Goal: Information Seeking & Learning: Learn about a topic

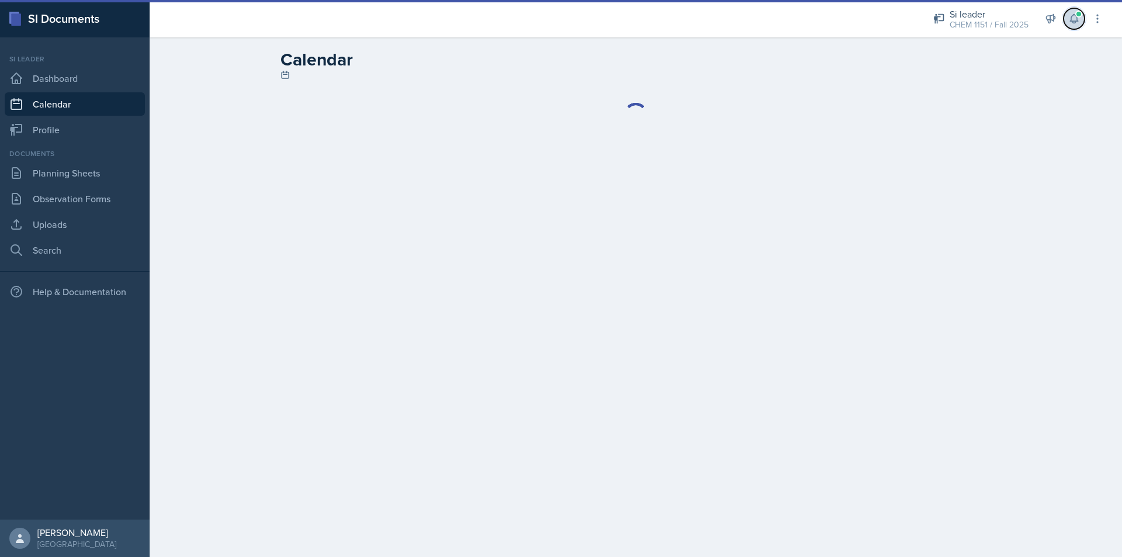
click at [1075, 21] on icon at bounding box center [1074, 19] width 8 height 9
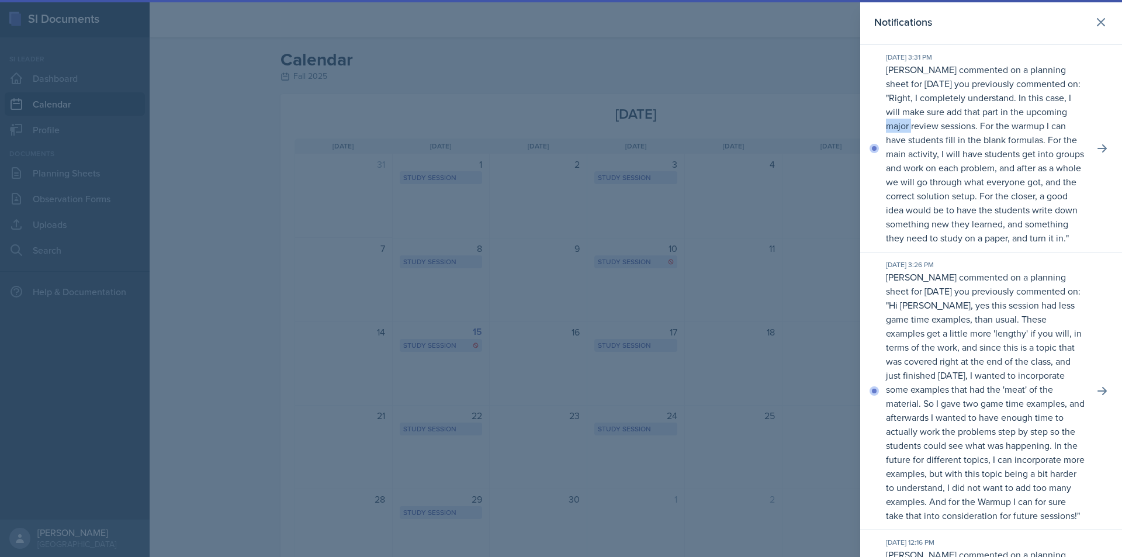
drag, startPoint x: 990, startPoint y: 123, endPoint x: 1021, endPoint y: 127, distance: 31.2
click at [1021, 127] on p "Right, I completely understand. In this case, I will make sure add that part in…" at bounding box center [985, 167] width 198 height 153
click at [1008, 127] on p "Right, I completely understand. In this case, I will make sure add that part in…" at bounding box center [985, 167] width 198 height 153
click at [1016, 128] on p "Right, I completely understand. In this case, I will make sure add that part in…" at bounding box center [985, 167] width 198 height 153
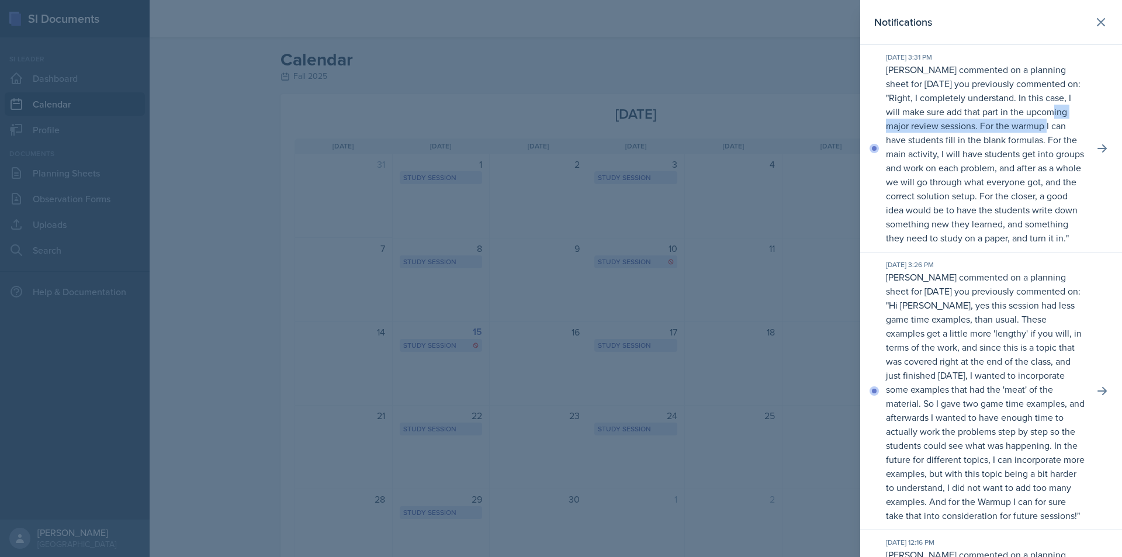
drag, startPoint x: 1000, startPoint y: 134, endPoint x: 1029, endPoint y: 139, distance: 29.0
click at [1013, 136] on p "Right, I completely understand. In this case, I will make sure add that part in…" at bounding box center [985, 167] width 198 height 153
click at [1029, 139] on p "Right, I completely understand. In this case, I will make sure add that part in…" at bounding box center [985, 167] width 198 height 153
drag, startPoint x: 989, startPoint y: 137, endPoint x: 1036, endPoint y: 144, distance: 47.3
click at [1023, 142] on p "Right, I completely understand. In this case, I will make sure add that part in…" at bounding box center [985, 167] width 198 height 153
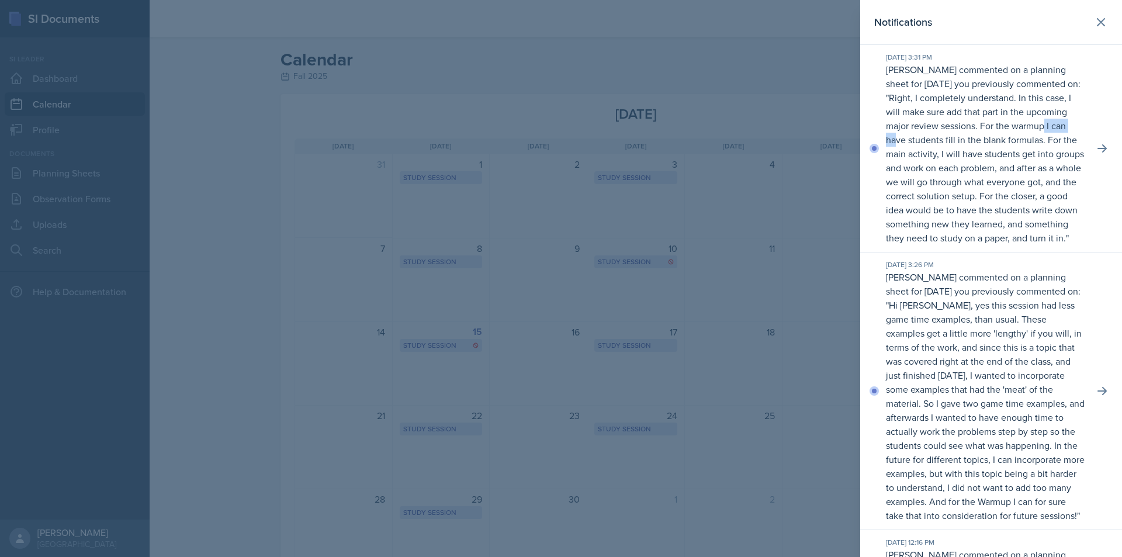
click at [1036, 144] on p "Right, I completely understand. In this case, I will make sure add that part in…" at bounding box center [985, 167] width 198 height 153
drag, startPoint x: 997, startPoint y: 143, endPoint x: 1035, endPoint y: 150, distance: 38.6
click at [1033, 150] on p "Right, I completely understand. In this case, I will make sure add that part in…" at bounding box center [985, 167] width 198 height 153
click at [1036, 150] on p "Right, I completely understand. In this case, I will make sure add that part in…" at bounding box center [985, 167] width 198 height 153
drag, startPoint x: 1019, startPoint y: 156, endPoint x: 1025, endPoint y: 157, distance: 5.9
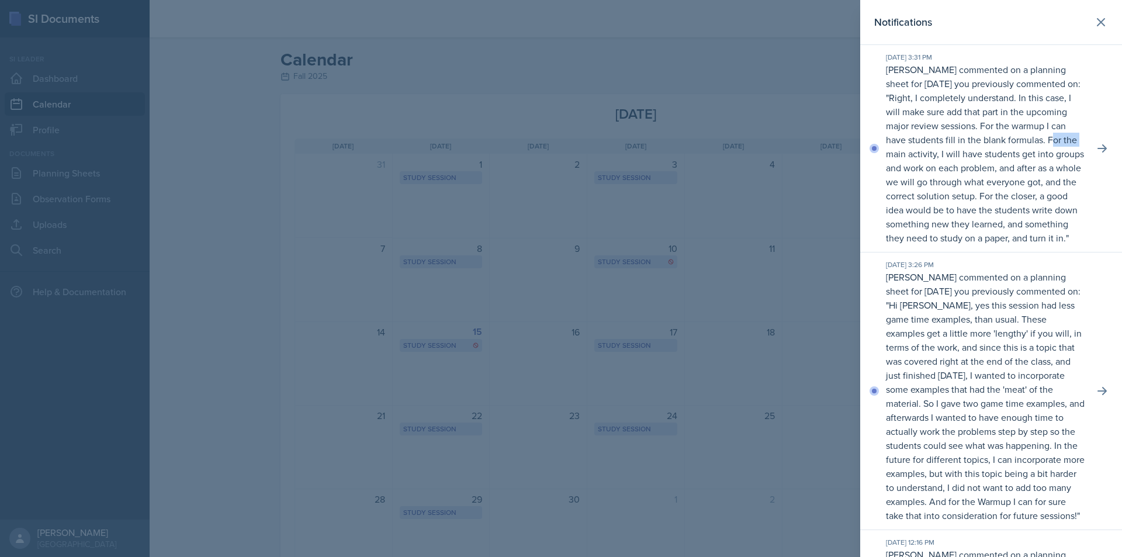
click at [1025, 157] on p "Right, I completely understand. In this case, I will make sure add that part in…" at bounding box center [985, 167] width 198 height 153
click at [1034, 158] on p "Right, I completely understand. In this case, I will make sure add that part in…" at bounding box center [985, 167] width 198 height 153
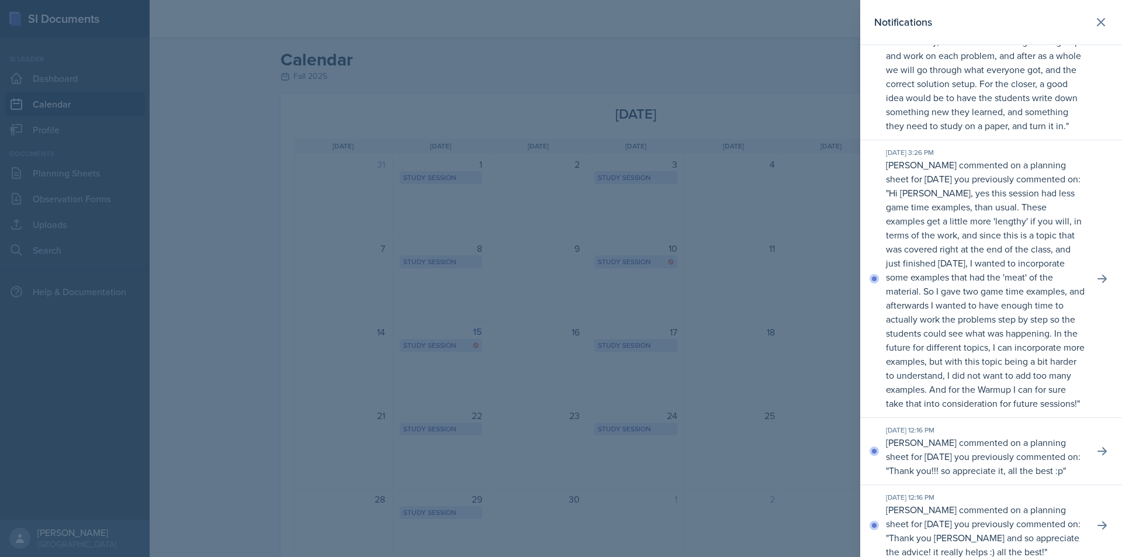
scroll to position [117, 0]
drag, startPoint x: 1002, startPoint y: 197, endPoint x: 1023, endPoint y: 200, distance: 20.7
click at [1009, 198] on p "[PERSON_NAME] commented on a planning sheet for [DATE] you previously commented…" at bounding box center [985, 279] width 199 height 252
click at [1023, 200] on p "[PERSON_NAME] commented on a planning sheet for [DATE] you previously commented…" at bounding box center [985, 279] width 199 height 252
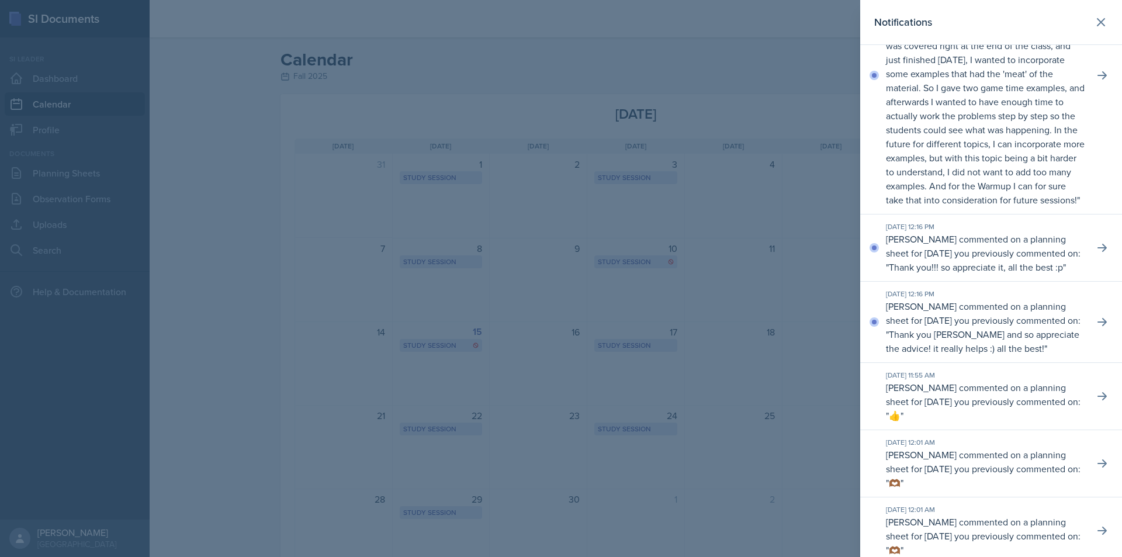
scroll to position [350, 0]
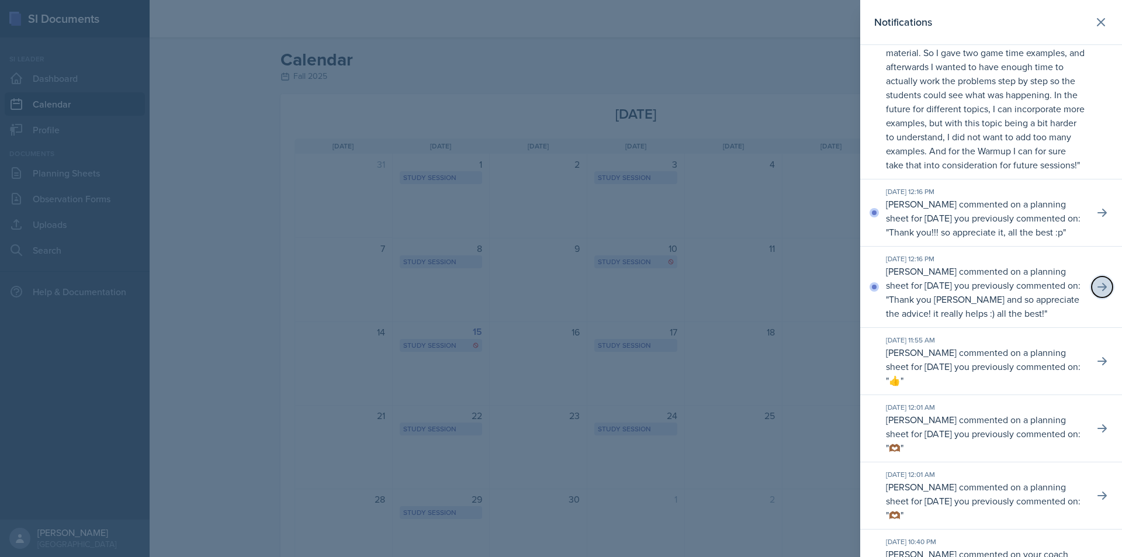
click at [1097, 291] on icon at bounding box center [1101, 287] width 9 height 8
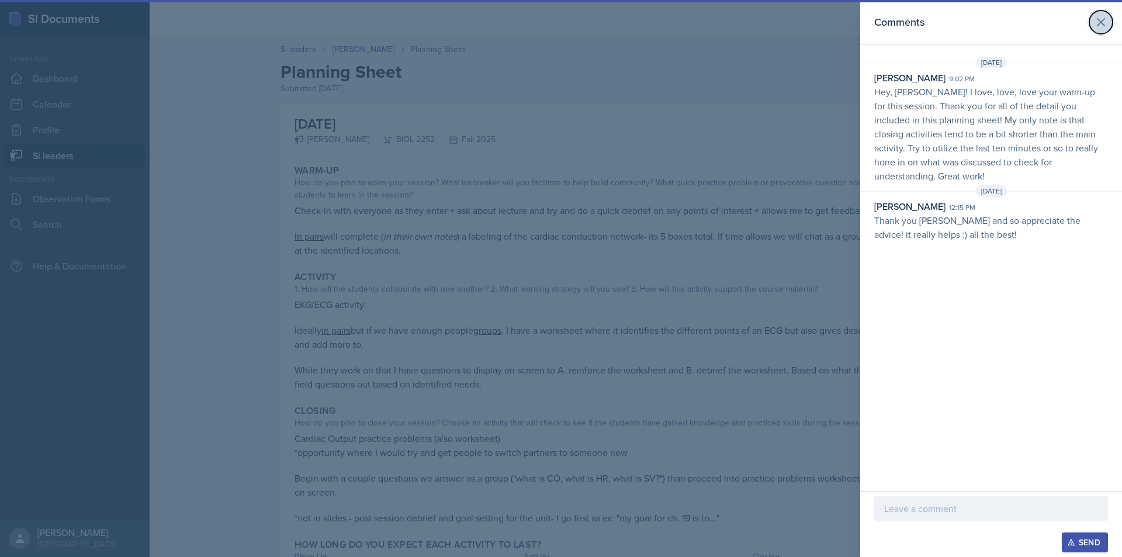
click at [1103, 25] on icon at bounding box center [1100, 22] width 7 height 7
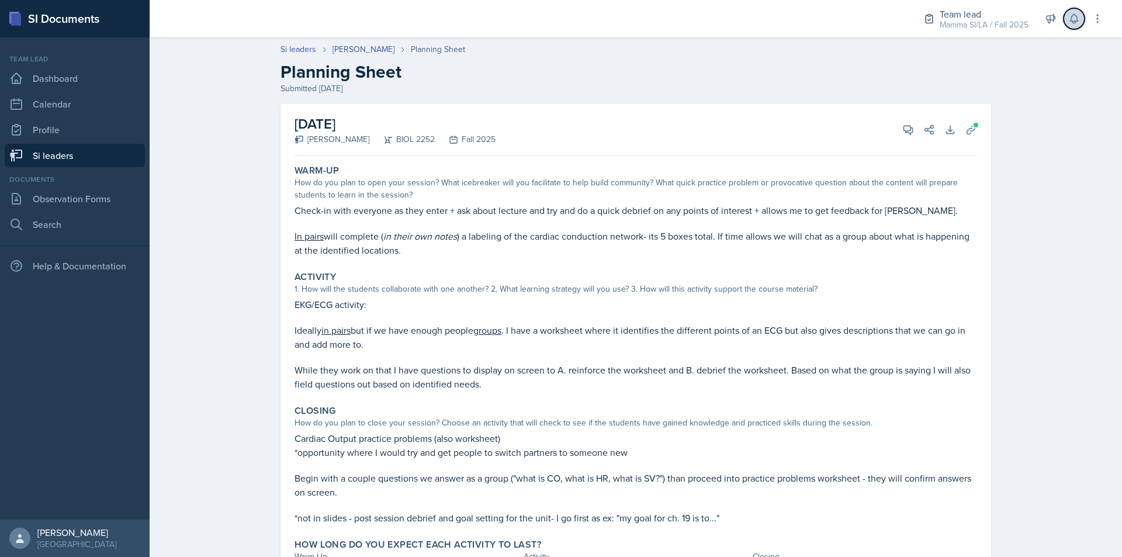
click at [1074, 20] on icon at bounding box center [1074, 19] width 12 height 12
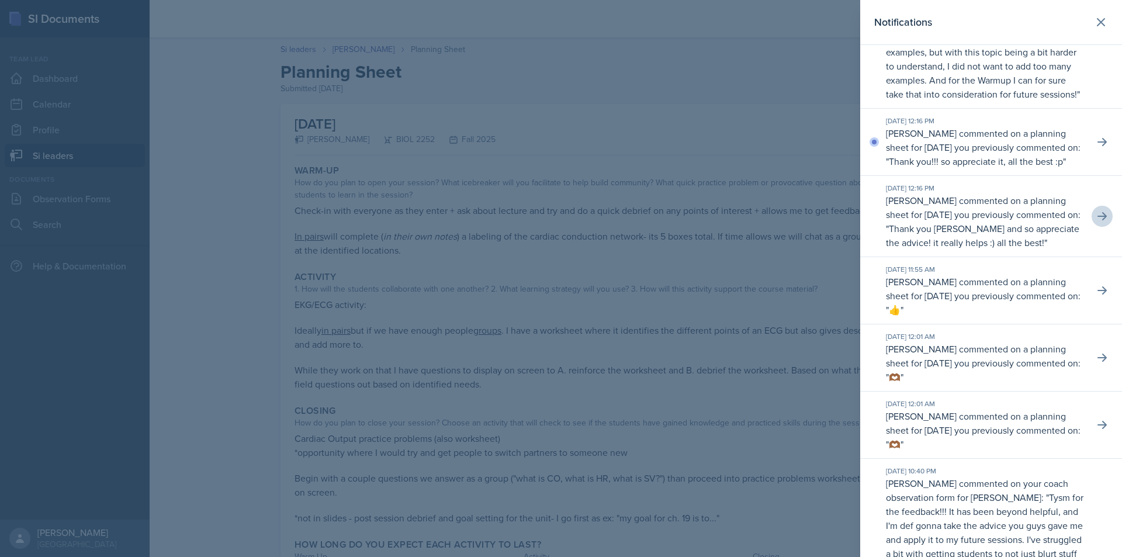
scroll to position [409, 0]
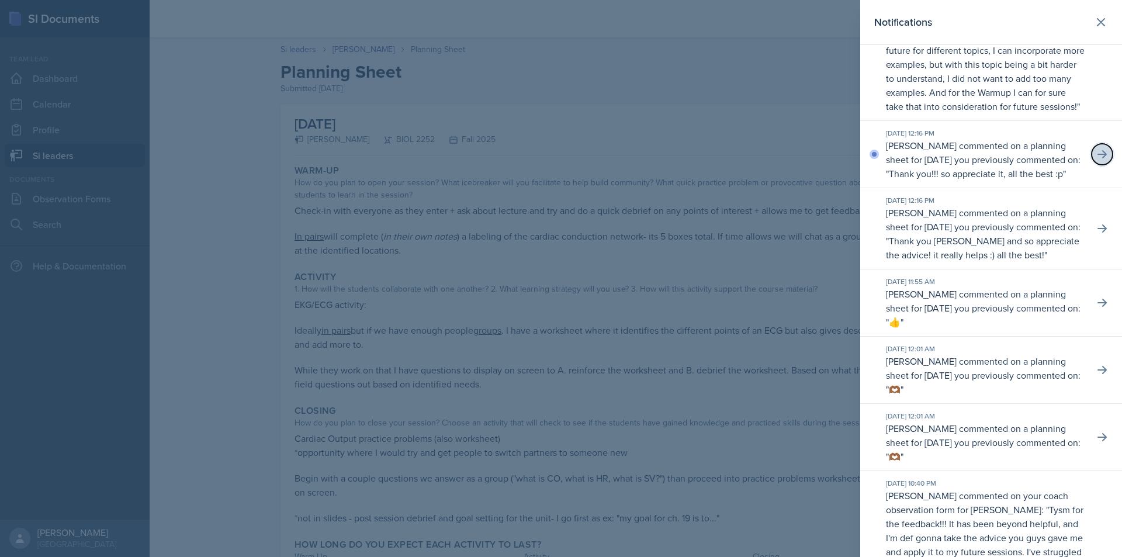
click at [1097, 158] on icon at bounding box center [1101, 154] width 9 height 8
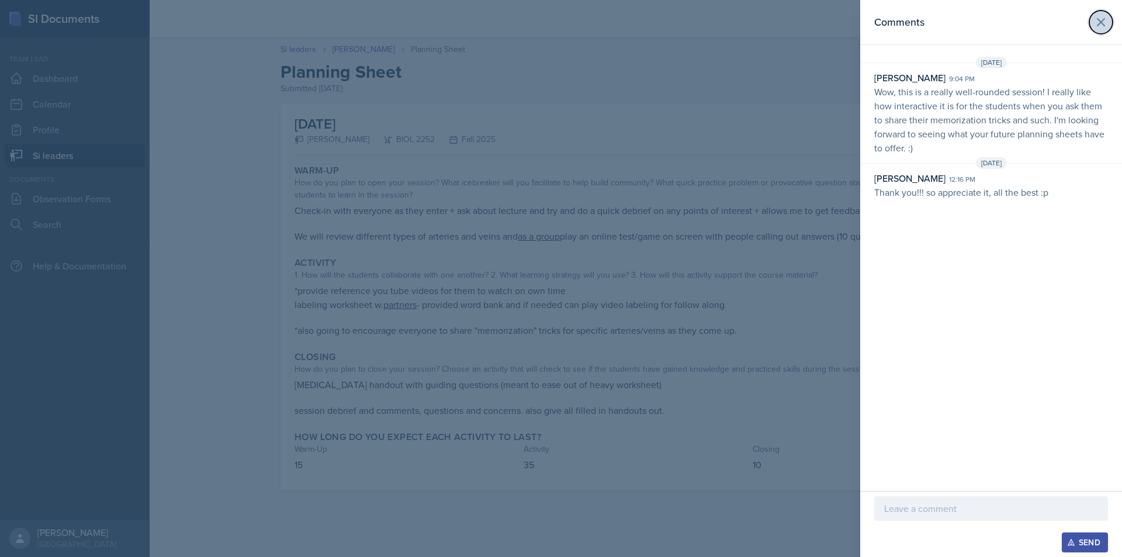
click at [1106, 29] on button at bounding box center [1100, 22] width 23 height 23
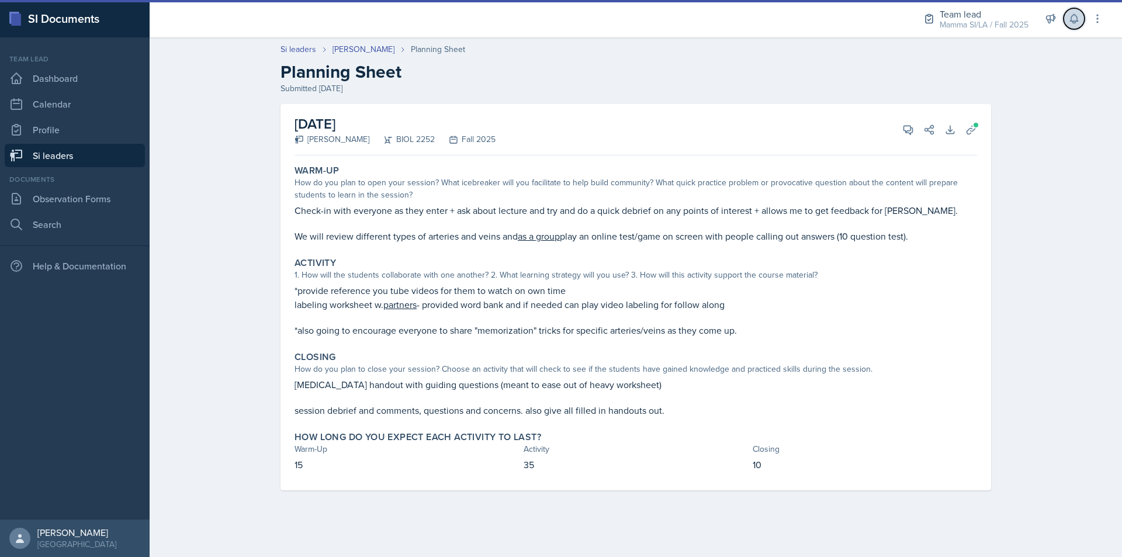
click at [1077, 26] on button at bounding box center [1073, 18] width 21 height 21
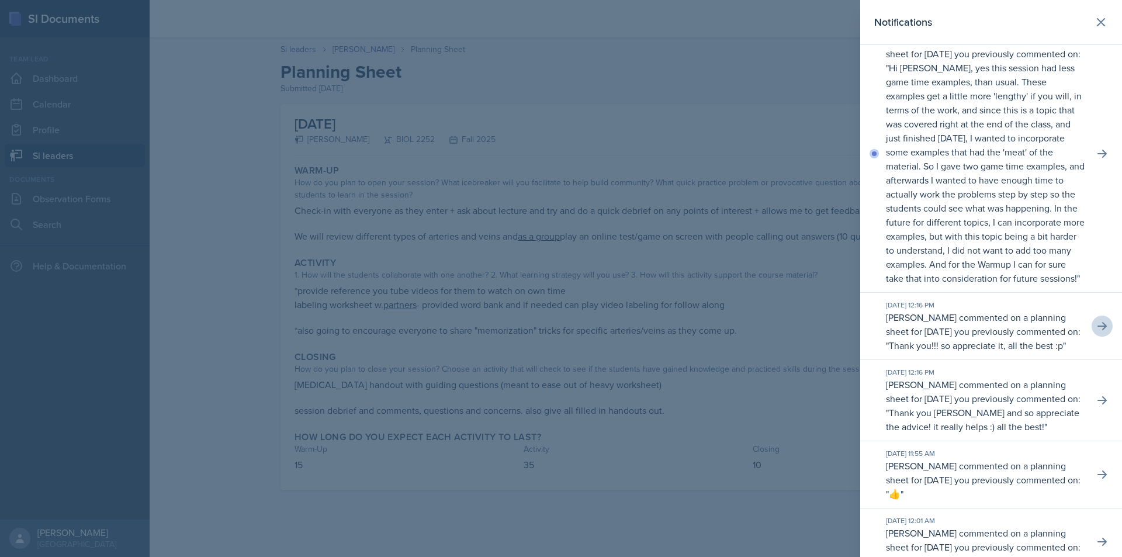
scroll to position [234, 0]
click at [1096, 163] on icon at bounding box center [1102, 157] width 12 height 12
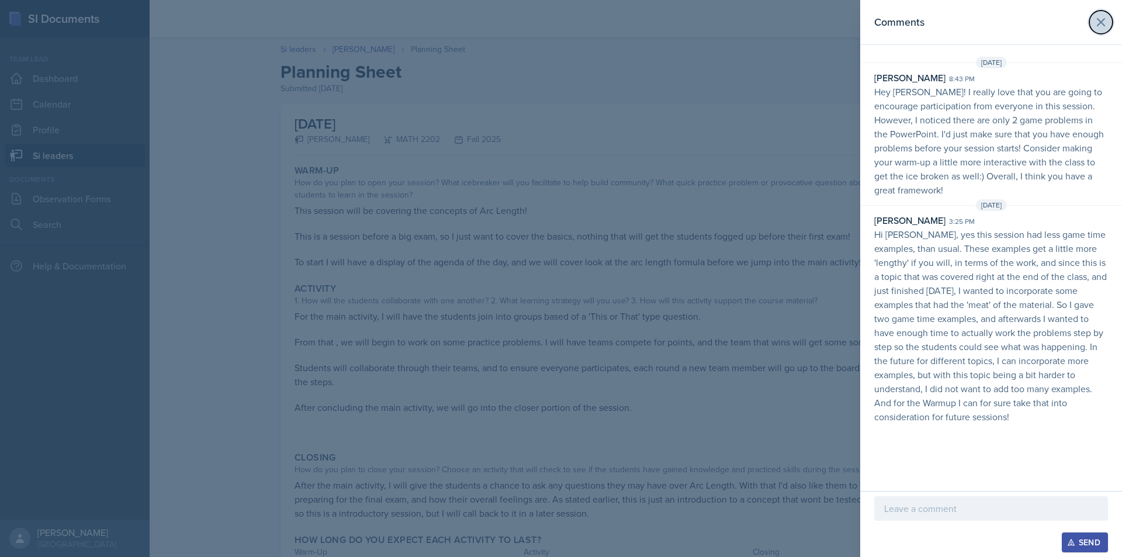
click at [1097, 25] on icon at bounding box center [1100, 22] width 7 height 7
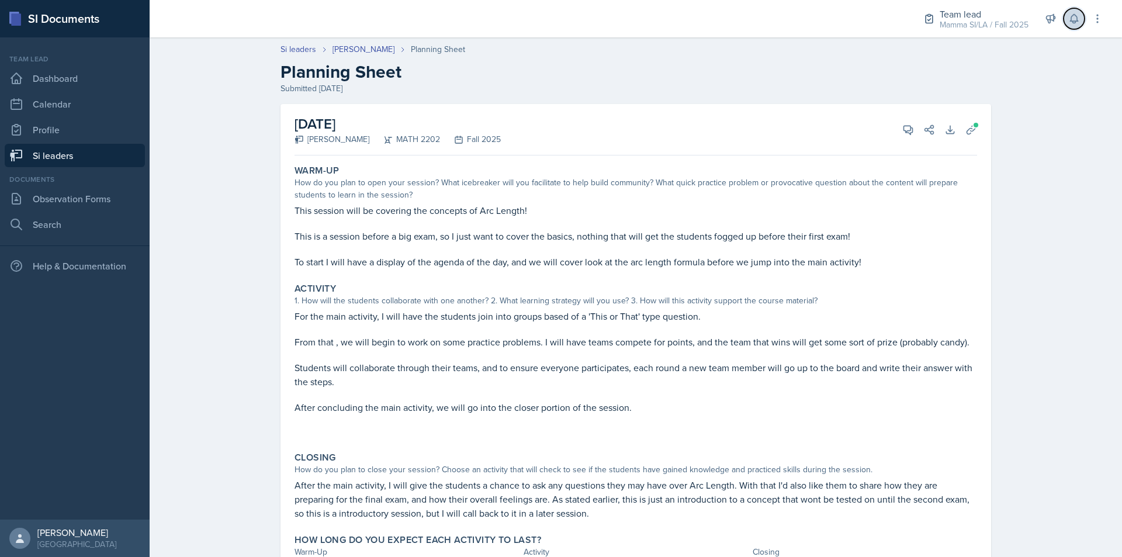
click at [1078, 26] on button at bounding box center [1073, 18] width 21 height 21
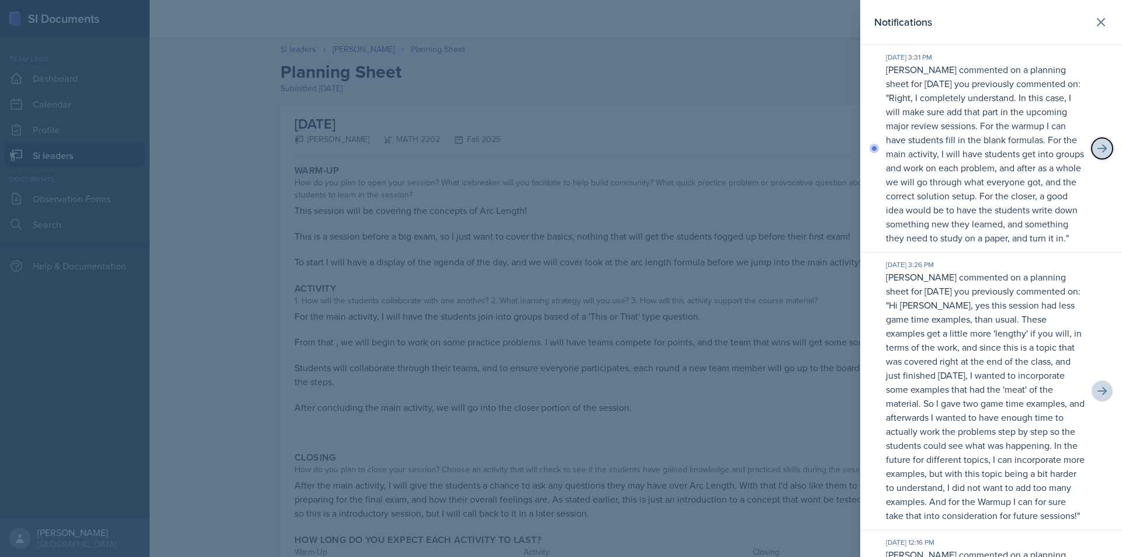
click at [1091, 159] on button at bounding box center [1101, 148] width 21 height 21
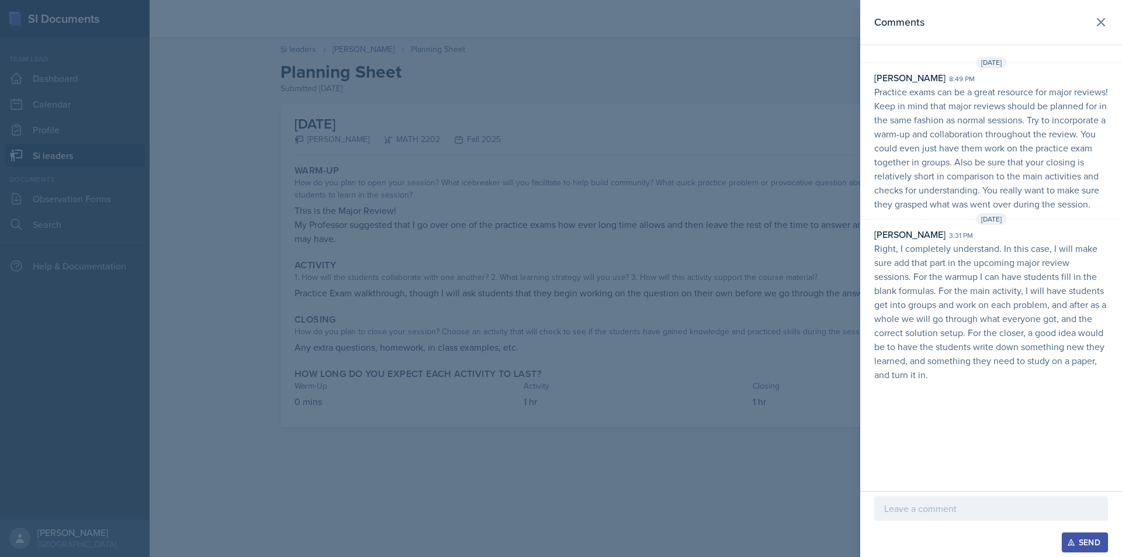
click at [976, 536] on div "Send" at bounding box center [991, 542] width 234 height 20
click at [977, 521] on div at bounding box center [991, 526] width 234 height 12
click at [964, 515] on div at bounding box center [991, 508] width 234 height 25
click at [919, 509] on p "That sounds great, thanks for the thoughtful response :)" at bounding box center [991, 501] width 214 height 28
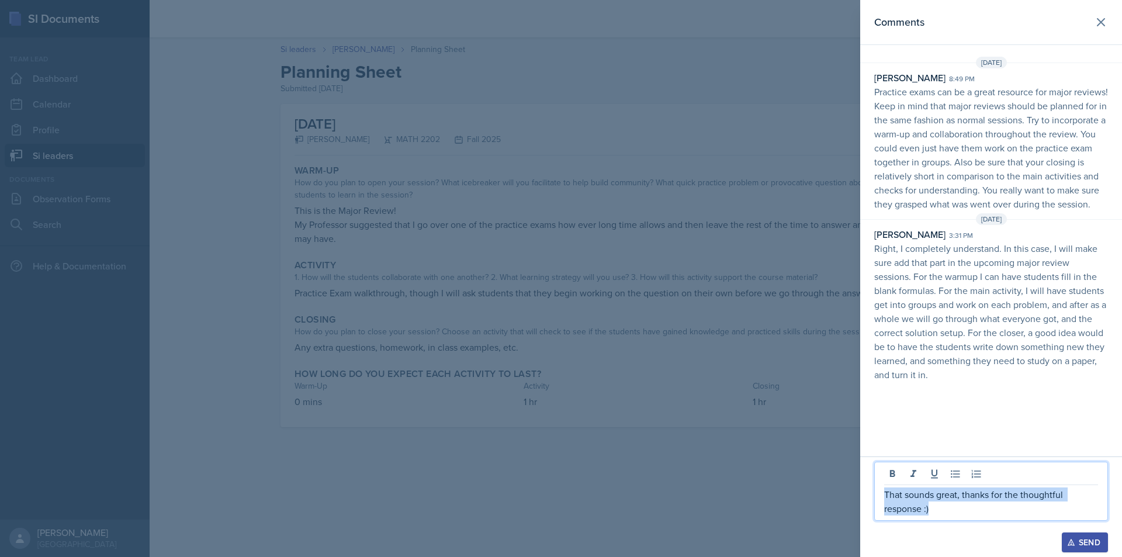
click at [922, 510] on p "That sounds great, thanks for the thoughtful response :)" at bounding box center [991, 501] width 214 height 28
click at [918, 512] on p "That sounds great, thanks for the thoughtful response :)" at bounding box center [991, 501] width 214 height 28
click at [921, 511] on p "That sounds great, thanks for the thoughtful response :)" at bounding box center [991, 501] width 214 height 28
click at [970, 512] on p "That sounds great, thanks for the thoughtful responses :)" at bounding box center [991, 501] width 214 height 28
click at [1075, 536] on div "Send" at bounding box center [1084, 541] width 31 height 9
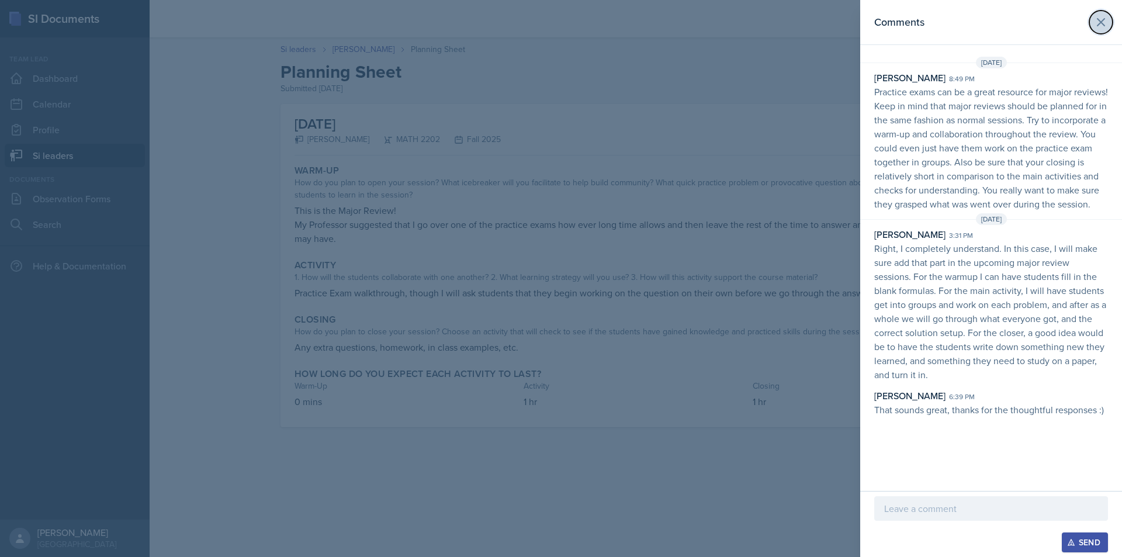
click at [1104, 25] on icon at bounding box center [1100, 22] width 7 height 7
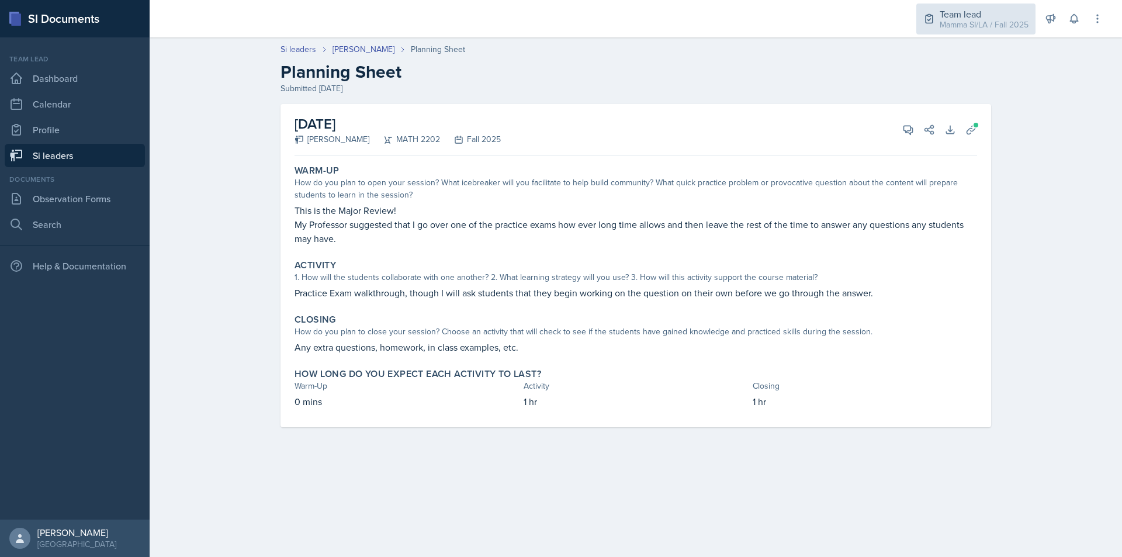
click at [1001, 32] on div "Team lead Mamma SI/LA / Fall 2025" at bounding box center [975, 19] width 119 height 31
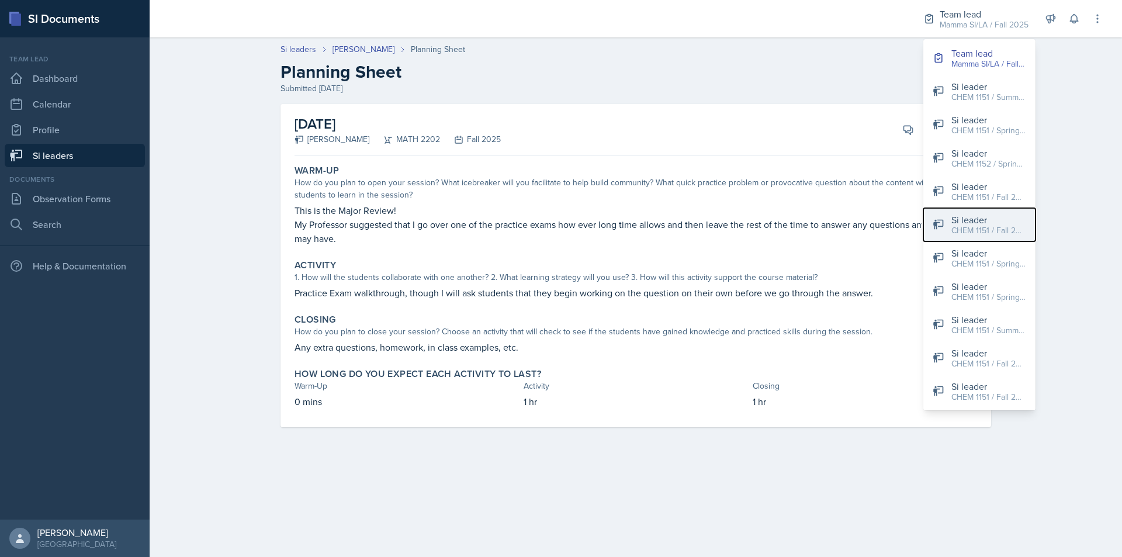
click at [997, 228] on div "CHEM 1151 / Fall 2025" at bounding box center [988, 230] width 75 height 12
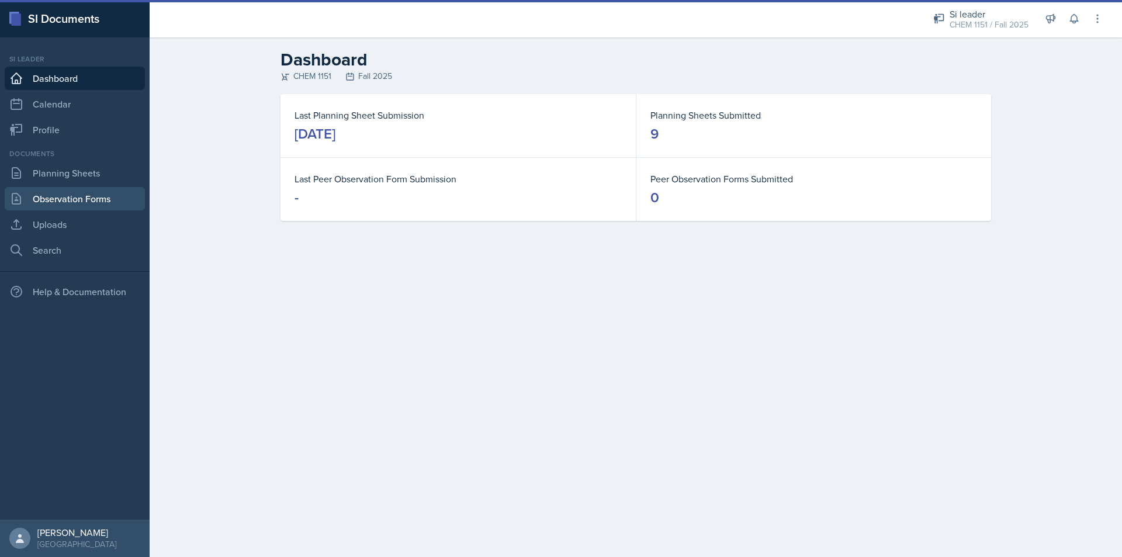
click at [112, 194] on link "Observation Forms" at bounding box center [75, 198] width 140 height 23
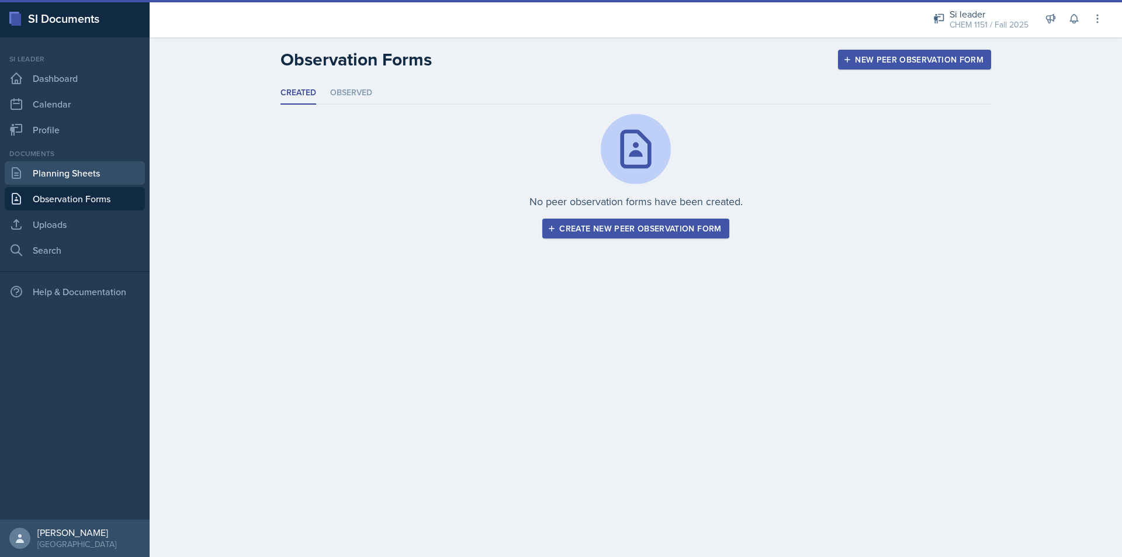
click at [103, 169] on link "Planning Sheets" at bounding box center [75, 172] width 140 height 23
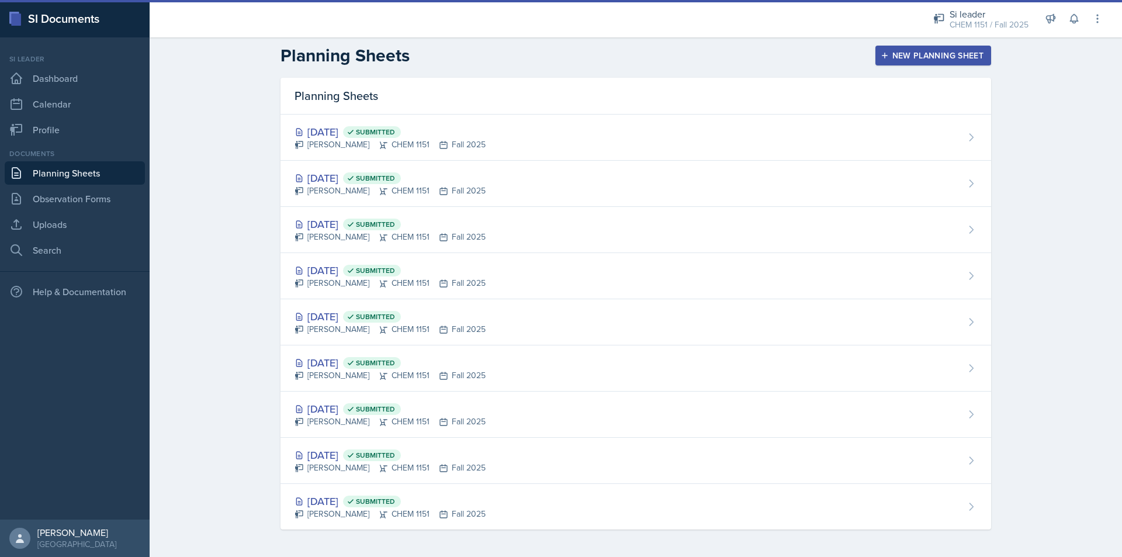
scroll to position [5, 0]
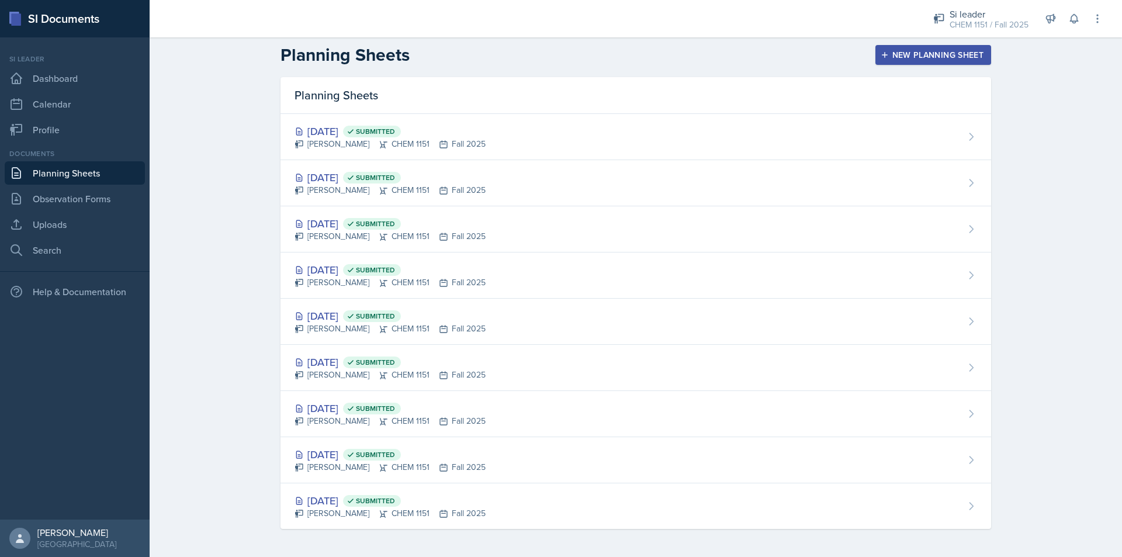
click at [106, 173] on link "Planning Sheets" at bounding box center [75, 172] width 140 height 23
click at [103, 200] on link "Observation Forms" at bounding box center [75, 198] width 140 height 23
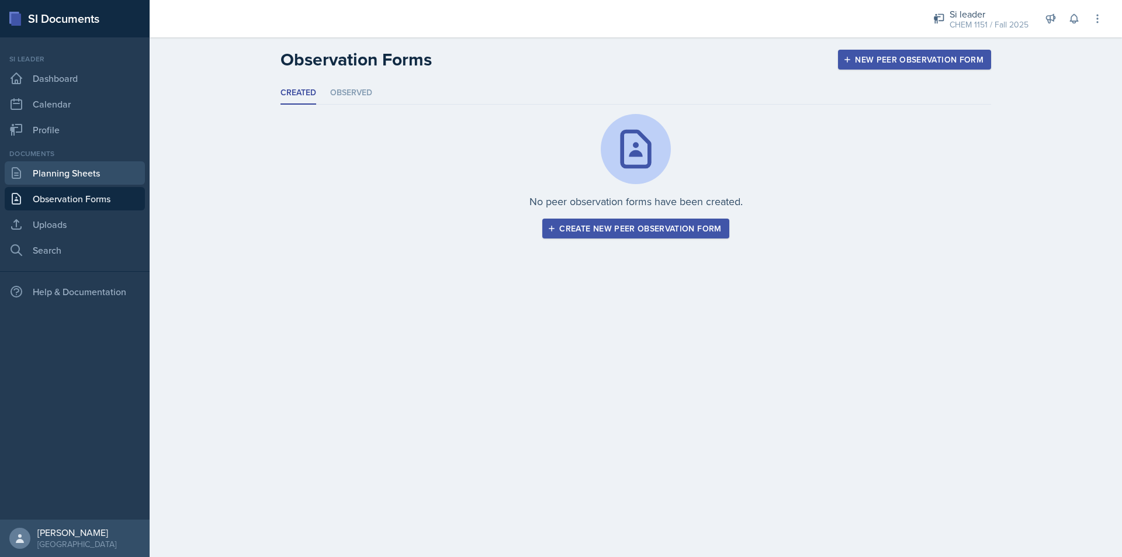
click at [103, 183] on link "Planning Sheets" at bounding box center [75, 172] width 140 height 23
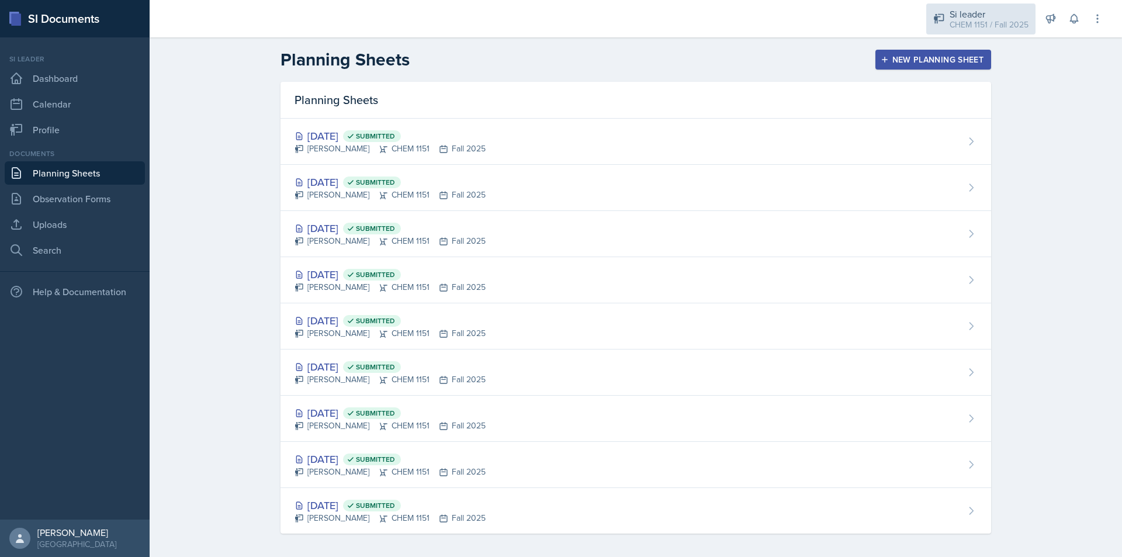
click at [969, 16] on div "Si leader" at bounding box center [988, 14] width 79 height 14
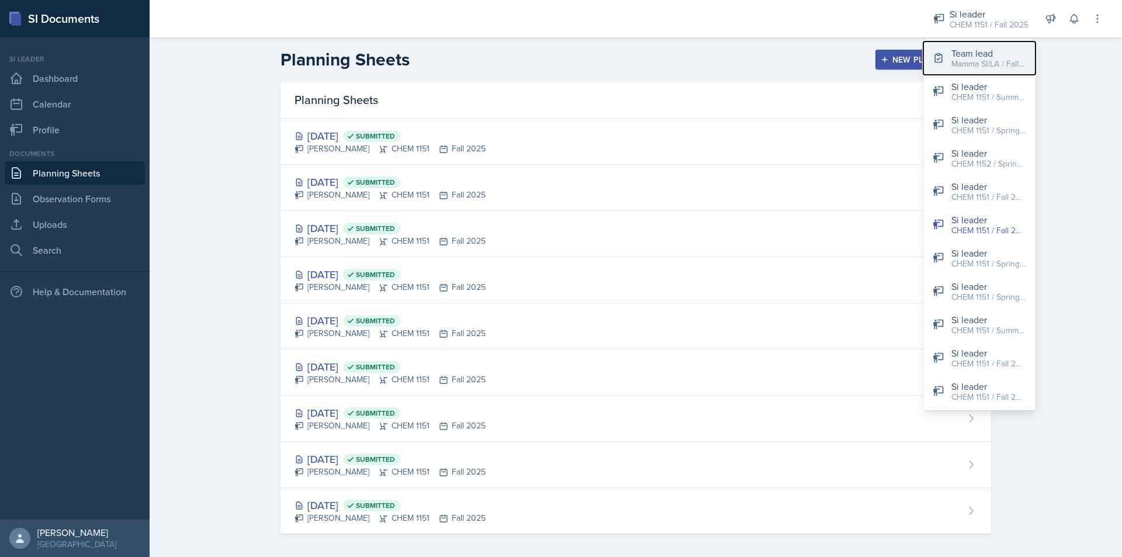
click at [978, 54] on div "Team lead" at bounding box center [988, 53] width 75 height 14
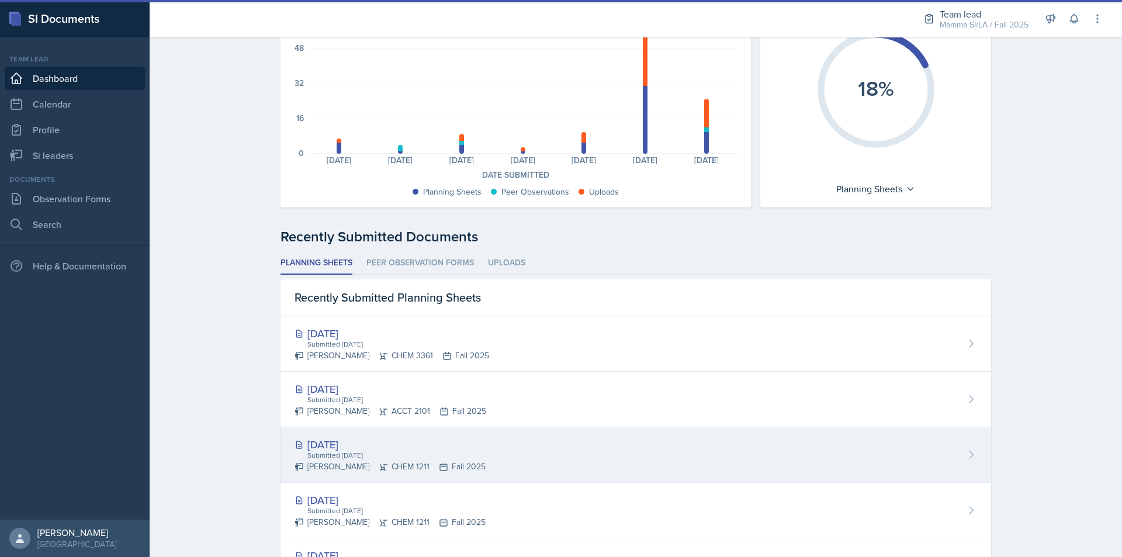
scroll to position [175, 0]
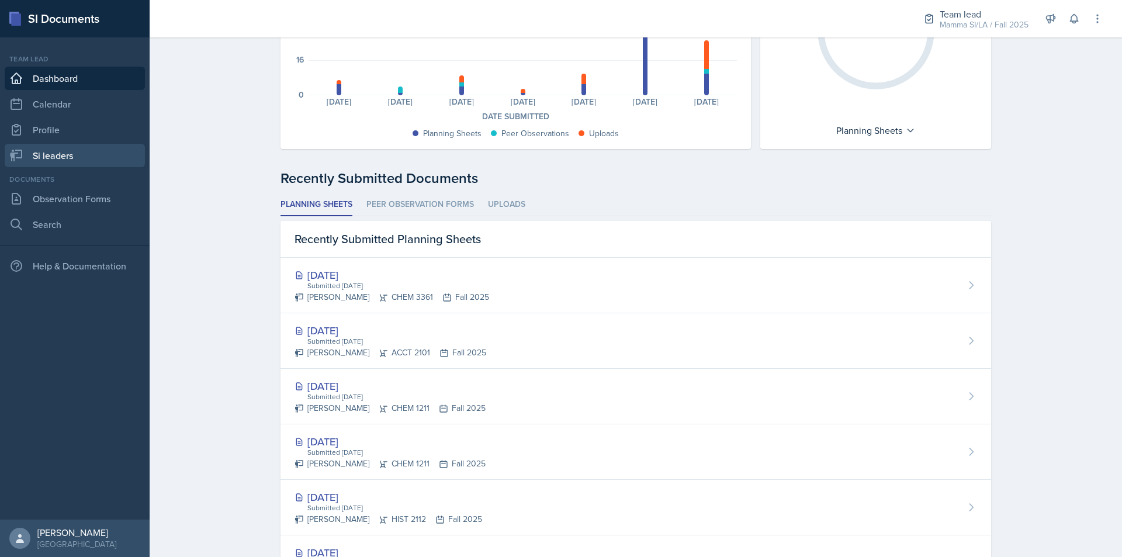
click at [58, 150] on link "Si leaders" at bounding box center [75, 155] width 140 height 23
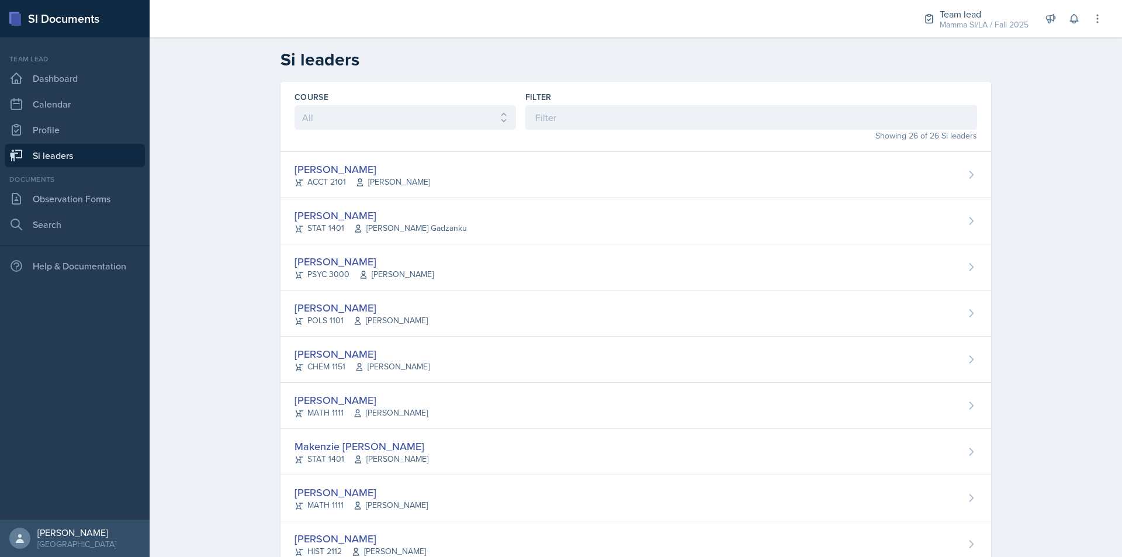
click at [570, 131] on div "Showing 26 of 26 Si leaders" at bounding box center [751, 136] width 452 height 12
click at [571, 126] on input at bounding box center [751, 117] width 452 height 25
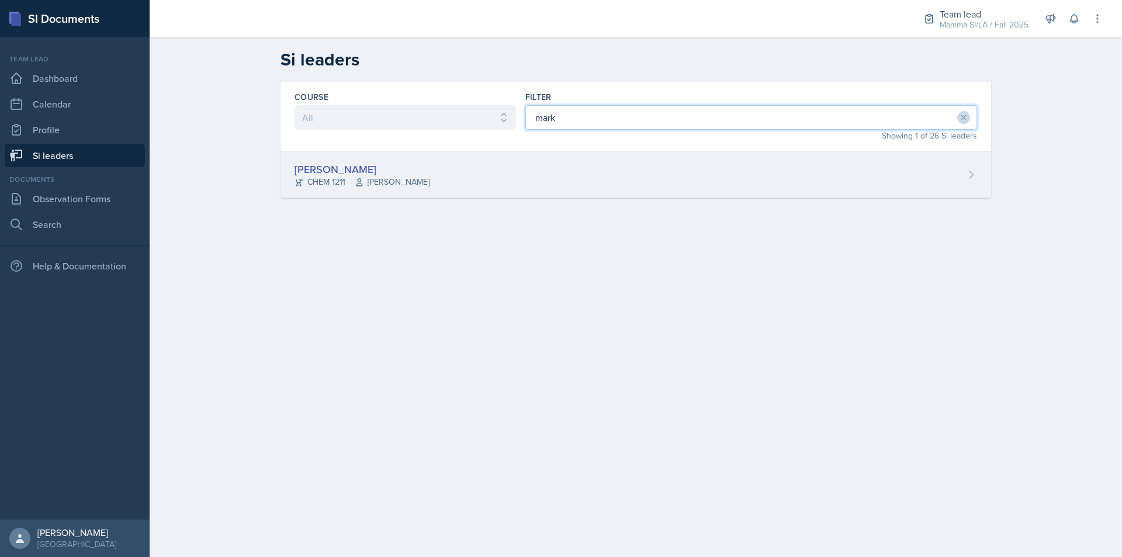
type input "mark"
click at [566, 166] on div "[PERSON_NAME] CHEM 1211 [PERSON_NAME]" at bounding box center [635, 175] width 710 height 46
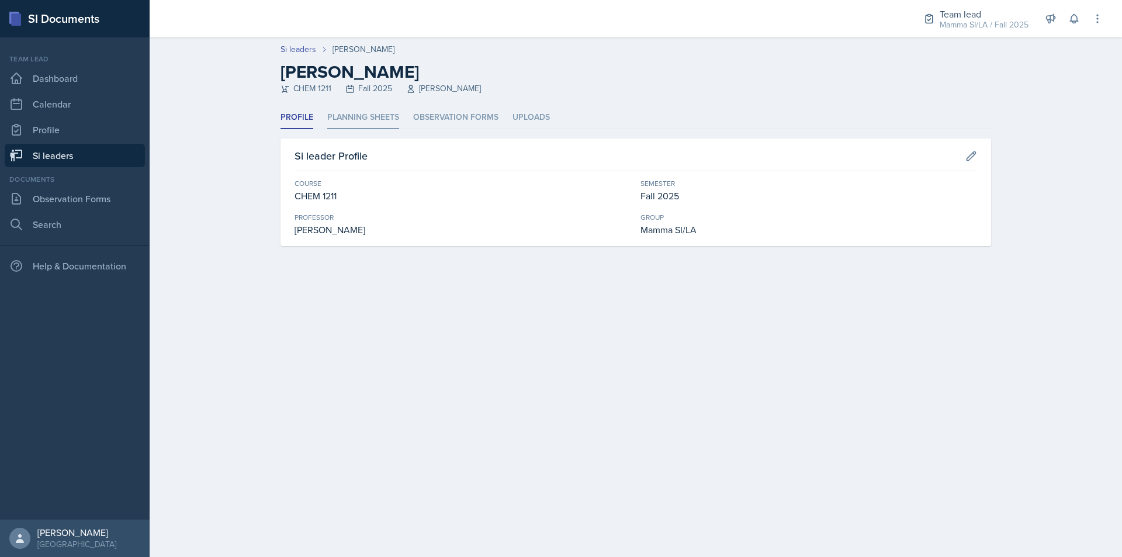
click at [395, 115] on li "Planning Sheets" at bounding box center [363, 117] width 72 height 23
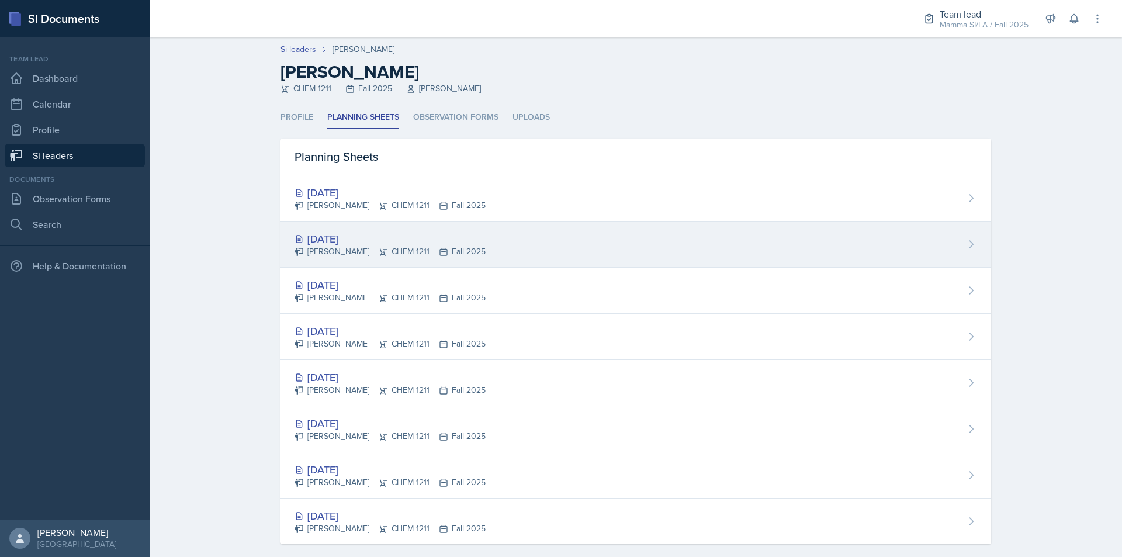
click at [380, 241] on div "[DATE]" at bounding box center [389, 239] width 191 height 16
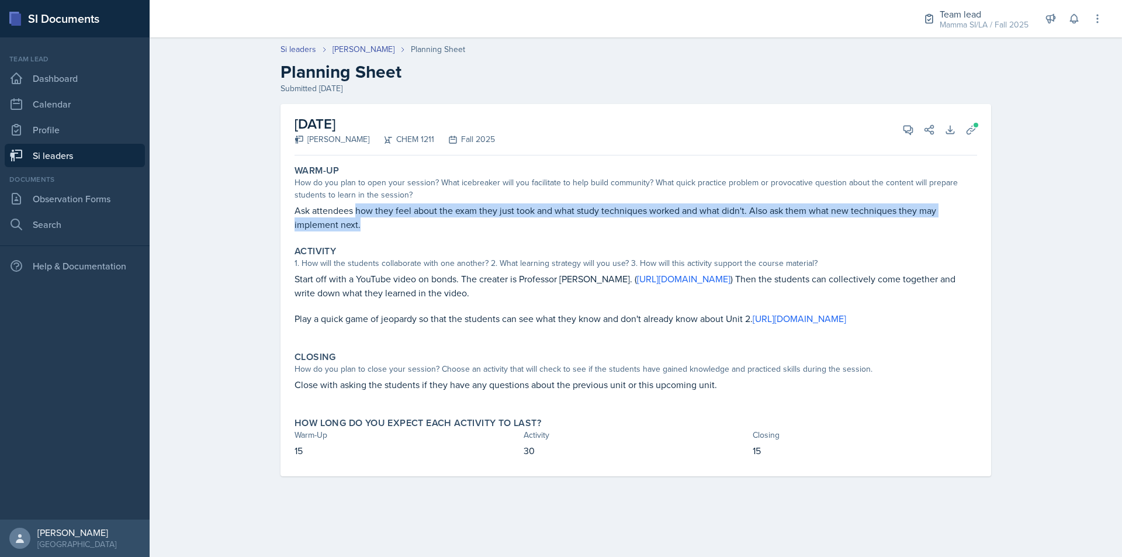
drag, startPoint x: 362, startPoint y: 210, endPoint x: 438, endPoint y: 217, distance: 76.9
click at [438, 217] on p "Ask attendees how they feel about the exam they just took and what study techni…" at bounding box center [635, 217] width 682 height 28
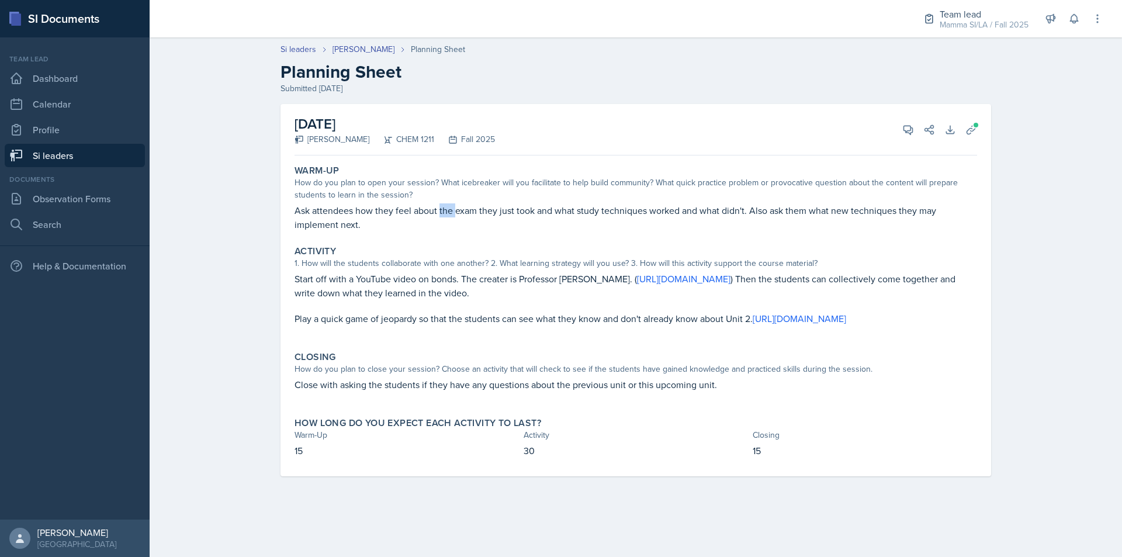
click at [439, 216] on p "Ask attendees how they feel about the exam they just took and what study techni…" at bounding box center [635, 217] width 682 height 28
drag, startPoint x: 475, startPoint y: 214, endPoint x: 542, endPoint y: 215, distance: 66.0
click at [539, 215] on p "Ask attendees how they feel about the exam they just took and what study techni…" at bounding box center [635, 217] width 682 height 28
click at [542, 215] on p "Ask attendees how they feel about the exam they just took and what study techni…" at bounding box center [635, 217] width 682 height 28
drag, startPoint x: 527, startPoint y: 211, endPoint x: 587, endPoint y: 214, distance: 60.2
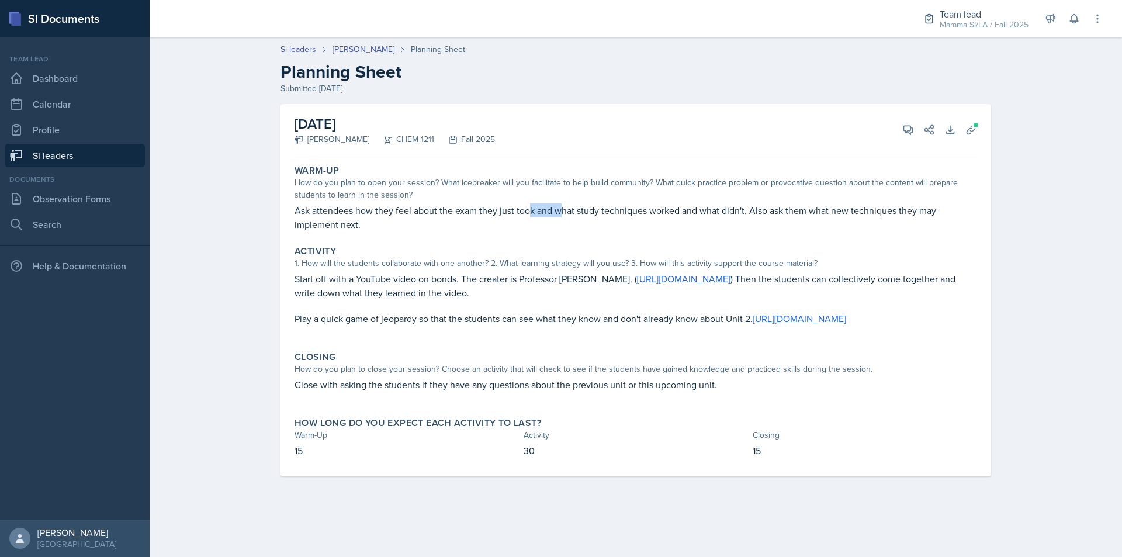
click at [575, 214] on p "Ask attendees how they feel about the exam they just took and what study techni…" at bounding box center [635, 217] width 682 height 28
click at [595, 214] on p "Ask attendees how they feel about the exam they just took and what study techni…" at bounding box center [635, 217] width 682 height 28
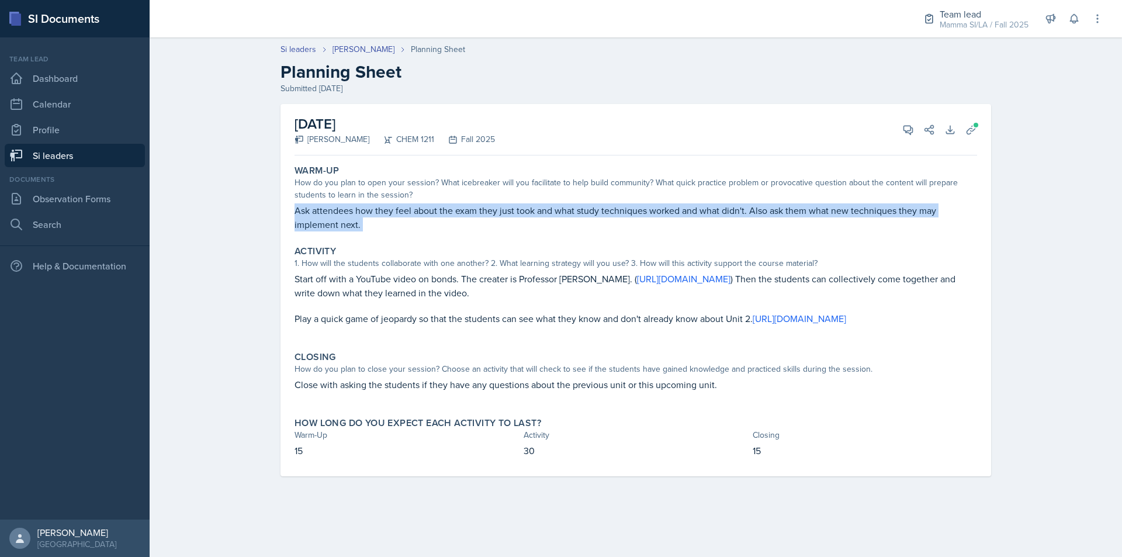
click at [595, 214] on p "Ask attendees how they feel about the exam they just took and what study techni…" at bounding box center [635, 217] width 682 height 28
click at [539, 209] on p "Ask attendees how they feel about the exam they just took and what study techni…" at bounding box center [635, 217] width 682 height 28
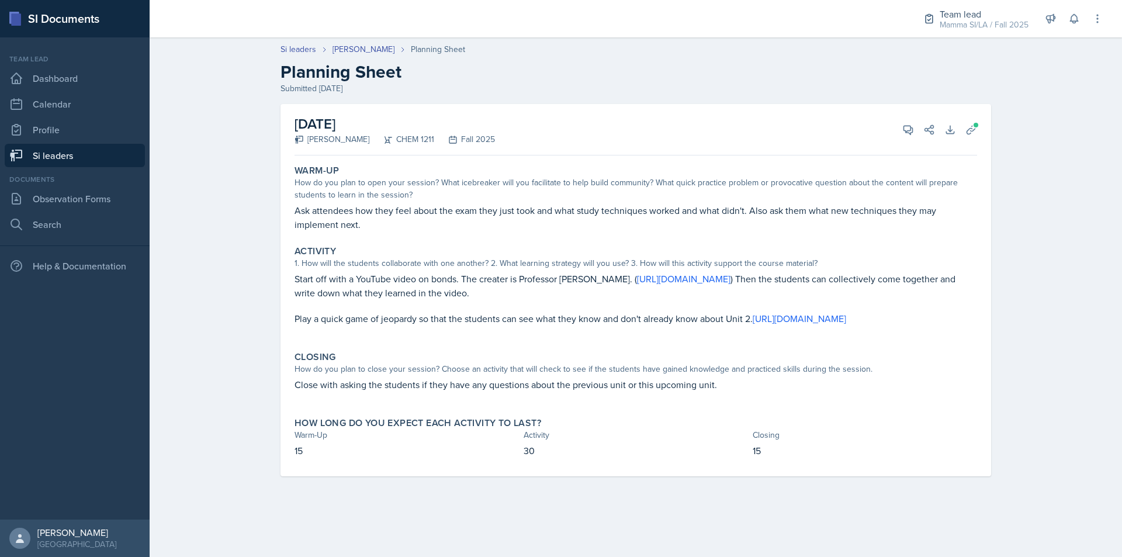
click at [542, 211] on p "Ask attendees how they feel about the exam they just took and what study techni…" at bounding box center [635, 217] width 682 height 28
click at [539, 211] on p "Ask attendees how they feel about the exam they just took and what study techni…" at bounding box center [635, 217] width 682 height 28
click at [501, 211] on p "Ask attendees how they feel about the exam they just took and what study techni…" at bounding box center [635, 217] width 682 height 28
drag, startPoint x: 394, startPoint y: 283, endPoint x: 409, endPoint y: 283, distance: 15.2
click at [409, 283] on p "Start off with a YouTube video on bonds. The creater is Professor [PERSON_NAME]…" at bounding box center [635, 286] width 682 height 28
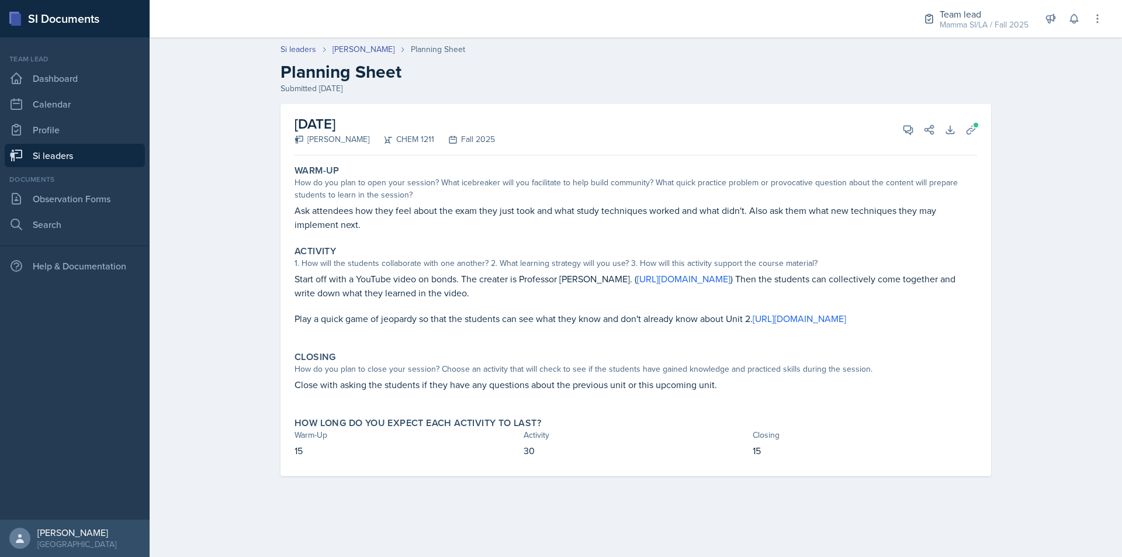
click at [426, 283] on p "Start off with a YouTube video on bonds. The creater is Professor [PERSON_NAME]…" at bounding box center [635, 286] width 682 height 28
drag, startPoint x: 471, startPoint y: 281, endPoint x: 498, endPoint y: 281, distance: 26.9
click at [495, 281] on p "Start off with a YouTube video on bonds. The creater is Professor [PERSON_NAME]…" at bounding box center [635, 286] width 682 height 28
click at [498, 281] on p "Start off with a YouTube video on bonds. The creater is Professor [PERSON_NAME]…" at bounding box center [635, 286] width 682 height 28
drag, startPoint x: 474, startPoint y: 279, endPoint x: 522, endPoint y: 280, distance: 47.9
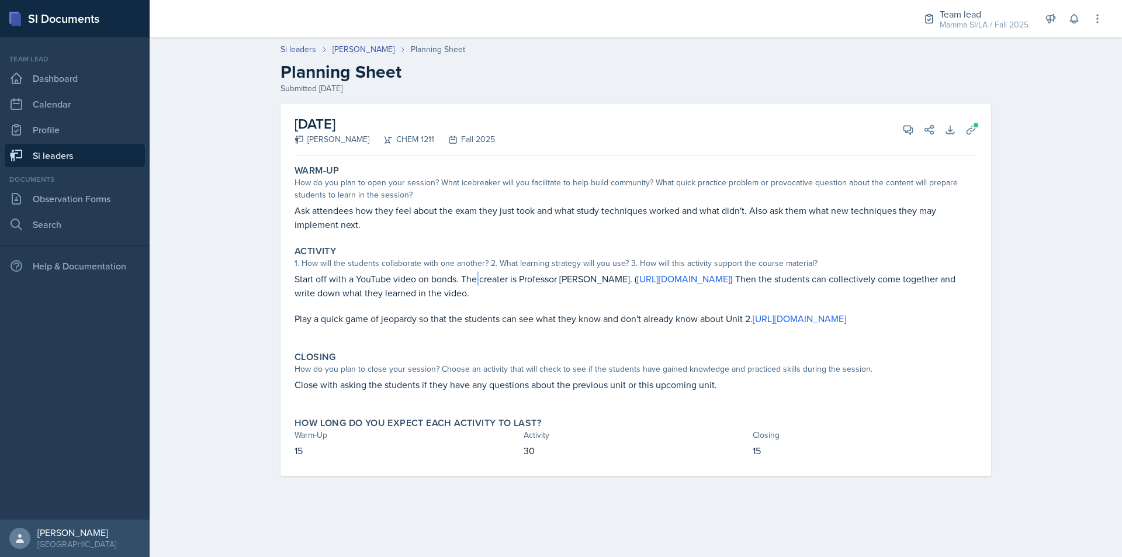
click at [495, 279] on p "Start off with a YouTube video on bonds. The creater is Professor [PERSON_NAME]…" at bounding box center [635, 286] width 682 height 28
click at [523, 280] on p "Start off with a YouTube video on bonds. The creater is Professor [PERSON_NAME]…" at bounding box center [635, 286] width 682 height 28
drag, startPoint x: 523, startPoint y: 279, endPoint x: 547, endPoint y: 280, distance: 24.6
click at [537, 280] on p "Start off with a YouTube video on bonds. The creater is Professor [PERSON_NAME]…" at bounding box center [635, 286] width 682 height 28
click at [548, 280] on p "Start off with a YouTube video on bonds. The creater is Professor [PERSON_NAME]…" at bounding box center [635, 286] width 682 height 28
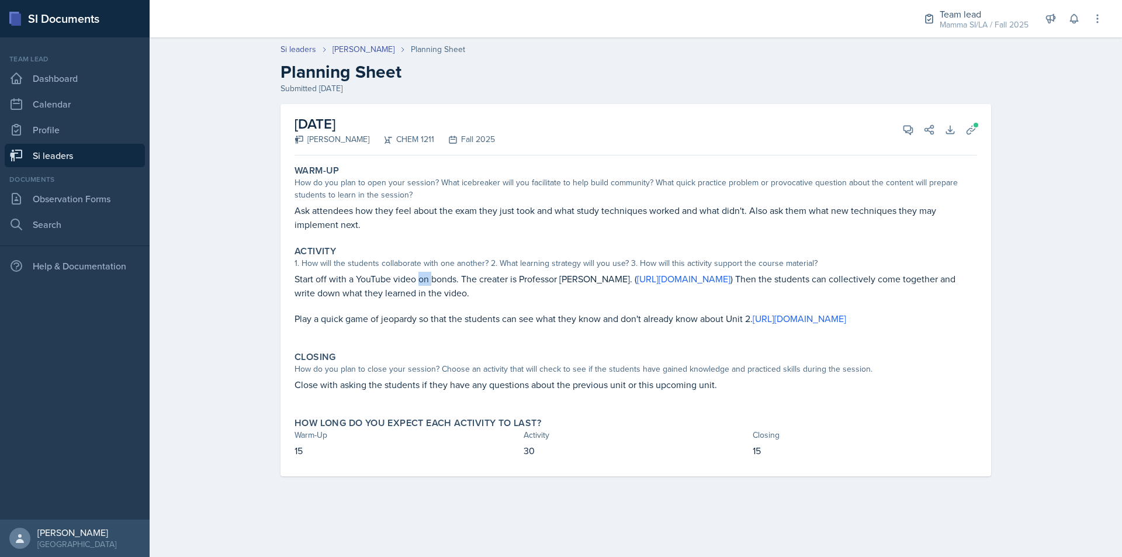
drag, startPoint x: 419, startPoint y: 273, endPoint x: 481, endPoint y: 275, distance: 62.0
click at [472, 275] on p "Start off with a YouTube video on bonds. The creater is Professor [PERSON_NAME]…" at bounding box center [635, 286] width 682 height 28
click at [484, 275] on p "Start off with a YouTube video on bonds. The creater is Professor [PERSON_NAME]…" at bounding box center [635, 286] width 682 height 28
drag, startPoint x: 472, startPoint y: 279, endPoint x: 492, endPoint y: 280, distance: 19.9
click at [487, 280] on p "Start off with a YouTube video on bonds. The creater is Professor [PERSON_NAME]…" at bounding box center [635, 286] width 682 height 28
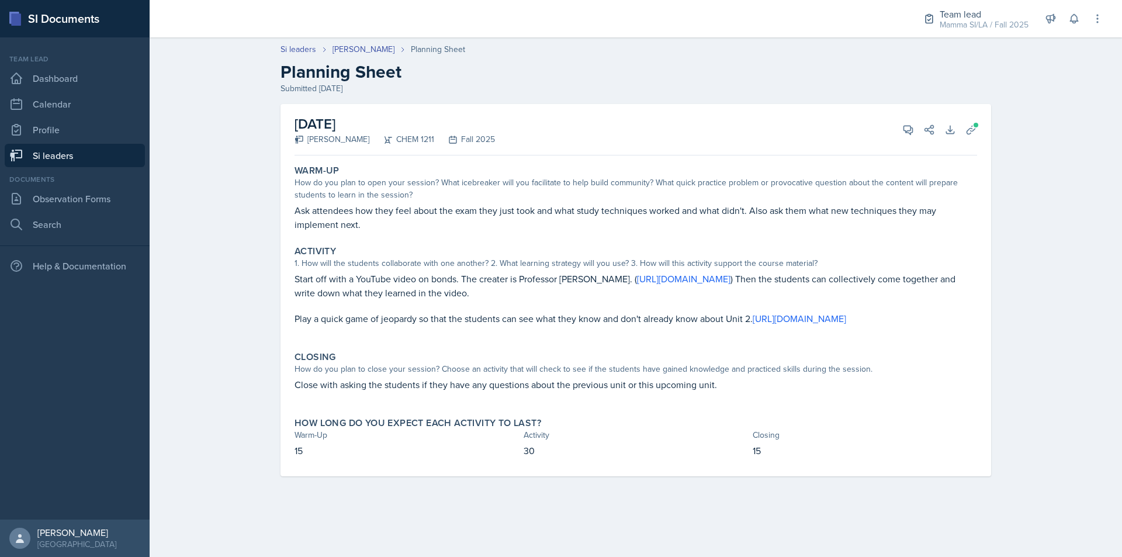
click at [492, 280] on p "Start off with a YouTube video on bonds. The creater is Professor [PERSON_NAME]…" at bounding box center [635, 286] width 682 height 28
drag, startPoint x: 480, startPoint y: 278, endPoint x: 533, endPoint y: 277, distance: 53.2
click at [531, 277] on p "Start off with a YouTube video on bonds. The creater is Professor [PERSON_NAME]…" at bounding box center [635, 286] width 682 height 28
click at [537, 277] on p "Start off with a YouTube video on bonds. The creater is Professor [PERSON_NAME]…" at bounding box center [635, 286] width 682 height 28
drag, startPoint x: 511, startPoint y: 275, endPoint x: 523, endPoint y: 276, distance: 12.3
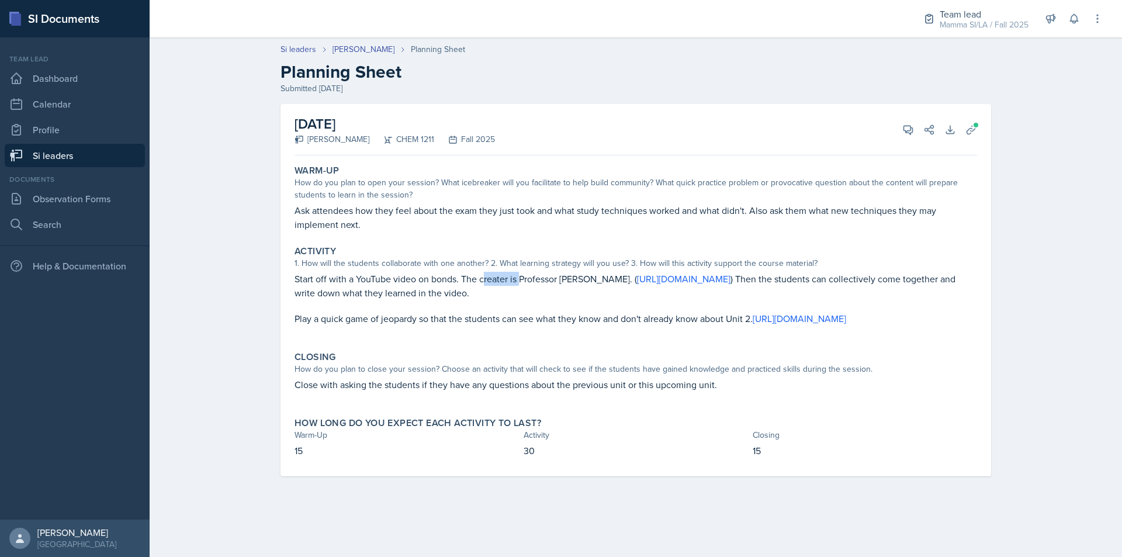
click at [522, 276] on p "Start off with a YouTube video on bonds. The creater is Professor [PERSON_NAME]…" at bounding box center [635, 286] width 682 height 28
click at [525, 276] on p "Start off with a YouTube video on bonds. The creater is Professor [PERSON_NAME]…" at bounding box center [635, 286] width 682 height 28
drag, startPoint x: 479, startPoint y: 276, endPoint x: 498, endPoint y: 276, distance: 18.7
click at [498, 276] on p "Start off with a YouTube video on bonds. The creater is Professor [PERSON_NAME]…" at bounding box center [635, 286] width 682 height 28
click at [501, 276] on p "Start off with a YouTube video on bonds. The creater is Professor [PERSON_NAME]…" at bounding box center [635, 286] width 682 height 28
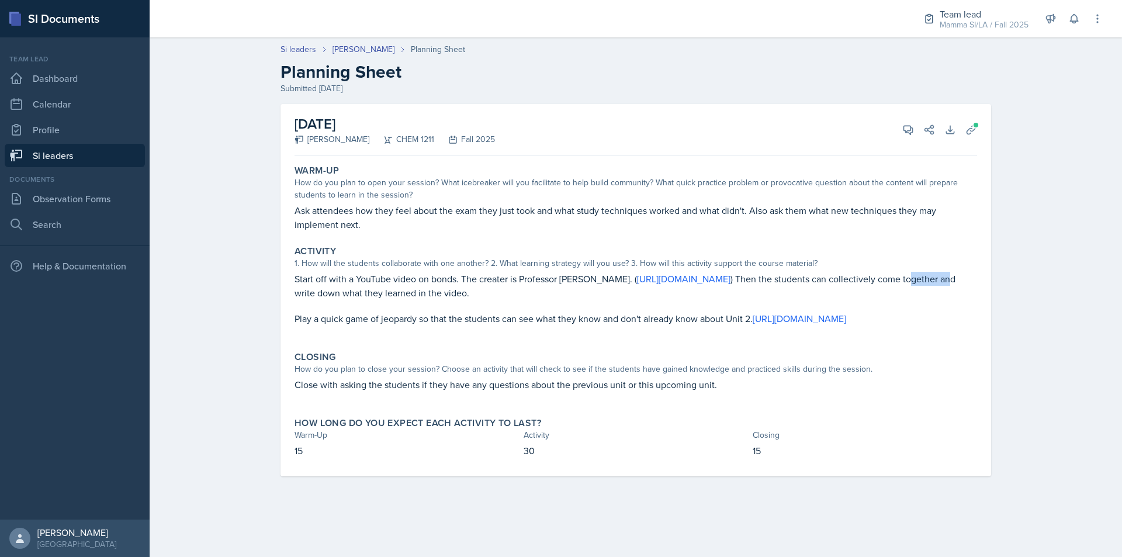
drag, startPoint x: 391, startPoint y: 286, endPoint x: 425, endPoint y: 286, distance: 33.9
click at [418, 286] on p "Start off with a YouTube video on bonds. The creater is Professor [PERSON_NAME]…" at bounding box center [635, 286] width 682 height 28
click at [425, 286] on p "Start off with a YouTube video on bonds. The creater is Professor [PERSON_NAME]…" at bounding box center [635, 286] width 682 height 28
drag, startPoint x: 389, startPoint y: 317, endPoint x: 520, endPoint y: 318, distance: 130.9
click at [520, 318] on p "Play a quick game of jeopardy so that the students can see what they know and d…" at bounding box center [635, 318] width 682 height 14
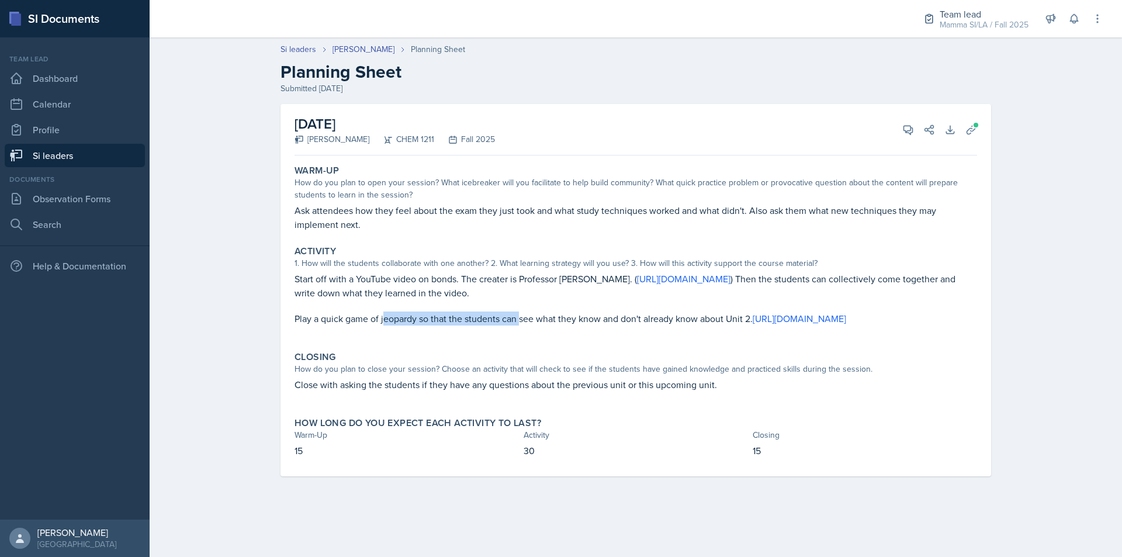
click at [520, 318] on p "Play a quick game of jeopardy so that the students can see what they know and d…" at bounding box center [635, 318] width 682 height 14
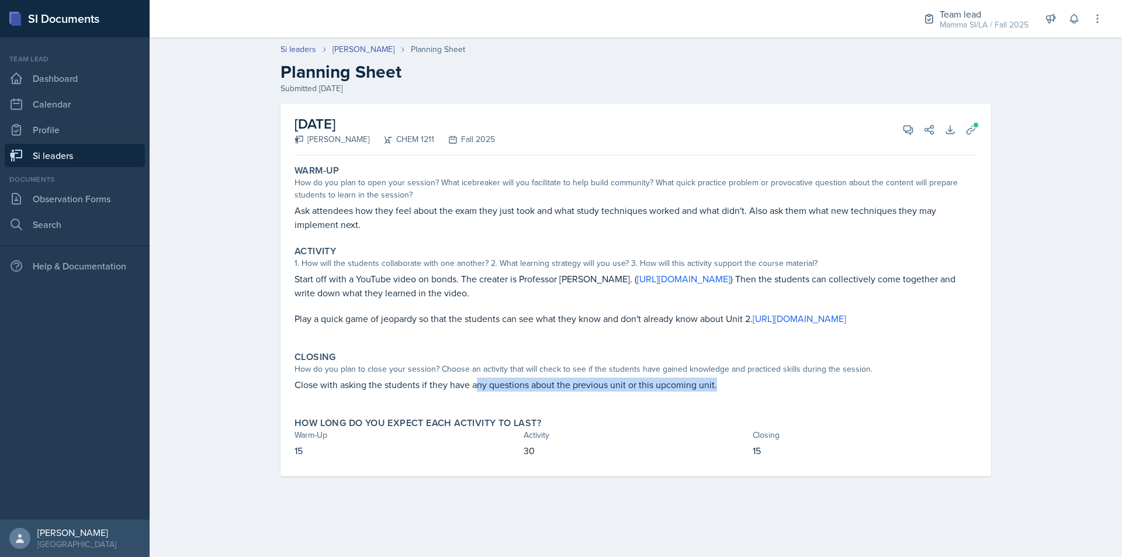
drag, startPoint x: 487, startPoint y: 391, endPoint x: 527, endPoint y: 392, distance: 39.7
click at [522, 392] on div "Close with asking the students if they have any questions about the previous un…" at bounding box center [635, 390] width 682 height 26
click at [498, 389] on p "Close with asking the students if they have any questions about the previous un…" at bounding box center [635, 384] width 682 height 14
drag, startPoint x: 469, startPoint y: 386, endPoint x: 568, endPoint y: 388, distance: 98.8
click at [475, 386] on p "Close with asking the students if they have any questions about the previous un…" at bounding box center [635, 384] width 682 height 14
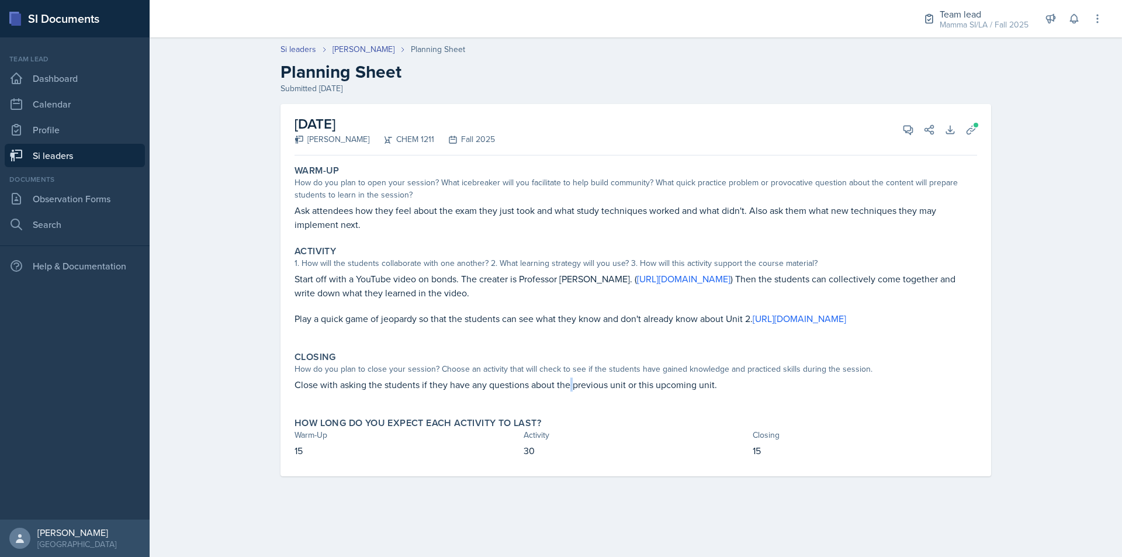
click at [571, 389] on p "Close with asking the students if they have any questions about the previous un…" at bounding box center [635, 384] width 682 height 14
drag, startPoint x: 425, startPoint y: 382, endPoint x: 506, endPoint y: 384, distance: 80.6
click at [450, 383] on p "Close with asking the students if they have any questions about the previous un…" at bounding box center [635, 384] width 682 height 14
click at [524, 386] on p "Close with asking the students if they have any questions about the previous un…" at bounding box center [635, 384] width 682 height 14
drag, startPoint x: 524, startPoint y: 386, endPoint x: 563, endPoint y: 394, distance: 39.3
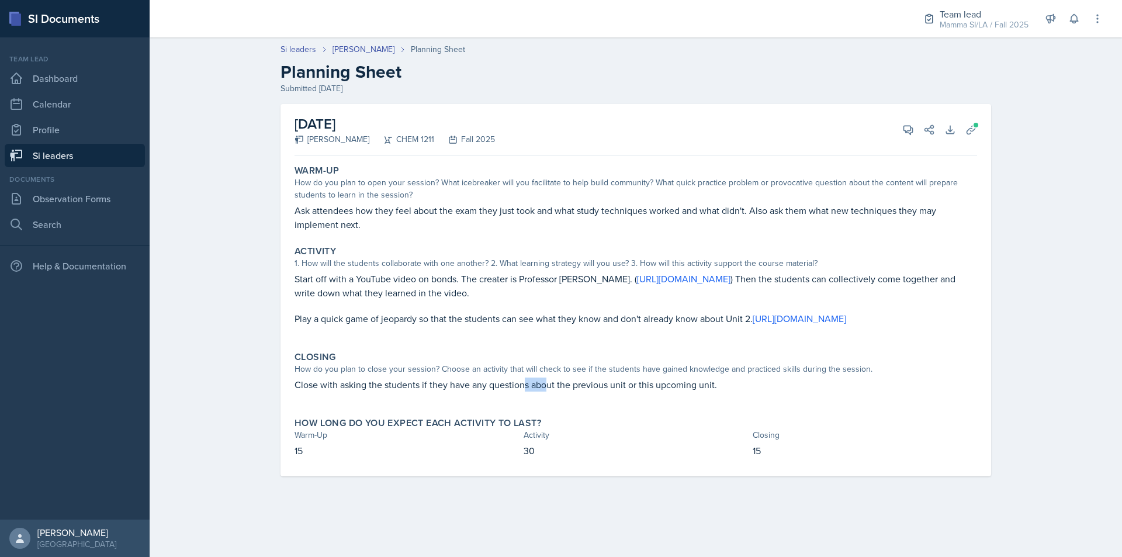
click at [555, 393] on div "Close with asking the students if they have any questions about the previous un…" at bounding box center [635, 390] width 682 height 26
click at [567, 394] on p at bounding box center [635, 397] width 682 height 12
click at [723, 282] on link "[URL][DOMAIN_NAME]" at bounding box center [683, 278] width 93 height 13
click at [905, 126] on icon at bounding box center [908, 130] width 9 height 9
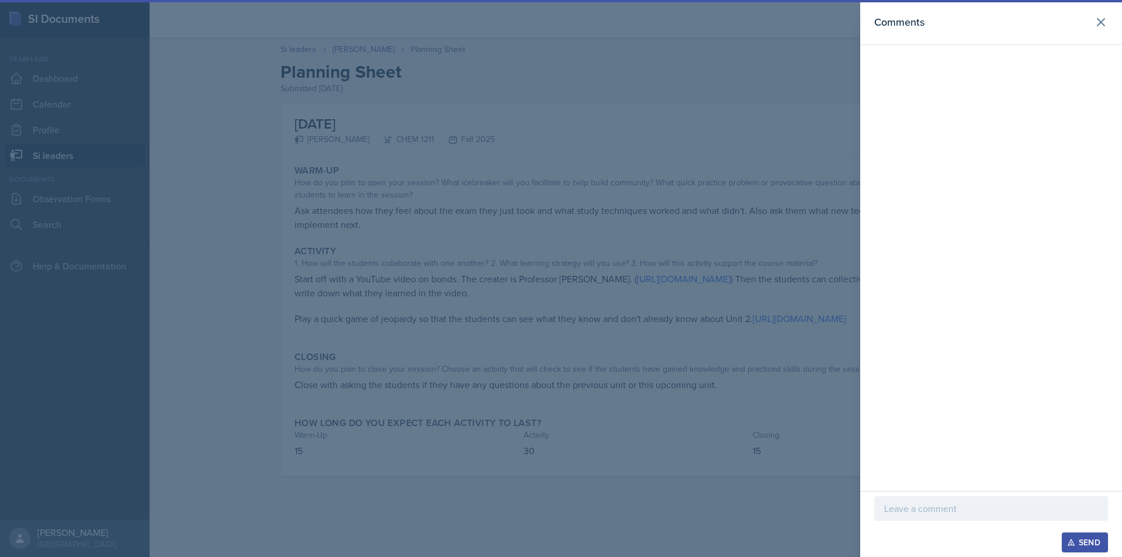
click at [949, 526] on div at bounding box center [991, 526] width 234 height 12
click at [949, 512] on p at bounding box center [991, 508] width 214 height 14
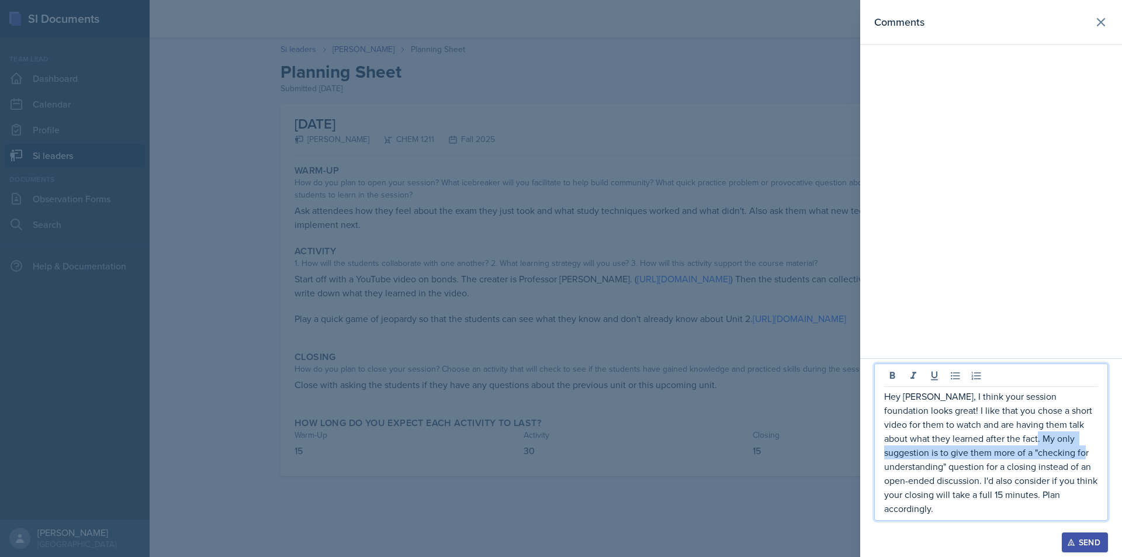
drag, startPoint x: 997, startPoint y: 452, endPoint x: 1025, endPoint y: 460, distance: 28.6
click at [1025, 460] on p "Hey [PERSON_NAME], I think your session foundation looks great! I like that you…" at bounding box center [991, 452] width 214 height 126
click at [1025, 466] on p "Hey [PERSON_NAME], I think your session foundation looks great! I like that you…" at bounding box center [991, 452] width 214 height 126
drag, startPoint x: 1023, startPoint y: 467, endPoint x: 1038, endPoint y: 469, distance: 14.8
click at [1038, 469] on p "Hey [PERSON_NAME], I think your session foundation looks great! I like that you…" at bounding box center [991, 452] width 214 height 126
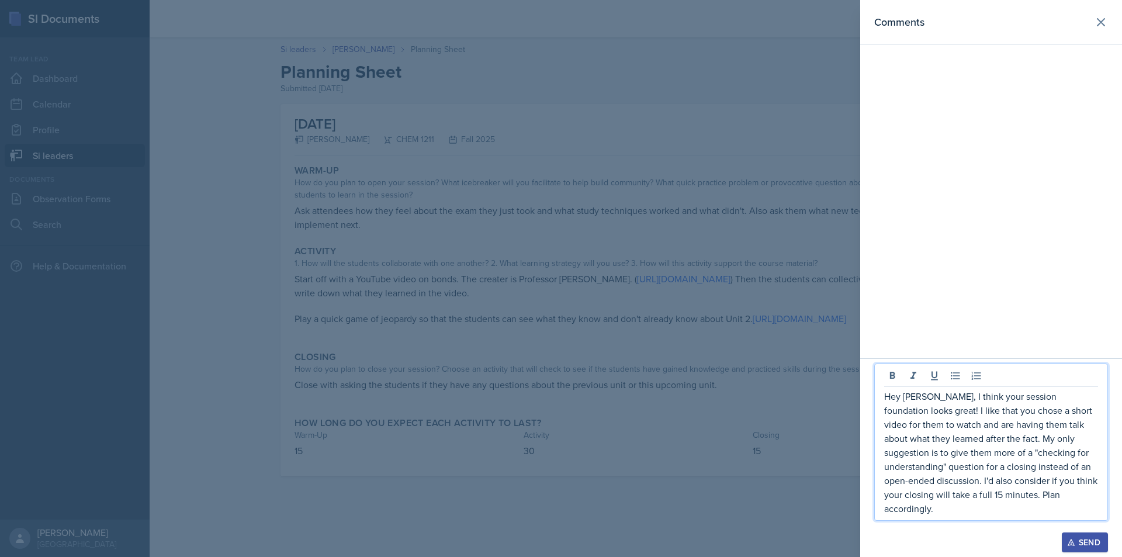
click at [968, 476] on p "Hey [PERSON_NAME], I think your session foundation looks great! I like that you…" at bounding box center [991, 452] width 214 height 126
drag, startPoint x: 949, startPoint y: 483, endPoint x: 997, endPoint y: 486, distance: 47.4
click at [997, 486] on p "Hey [PERSON_NAME], I think your session foundation looks great! I like that you…" at bounding box center [991, 452] width 214 height 126
drag, startPoint x: 957, startPoint y: 491, endPoint x: 984, endPoint y: 497, distance: 27.5
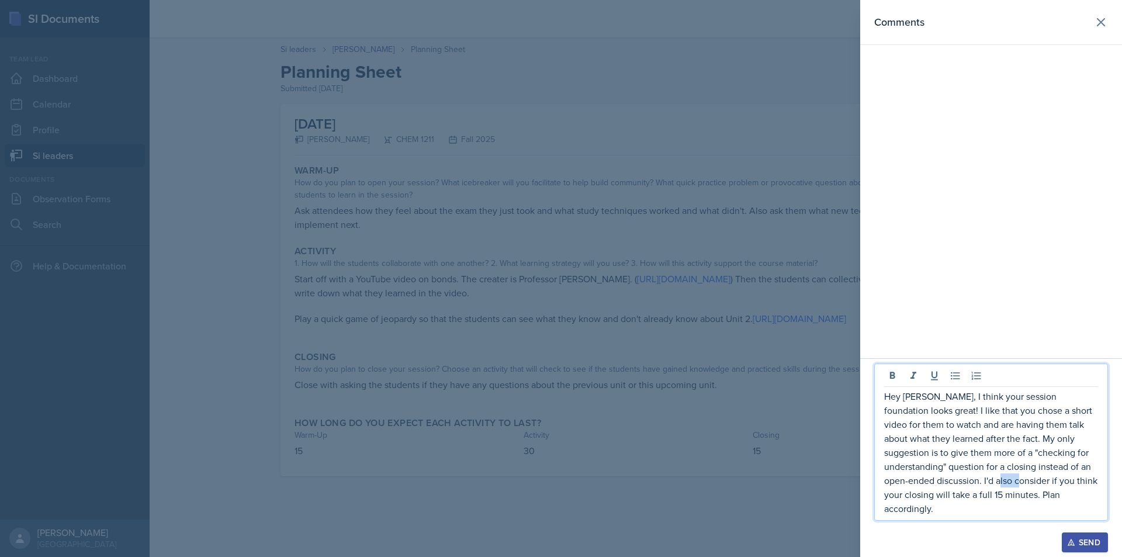
click at [982, 497] on p "Hey [PERSON_NAME], I think your session foundation looks great! I like that you…" at bounding box center [991, 452] width 214 height 126
click at [984, 497] on p "Hey [PERSON_NAME], I think your session foundation looks great! I like that you…" at bounding box center [991, 452] width 214 height 126
drag, startPoint x: 949, startPoint y: 497, endPoint x: 978, endPoint y: 498, distance: 29.2
click at [973, 498] on p "Hey [PERSON_NAME], I think your session foundation looks great! I like that you…" at bounding box center [991, 452] width 214 height 126
click at [978, 498] on p "Hey [PERSON_NAME], I think your session foundation looks great! I like that you…" at bounding box center [991, 452] width 214 height 126
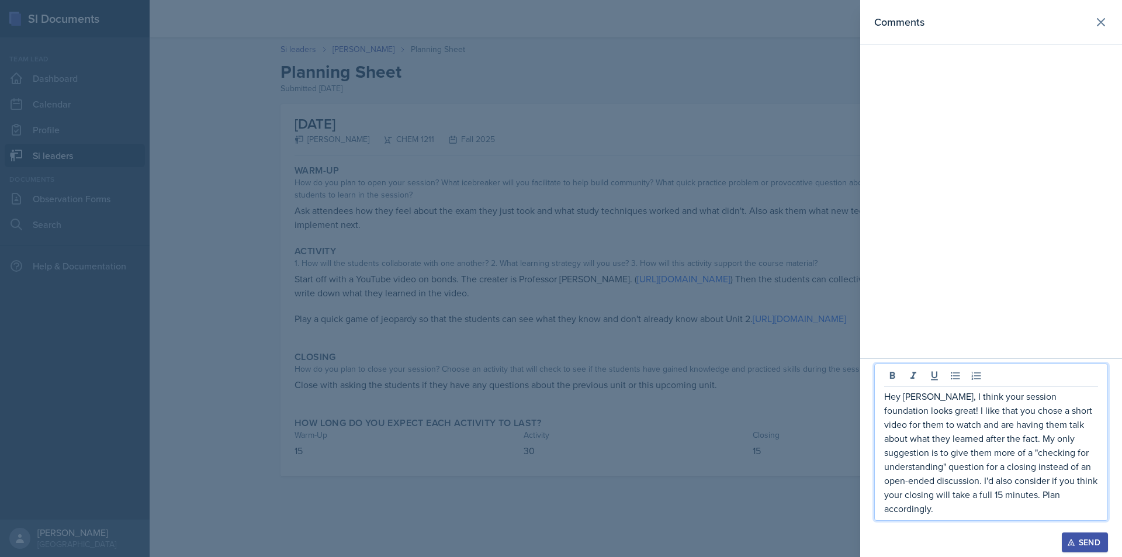
click at [973, 501] on p "Hey [PERSON_NAME], I think your session foundation looks great! I like that you…" at bounding box center [991, 452] width 214 height 126
click at [980, 501] on p "Hey [PERSON_NAME], I think your session foundation looks great! I like that you…" at bounding box center [991, 452] width 214 height 126
click at [1087, 536] on div "Send" at bounding box center [1084, 541] width 31 height 9
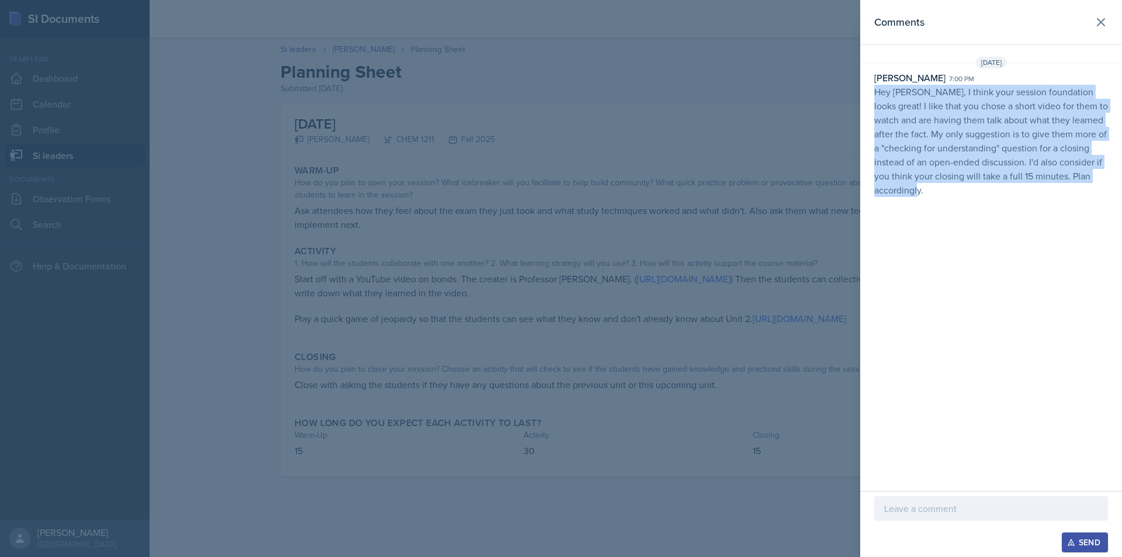
drag, startPoint x: 875, startPoint y: 95, endPoint x: 950, endPoint y: 189, distance: 120.1
click at [950, 189] on p "Hey [PERSON_NAME], I think your session foundation looks great! I like that you…" at bounding box center [991, 141] width 234 height 112
copy p "Hey [PERSON_NAME], I think your session foundation looks great! I like that you…"
click at [629, 338] on div at bounding box center [561, 278] width 1122 height 557
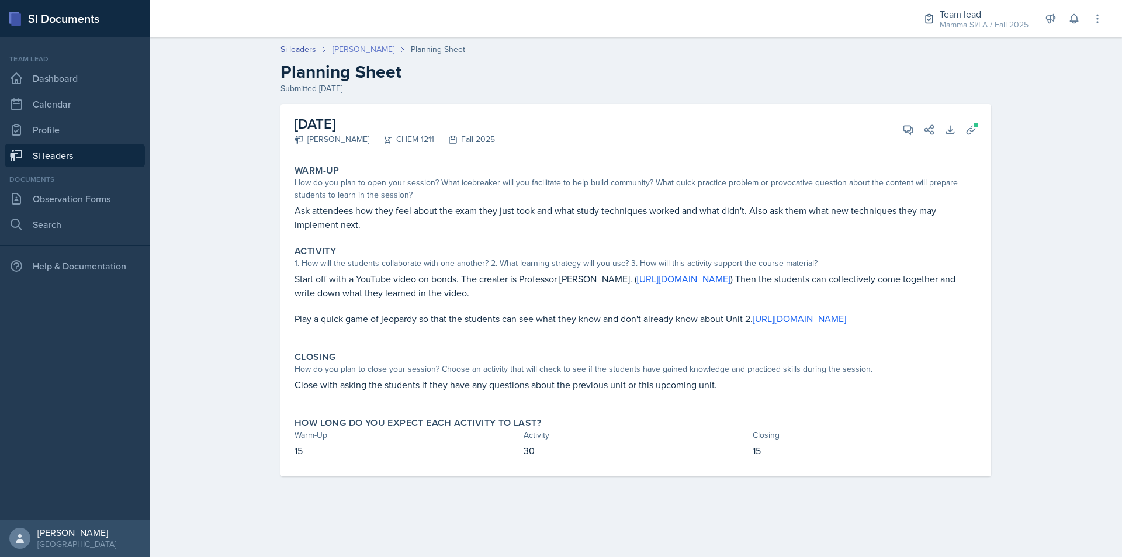
click at [394, 53] on link "[PERSON_NAME]" at bounding box center [363, 49] width 62 height 12
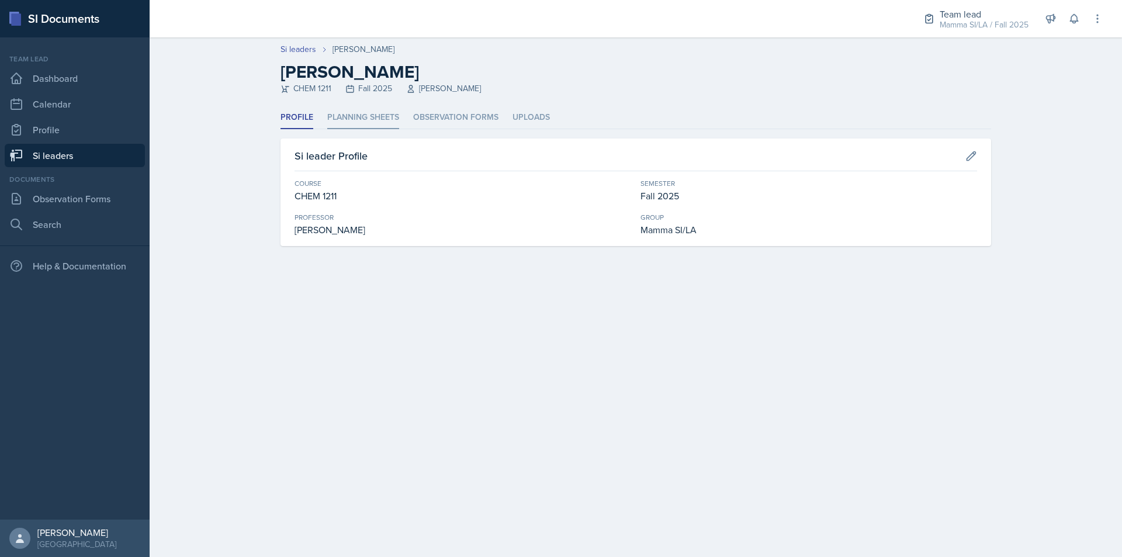
click at [363, 119] on li "Planning Sheets" at bounding box center [363, 117] width 72 height 23
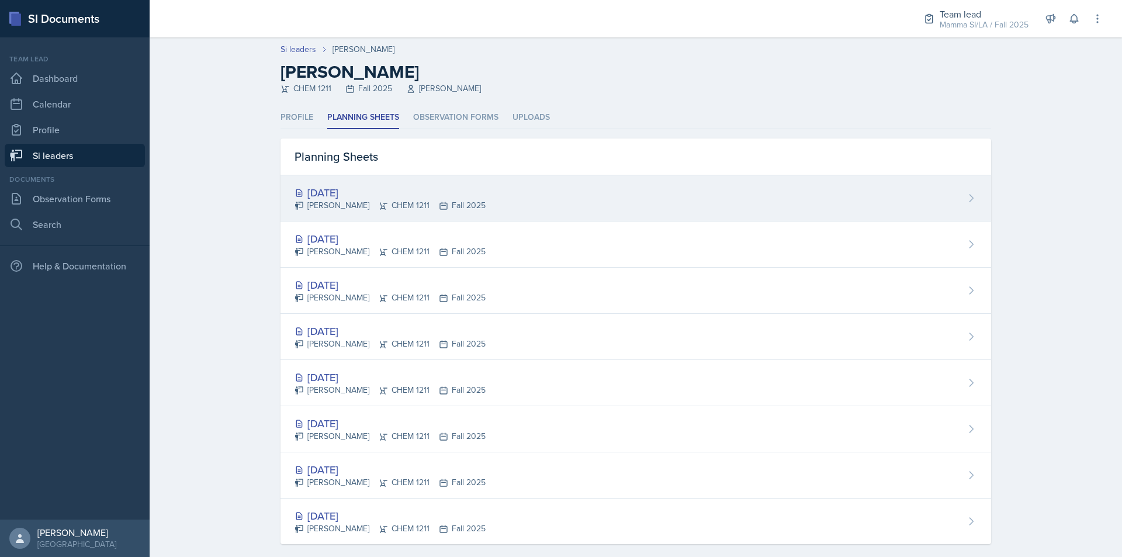
click at [359, 201] on div "[PERSON_NAME] CHEM 1211 Fall 2025" at bounding box center [389, 205] width 191 height 12
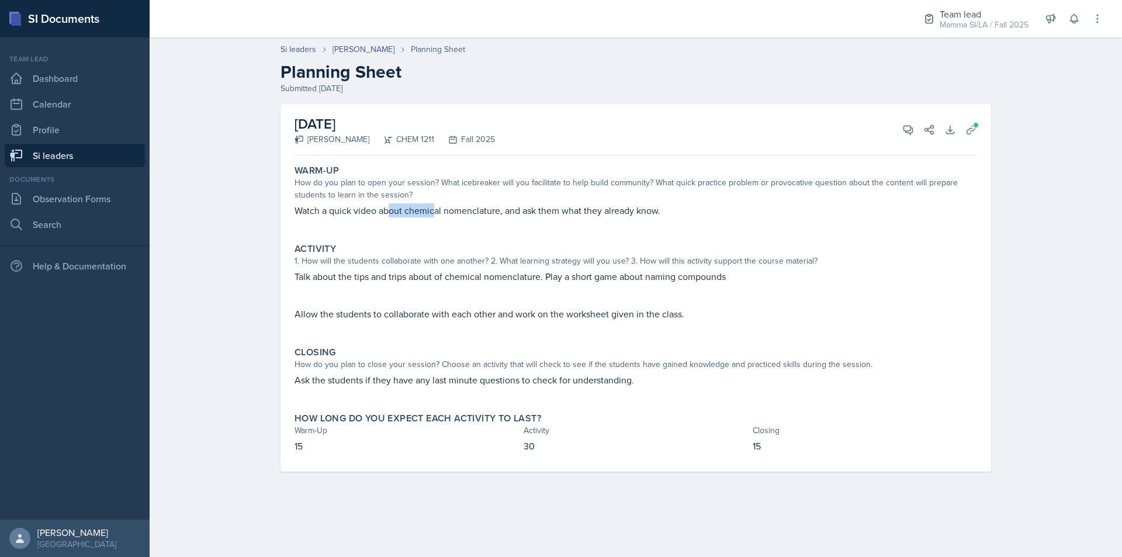
drag, startPoint x: 390, startPoint y: 213, endPoint x: 468, endPoint y: 213, distance: 78.3
click at [460, 213] on p "Watch a quick video about chemical nomenclature, and ask them what they already…" at bounding box center [635, 210] width 682 height 14
click at [468, 213] on p "Watch a quick video about chemical nomenclature, and ask them what they already…" at bounding box center [635, 210] width 682 height 14
drag, startPoint x: 467, startPoint y: 213, endPoint x: 537, endPoint y: 214, distance: 70.7
click at [533, 214] on p "Watch a quick video about chemical nomenclature, and ask them what they already…" at bounding box center [635, 210] width 682 height 14
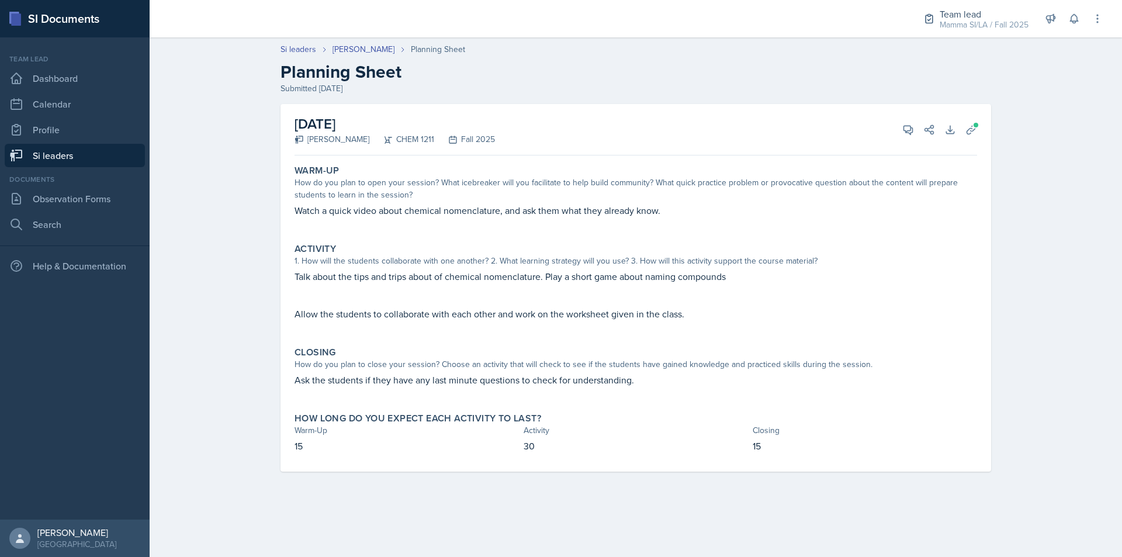
click at [539, 214] on p "Watch a quick video about chemical nomenclature, and ask them what they already…" at bounding box center [635, 210] width 682 height 14
click at [550, 214] on p "Watch a quick video about chemical nomenclature, and ask them what they already…" at bounding box center [635, 210] width 682 height 14
drag, startPoint x: 610, startPoint y: 213, endPoint x: 626, endPoint y: 213, distance: 15.8
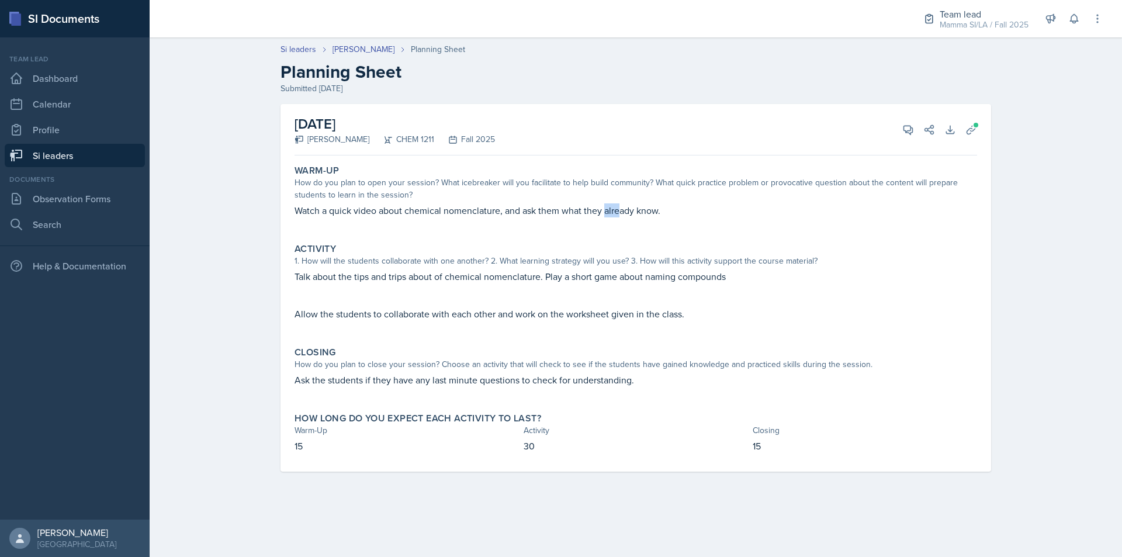
click at [626, 213] on p "Watch a quick video about chemical nomenclature, and ask them what they already…" at bounding box center [635, 210] width 682 height 14
drag, startPoint x: 492, startPoint y: 216, endPoint x: 567, endPoint y: 215, distance: 74.2
click at [548, 216] on p "Watch a quick video about chemical nomenclature, and ask them what they already…" at bounding box center [635, 210] width 682 height 14
click at [567, 215] on p "Watch a quick video about chemical nomenclature, and ask them what they already…" at bounding box center [635, 210] width 682 height 14
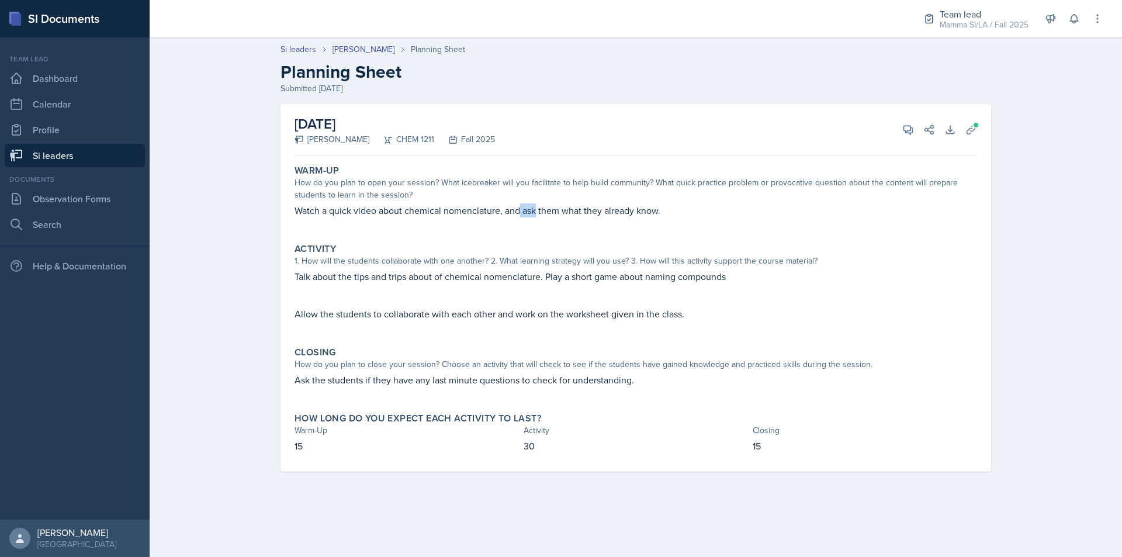
drag, startPoint x: 521, startPoint y: 210, endPoint x: 580, endPoint y: 215, distance: 59.2
click at [567, 215] on p "Watch a quick video about chemical nomenclature, and ask them what they already…" at bounding box center [635, 210] width 682 height 14
click at [581, 215] on p "Watch a quick video about chemical nomenclature, and ask them what they already…" at bounding box center [635, 210] width 682 height 14
drag, startPoint x: 513, startPoint y: 214, endPoint x: 585, endPoint y: 216, distance: 71.3
click at [580, 216] on p "Watch a quick video about chemical nomenclature, and ask them what they already…" at bounding box center [635, 210] width 682 height 14
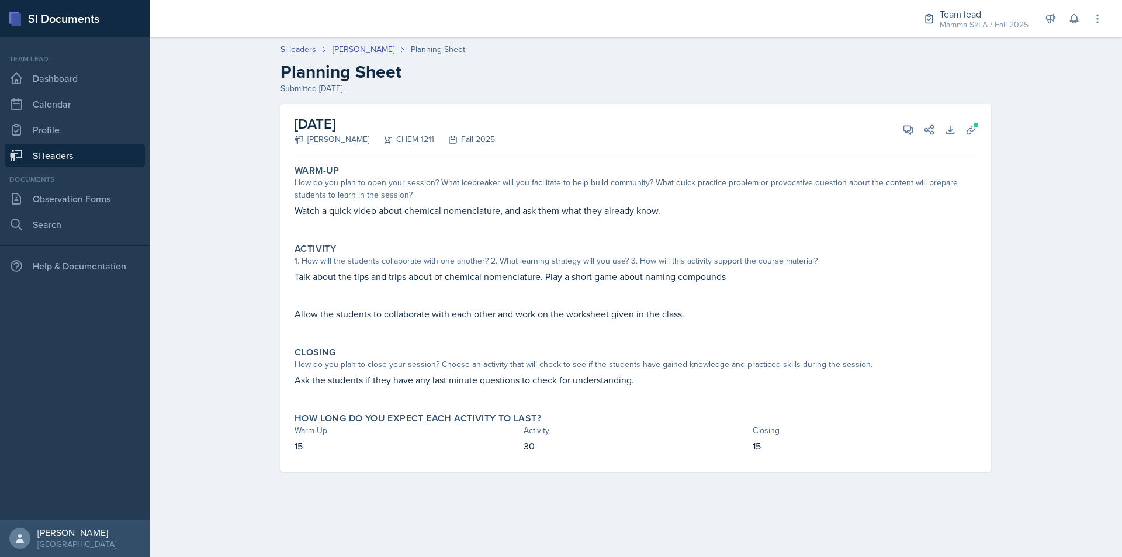
click at [586, 216] on p "Watch a quick video about chemical nomenclature, and ask them what they already…" at bounding box center [635, 210] width 682 height 14
click at [974, 125] on span at bounding box center [975, 125] width 7 height 7
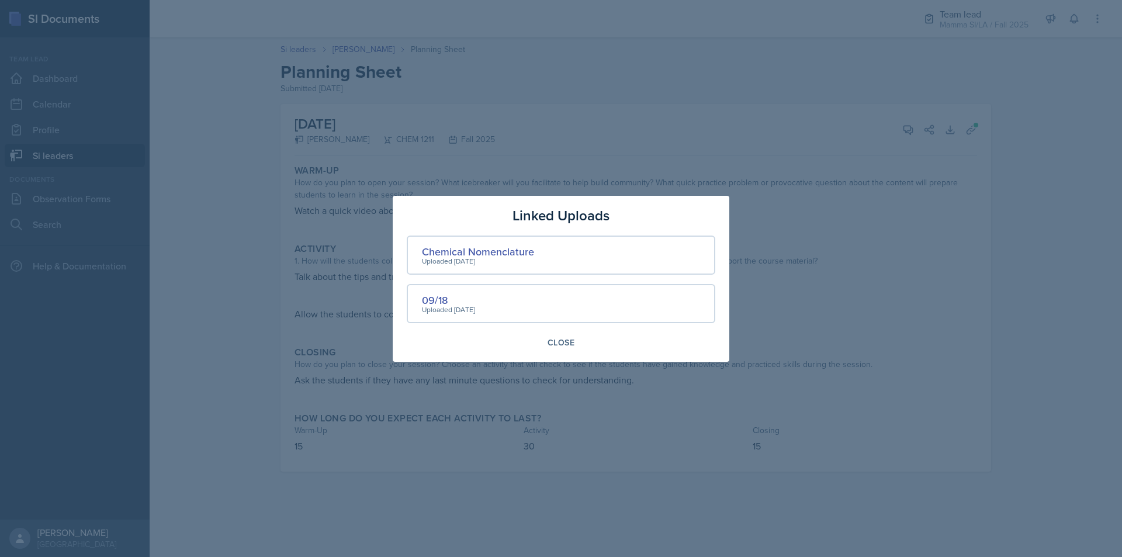
click at [766, 255] on div at bounding box center [561, 278] width 1122 height 557
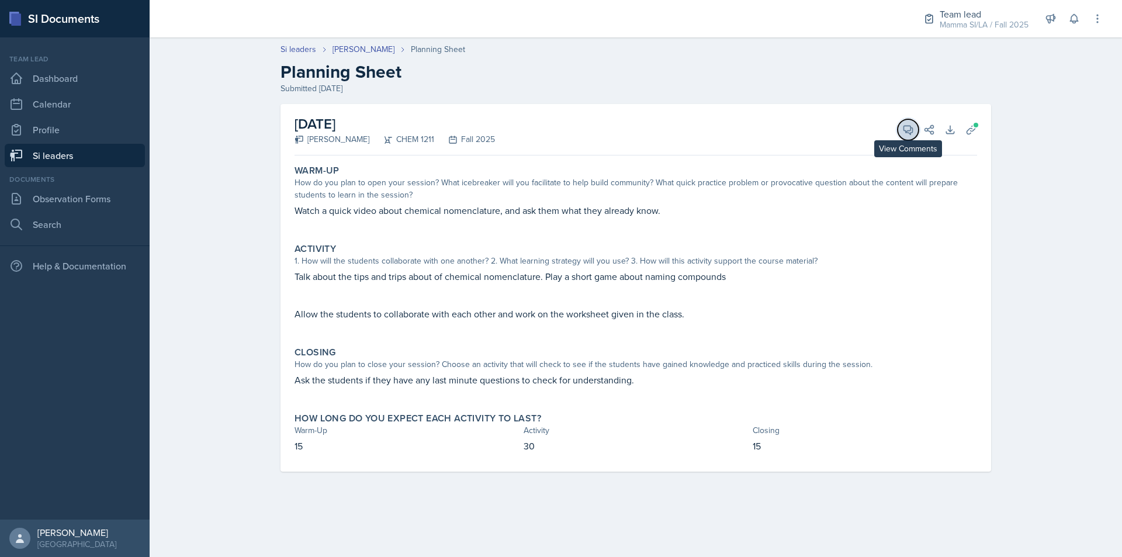
click at [903, 131] on icon at bounding box center [908, 130] width 12 height 12
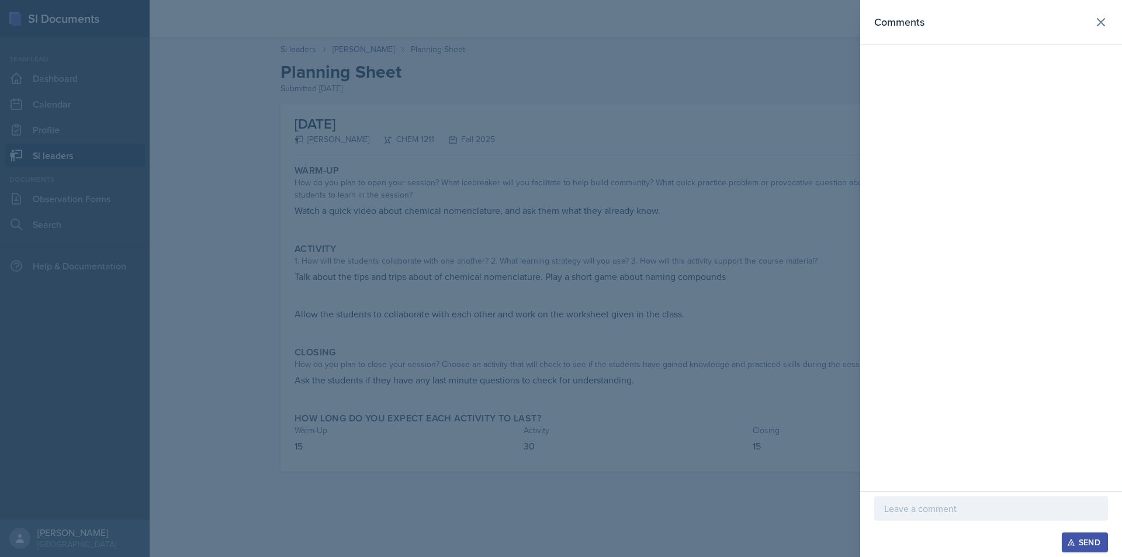
click at [978, 508] on p at bounding box center [991, 508] width 214 height 14
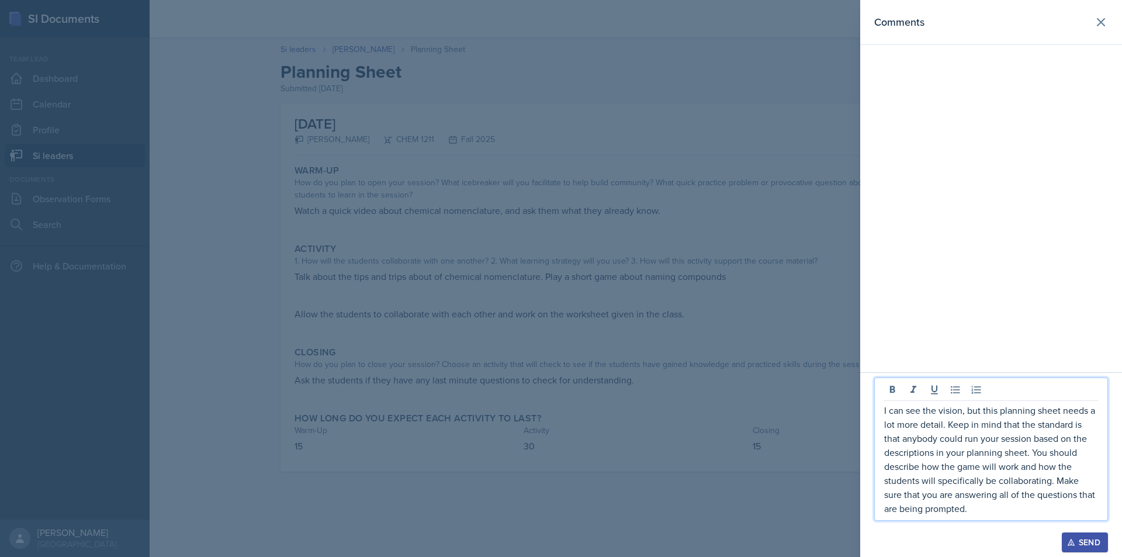
drag, startPoint x: 963, startPoint y: 512, endPoint x: 876, endPoint y: 407, distance: 136.4
click at [876, 407] on div "I can see the vision, but this planning sheet needs a lot more detail. Keep in …" at bounding box center [991, 448] width 234 height 143
copy p "I can see the vision, but this planning sheet needs a lot more detail. Keep in …"
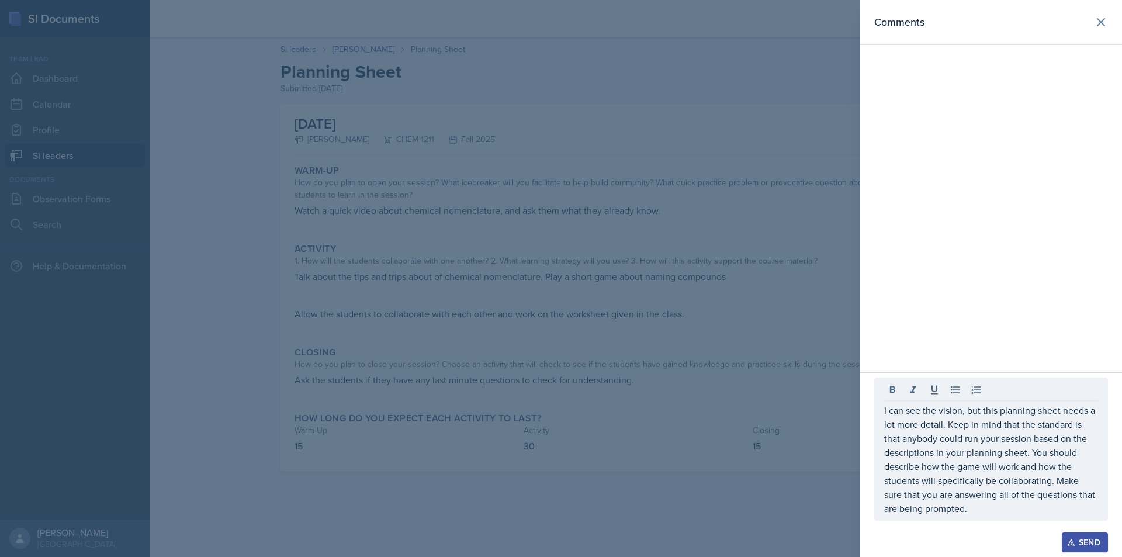
click at [1092, 536] on div "Send" at bounding box center [1084, 541] width 31 height 9
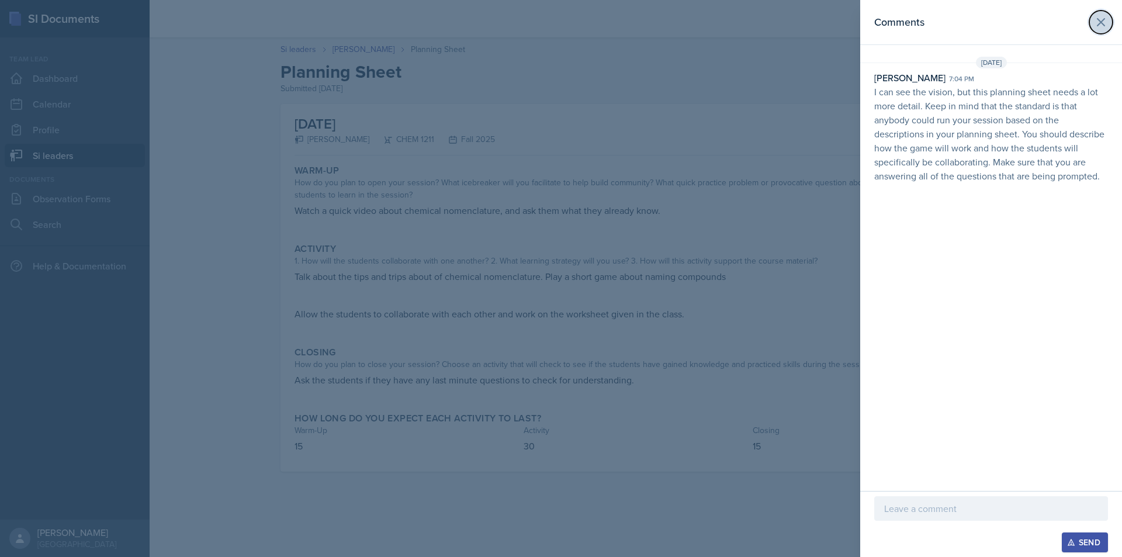
click at [1098, 29] on button at bounding box center [1100, 22] width 23 height 23
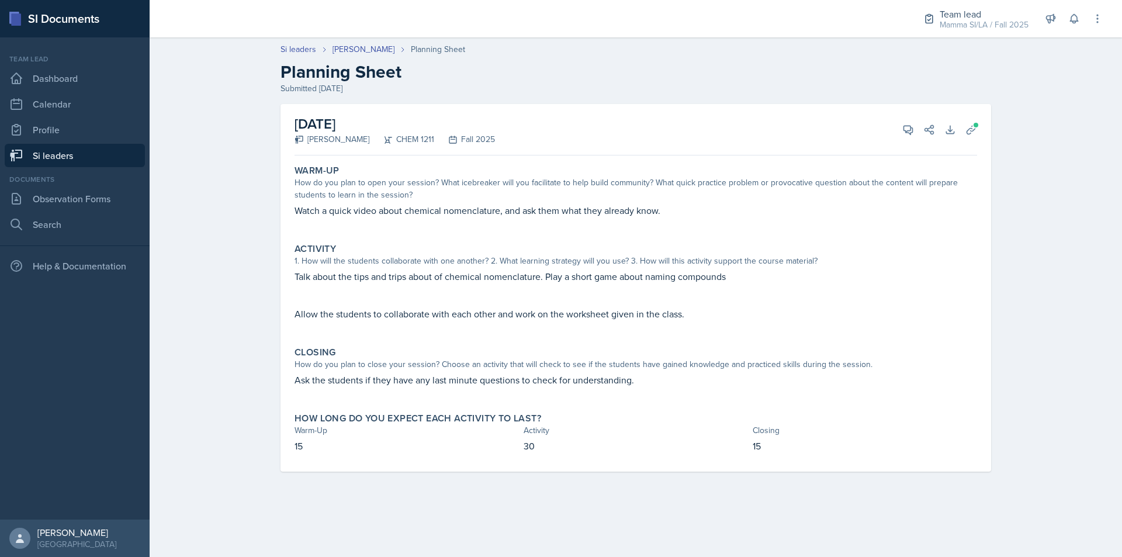
click at [79, 160] on link "Si leaders" at bounding box center [75, 155] width 140 height 23
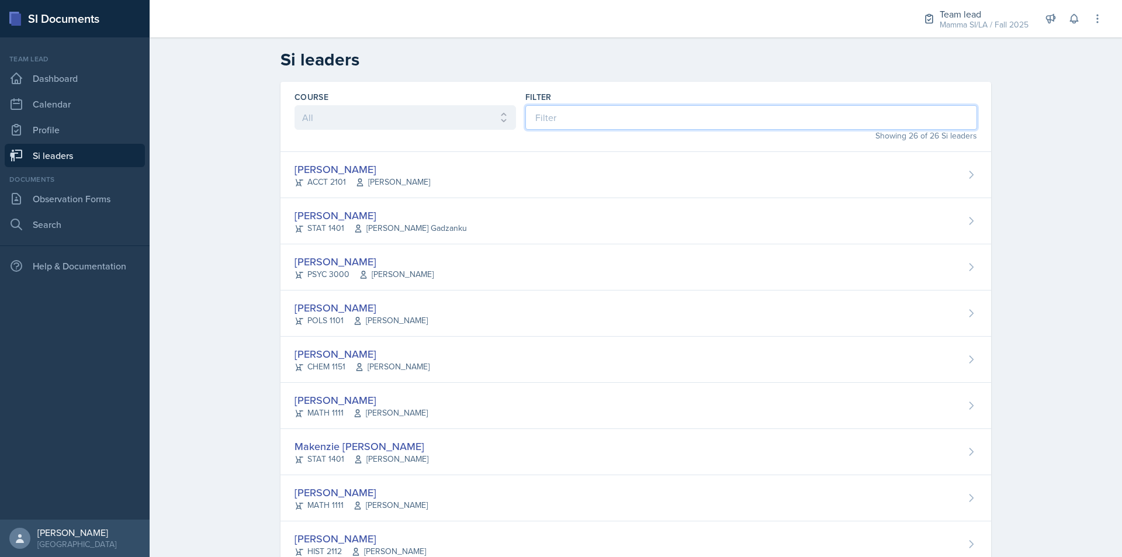
click at [642, 108] on input at bounding box center [751, 117] width 452 height 25
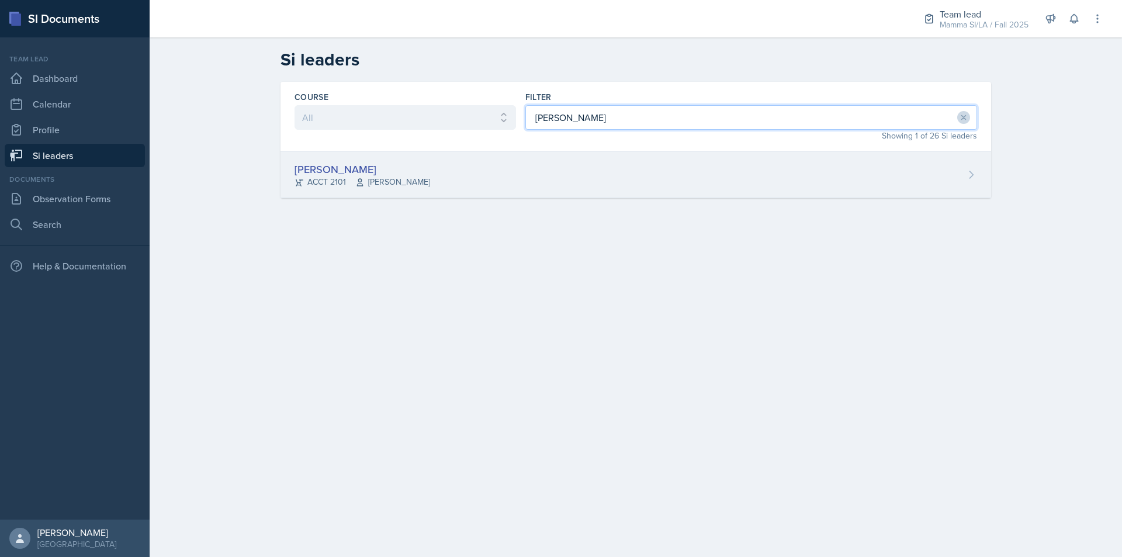
type input "[PERSON_NAME]"
click at [553, 192] on div "[PERSON_NAME] ACCT 2101 [PERSON_NAME]" at bounding box center [635, 175] width 710 height 46
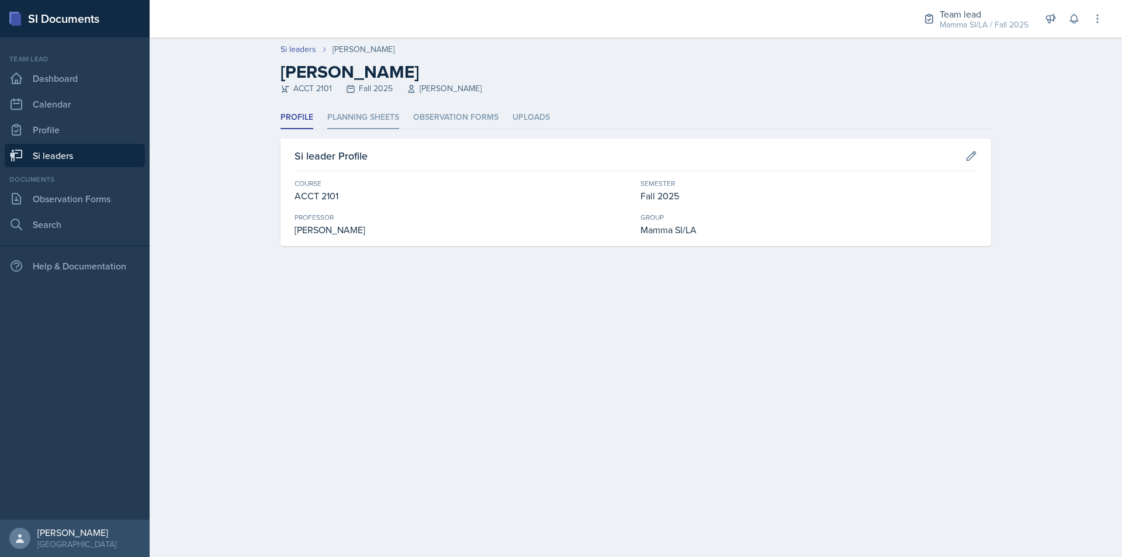
click at [379, 117] on li "Planning Sheets" at bounding box center [363, 117] width 72 height 23
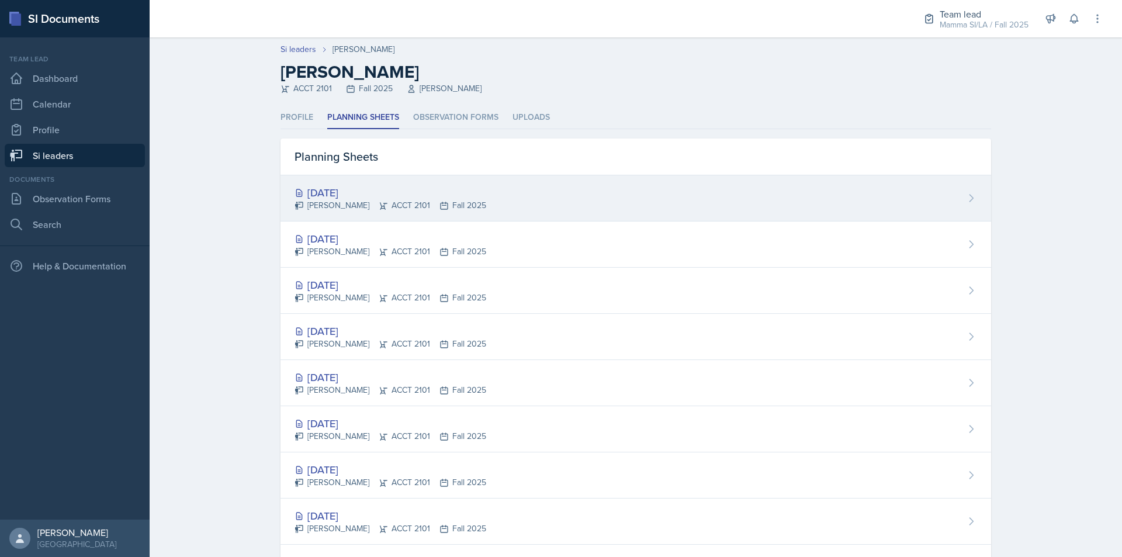
click at [445, 206] on div "[PERSON_NAME] ACCT 2101 Fall 2025" at bounding box center [390, 205] width 192 height 12
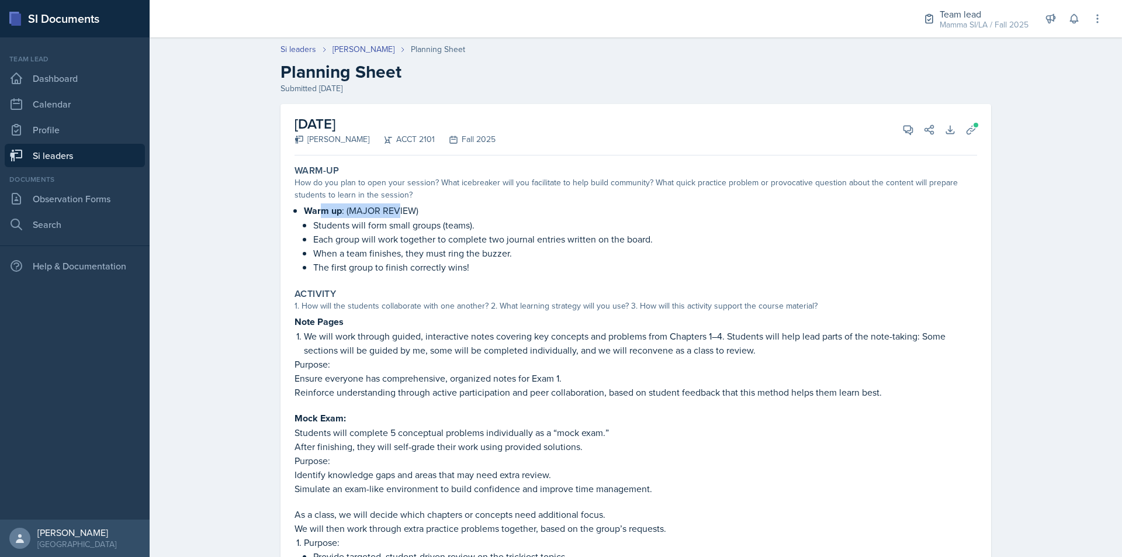
drag, startPoint x: 320, startPoint y: 212, endPoint x: 409, endPoint y: 211, distance: 88.8
click at [404, 211] on p "Warm up : (MAJOR REVIEW)" at bounding box center [640, 210] width 673 height 15
click at [410, 211] on p "Warm up : (MAJOR REVIEW)" at bounding box center [640, 210] width 673 height 15
click at [429, 381] on p "Ensure everyone has comprehensive, organized notes for Exam 1." at bounding box center [635, 378] width 682 height 14
click at [430, 381] on p "Ensure everyone has comprehensive, organized notes for Exam 1." at bounding box center [635, 378] width 682 height 14
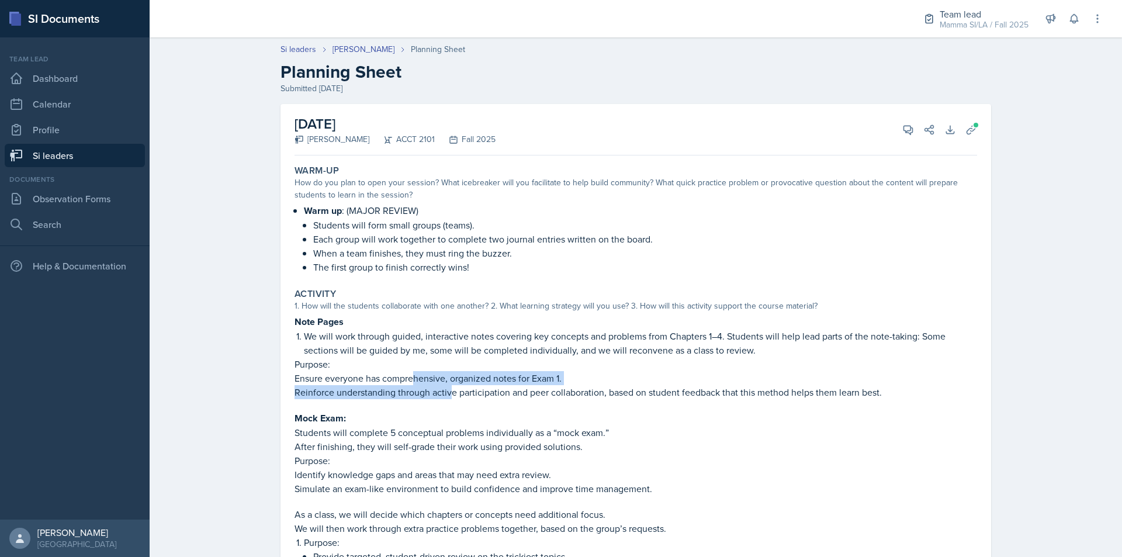
drag, startPoint x: 431, startPoint y: 384, endPoint x: 448, endPoint y: 385, distance: 17.0
click at [448, 385] on div "Note Pages We will work through guided, interactive notes covering key concepts…" at bounding box center [635, 445] width 682 height 263
click at [449, 385] on p "Reinforce understanding through active participation and peer collaboration, ba…" at bounding box center [635, 392] width 682 height 14
drag, startPoint x: 432, startPoint y: 381, endPoint x: 454, endPoint y: 383, distance: 22.2
click at [452, 383] on p "Ensure everyone has comprehensive, organized notes for Exam 1." at bounding box center [635, 378] width 682 height 14
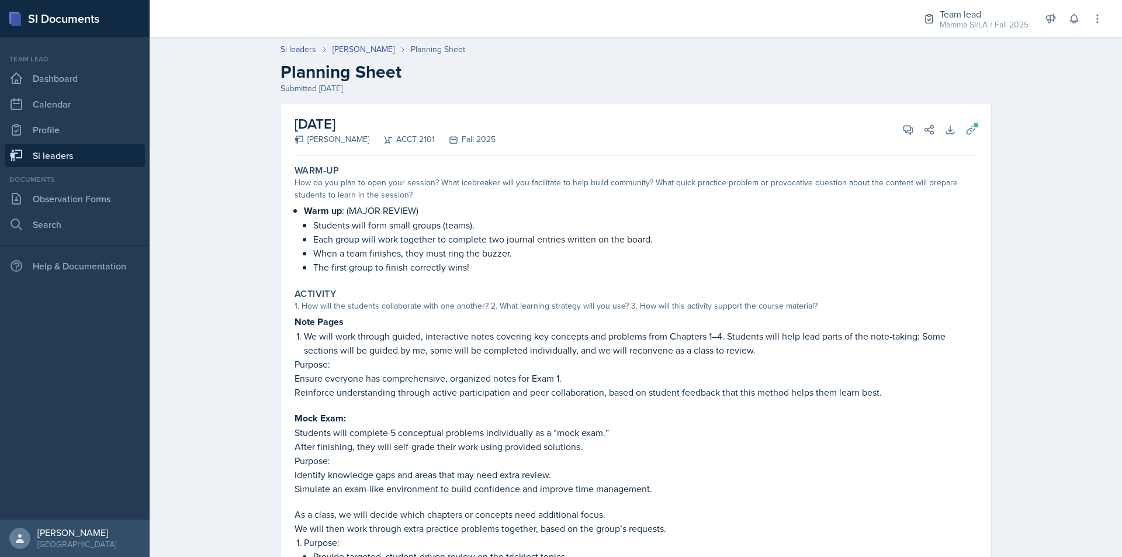
click at [454, 383] on p "Ensure everyone has comprehensive, organized notes for Exam 1." at bounding box center [635, 378] width 682 height 14
click at [476, 383] on p "Ensure everyone has comprehensive, organized notes for Exam 1." at bounding box center [635, 378] width 682 height 14
click at [477, 383] on p "Ensure everyone has comprehensive, organized notes for Exam 1." at bounding box center [635, 378] width 682 height 14
drag, startPoint x: 448, startPoint y: 387, endPoint x: 492, endPoint y: 388, distance: 44.4
click at [492, 388] on p "Reinforce understanding through active participation and peer collaboration, ba…" at bounding box center [635, 392] width 682 height 14
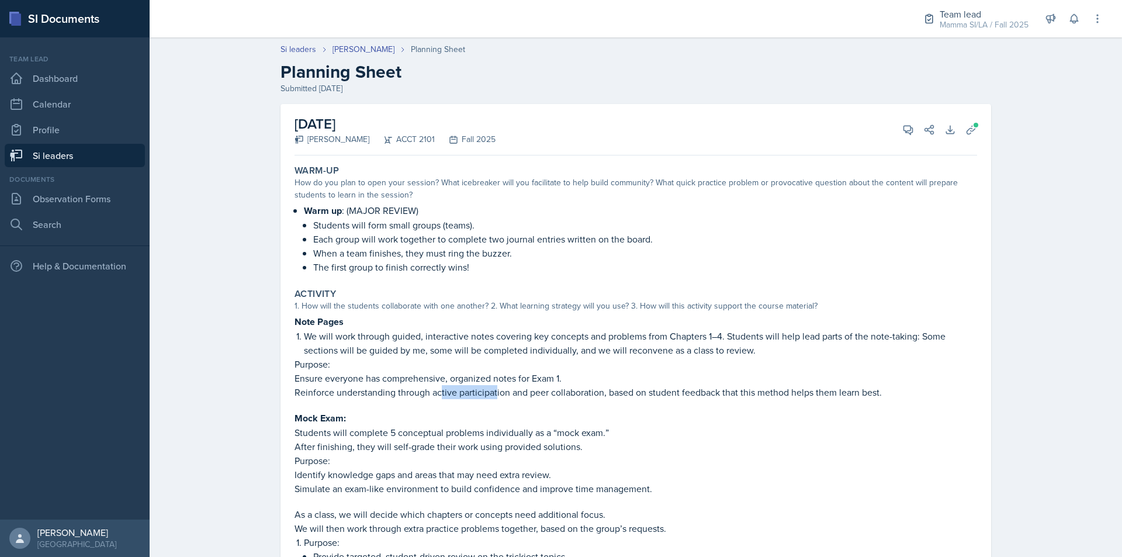
click at [492, 388] on p "Reinforce understanding through active participation and peer collaboration, ba…" at bounding box center [635, 392] width 682 height 14
drag, startPoint x: 349, startPoint y: 370, endPoint x: 379, endPoint y: 372, distance: 29.8
click at [377, 372] on div "Note Pages We will work through guided, interactive notes covering key concepts…" at bounding box center [635, 445] width 682 height 263
click at [379, 372] on p "Ensure everyone has comprehensive, organized notes for Exam 1." at bounding box center [635, 378] width 682 height 14
drag, startPoint x: 297, startPoint y: 338, endPoint x: 361, endPoint y: 339, distance: 63.7
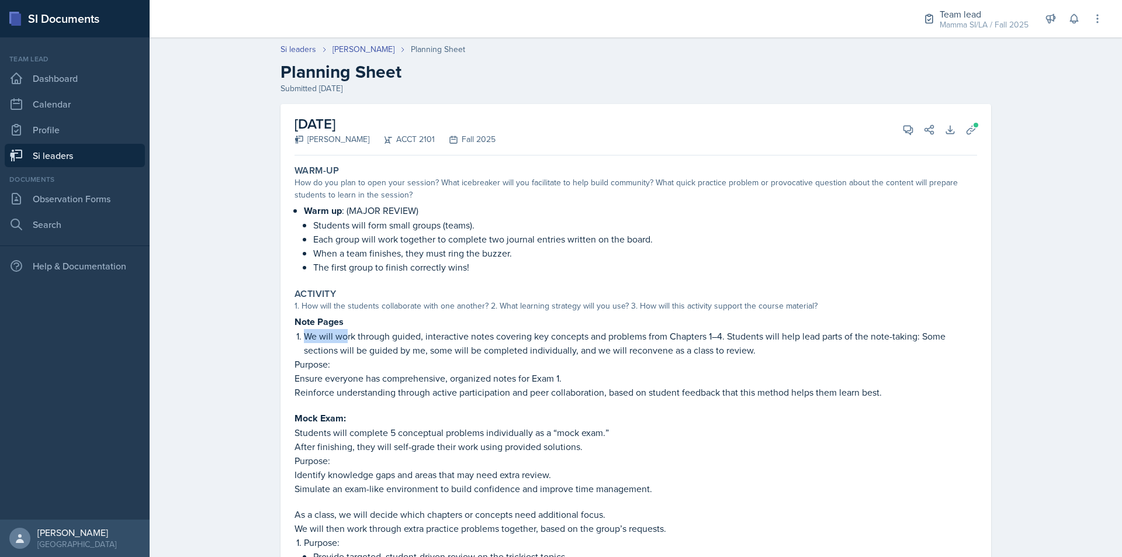
click at [361, 339] on li "We will work through guided, interactive notes covering key concepts and proble…" at bounding box center [640, 343] width 673 height 28
click at [361, 339] on p "We will work through guided, interactive notes covering key concepts and proble…" at bounding box center [640, 343] width 673 height 28
drag, startPoint x: 348, startPoint y: 339, endPoint x: 424, endPoint y: 345, distance: 76.8
click at [410, 345] on p "We will work through guided, interactive notes covering key concepts and proble…" at bounding box center [640, 343] width 673 height 28
click at [428, 346] on p "We will work through guided, interactive notes covering key concepts and proble…" at bounding box center [640, 343] width 673 height 28
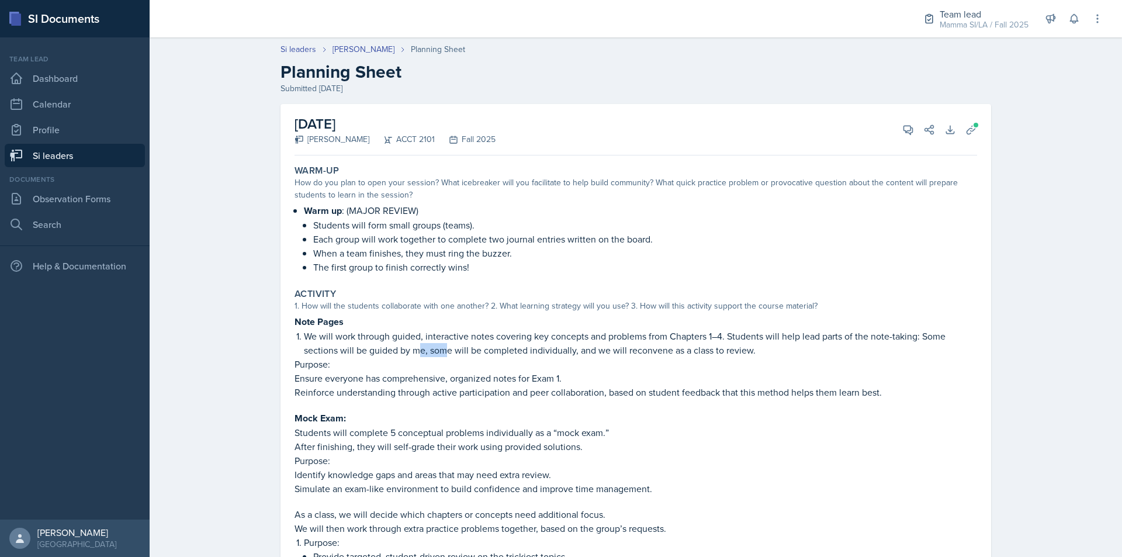
drag, startPoint x: 416, startPoint y: 344, endPoint x: 442, endPoint y: 344, distance: 25.1
click at [442, 344] on p "We will work through guided, interactive notes covering key concepts and proble…" at bounding box center [640, 343] width 673 height 28
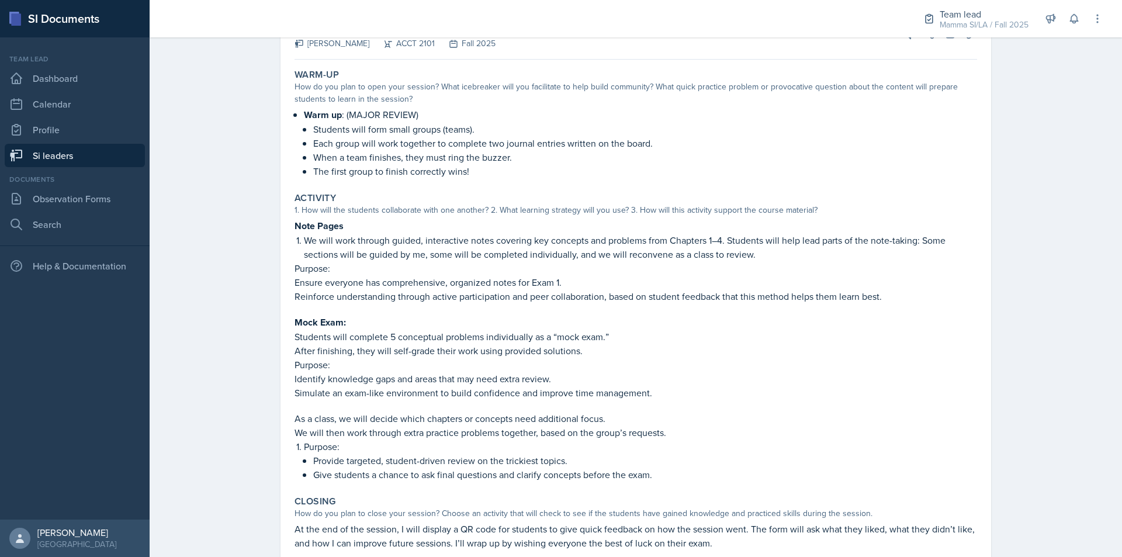
scroll to position [117, 0]
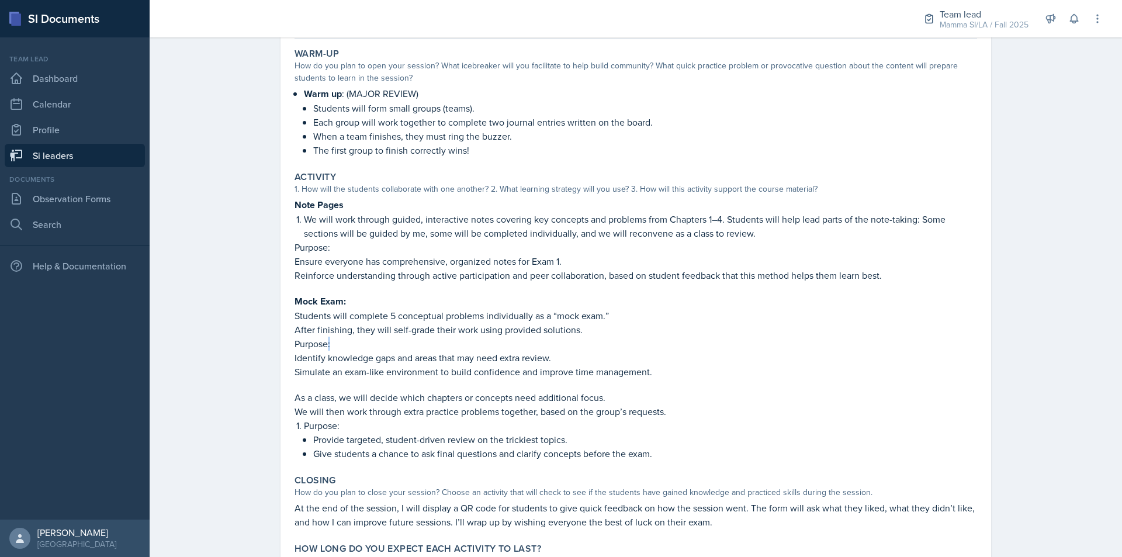
click at [355, 336] on p "Purpose:" at bounding box center [635, 343] width 682 height 14
click at [360, 336] on p "After finishing, they will self-grade their work using provided solutions." at bounding box center [635, 329] width 682 height 14
click at [387, 325] on p "After finishing, they will self-grade their work using provided solutions." at bounding box center [635, 329] width 682 height 14
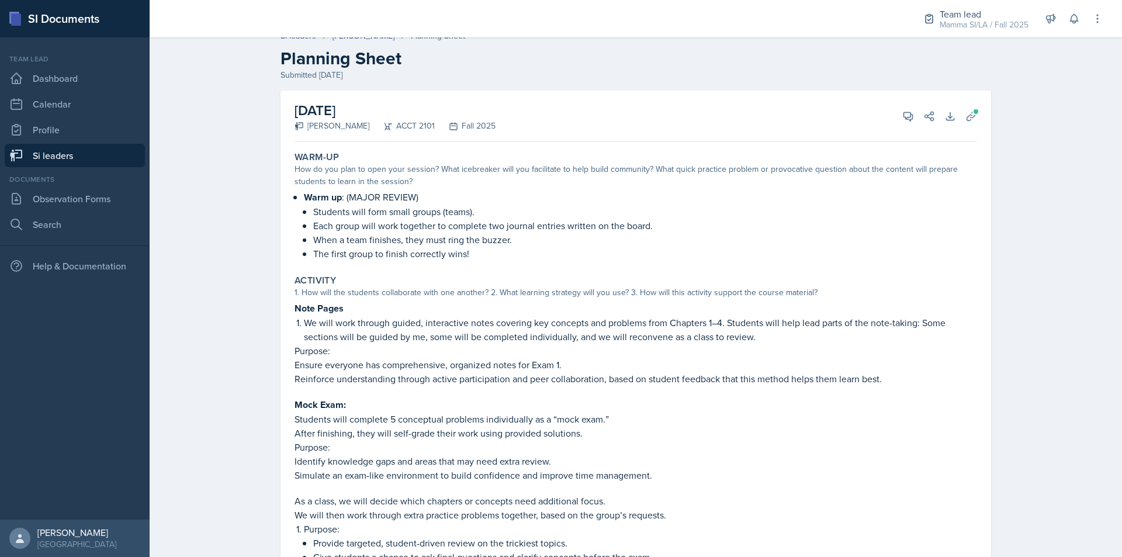
scroll to position [0, 0]
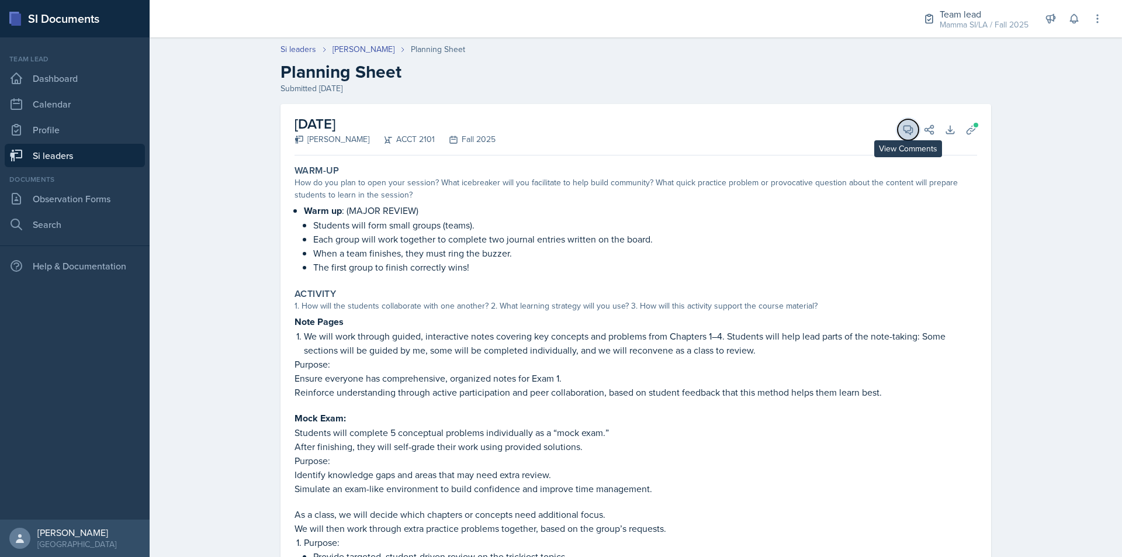
click at [897, 133] on button "View Comments" at bounding box center [907, 129] width 21 height 21
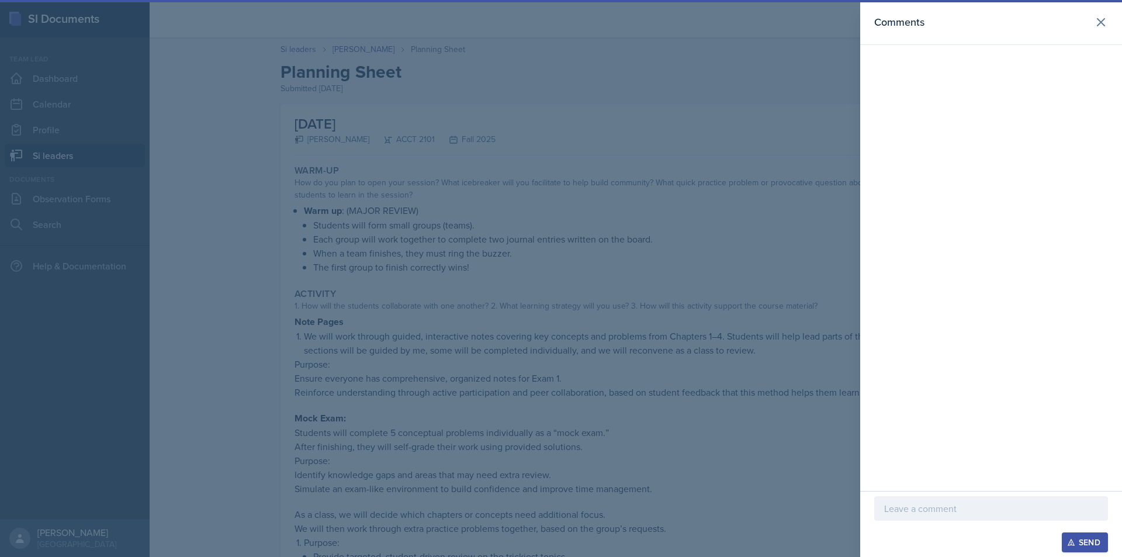
click at [768, 226] on div at bounding box center [561, 278] width 1122 height 557
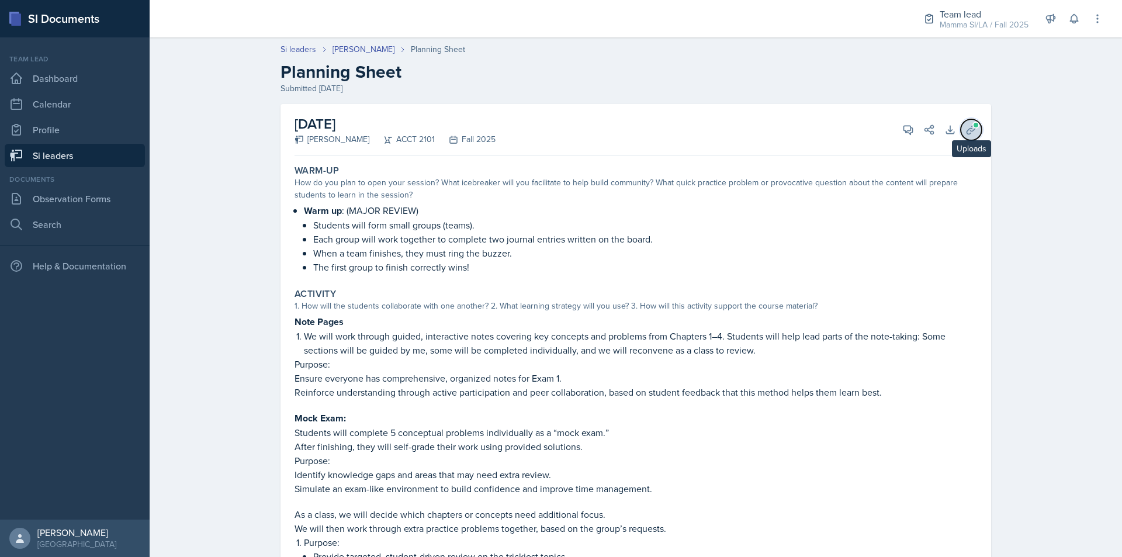
click at [966, 131] on icon at bounding box center [970, 129] width 9 height 9
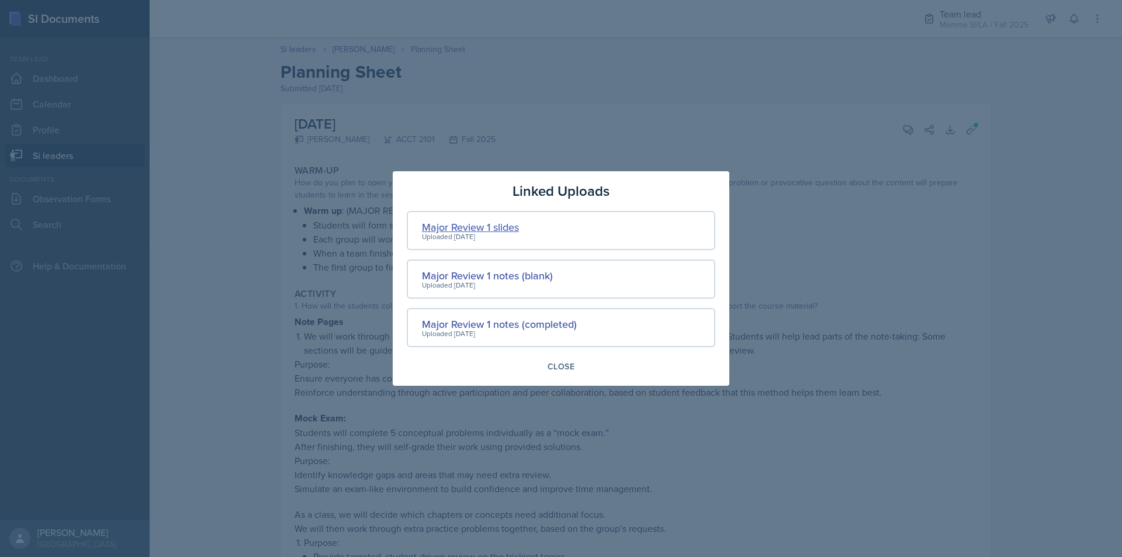
click at [508, 228] on div "Major Review 1 slides" at bounding box center [470, 227] width 97 height 16
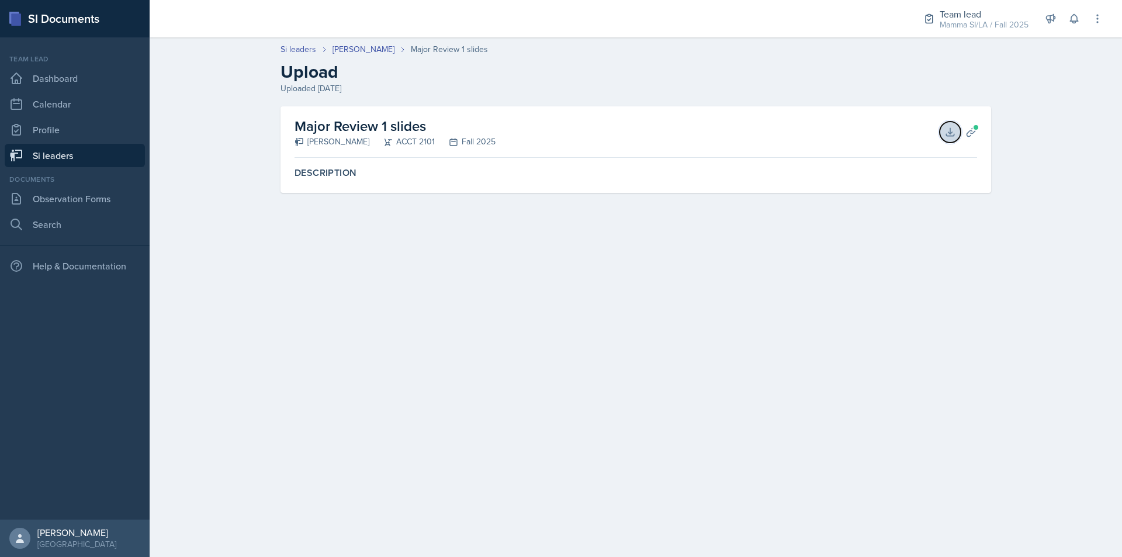
click at [947, 138] on button "Download" at bounding box center [949, 132] width 21 height 21
click at [378, 42] on header "Si leaders [PERSON_NAME] Major Review 1 slides Upload Uploaded [DATE]" at bounding box center [636, 69] width 972 height 75
click at [378, 47] on link "[PERSON_NAME]" at bounding box center [363, 49] width 62 height 12
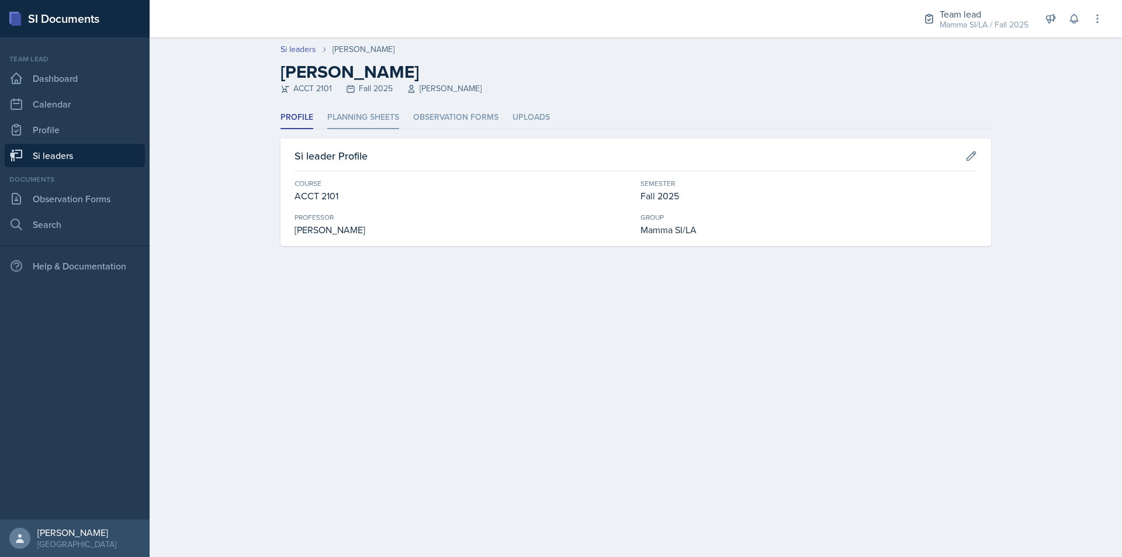
click at [377, 109] on li "Planning Sheets" at bounding box center [363, 117] width 72 height 23
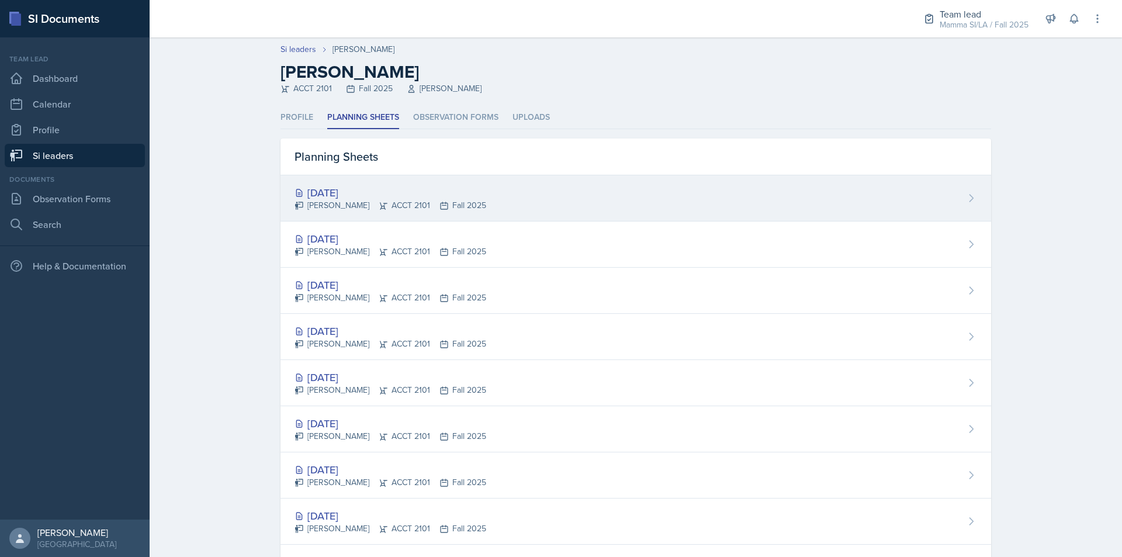
click at [376, 189] on div "[DATE]" at bounding box center [390, 193] width 192 height 16
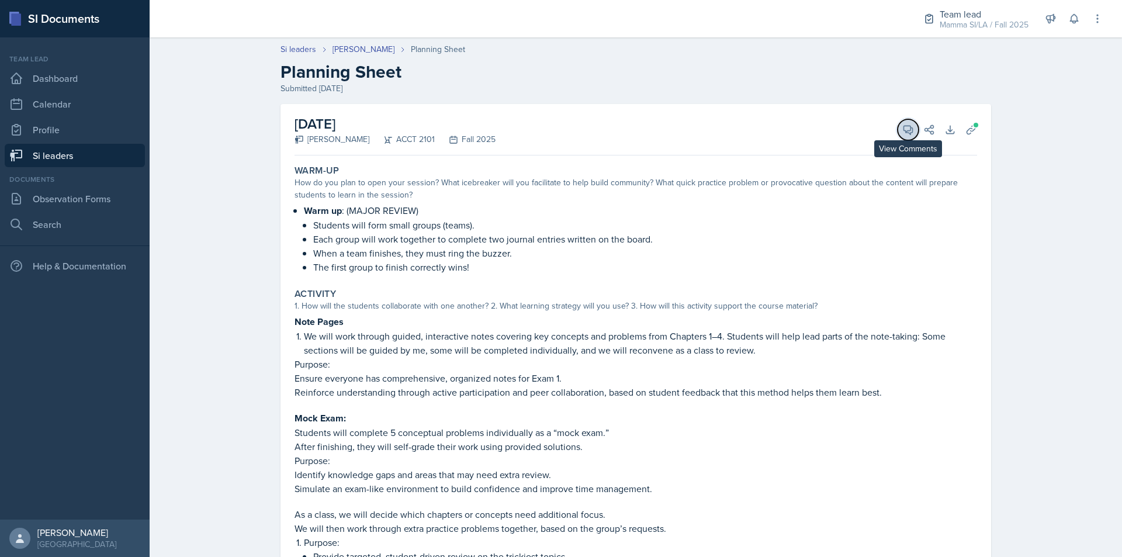
click at [909, 127] on span at bounding box center [912, 126] width 6 height 6
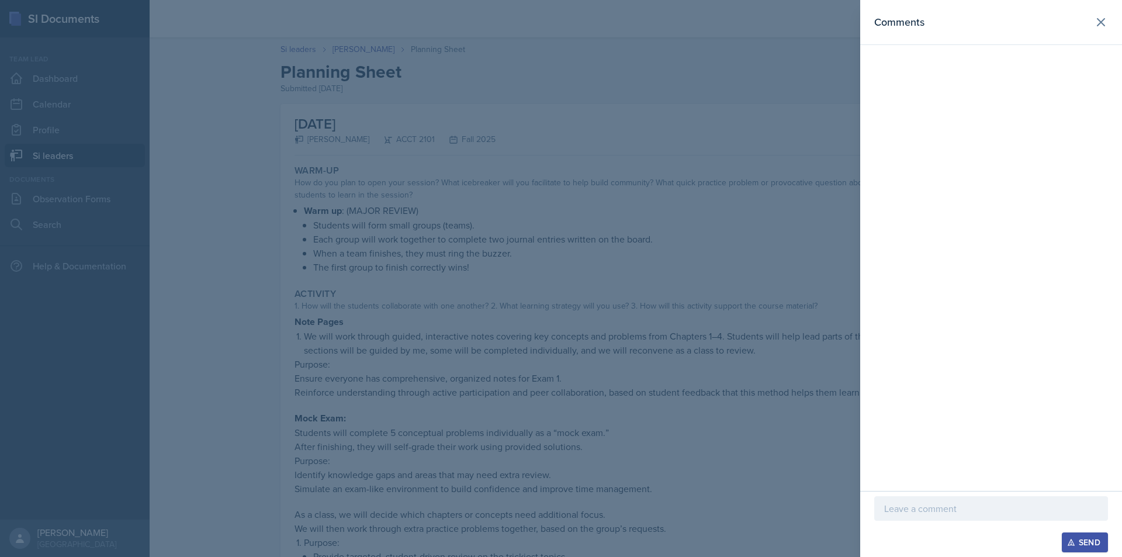
click at [976, 517] on div at bounding box center [991, 508] width 234 height 25
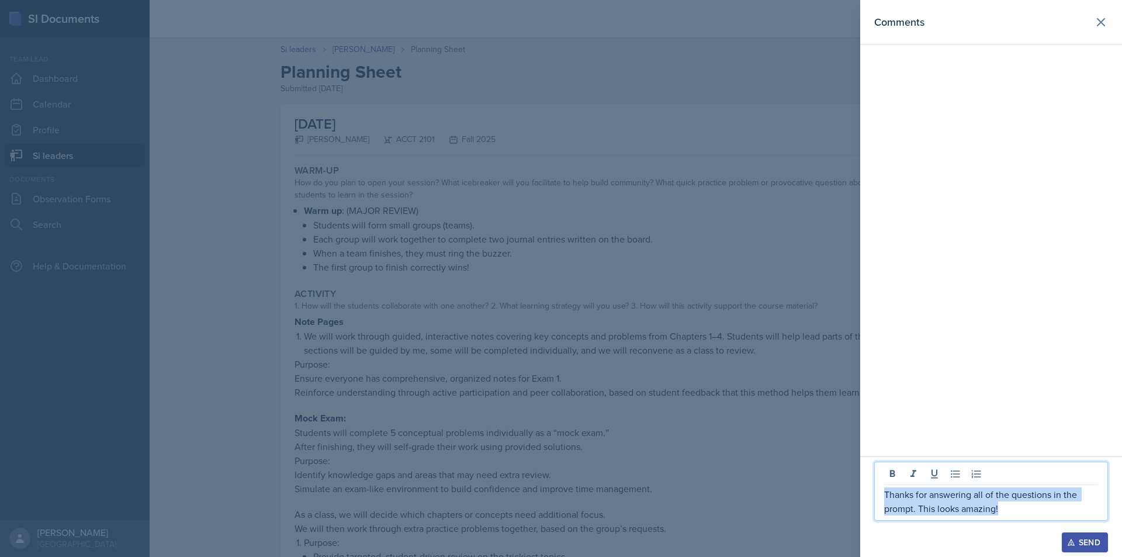
drag, startPoint x: 1019, startPoint y: 508, endPoint x: 880, endPoint y: 498, distance: 139.4
click at [880, 498] on div "Thanks for answering all of the questions in the prompt. This looks amazing!" at bounding box center [991, 490] width 234 height 59
copy p "Thanks for answering all of the questions in the prompt. This looks amazing!"
click at [1088, 536] on div "Send" at bounding box center [1084, 541] width 31 height 9
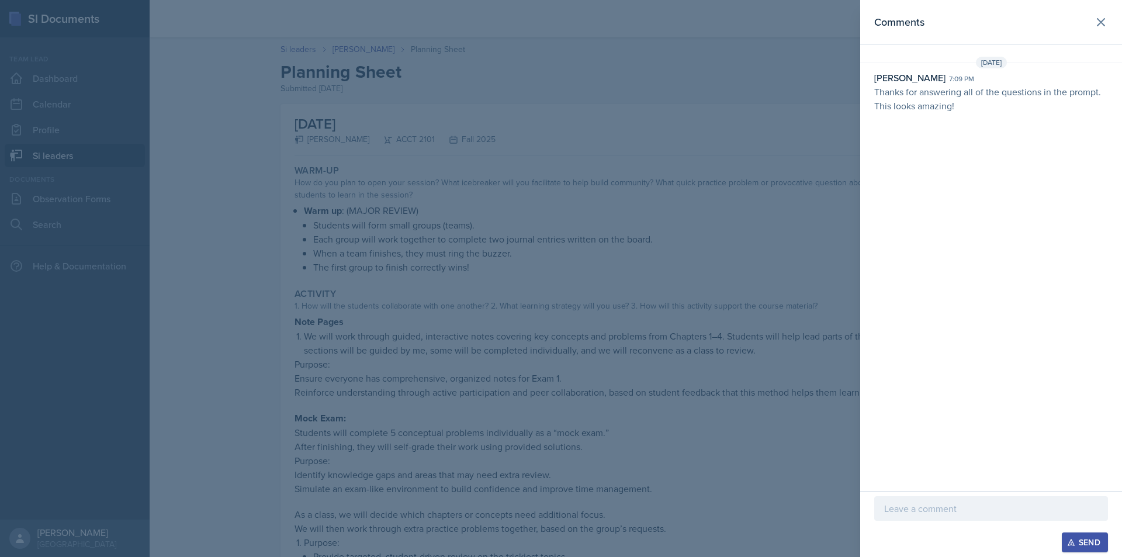
click at [390, 343] on div at bounding box center [561, 278] width 1122 height 557
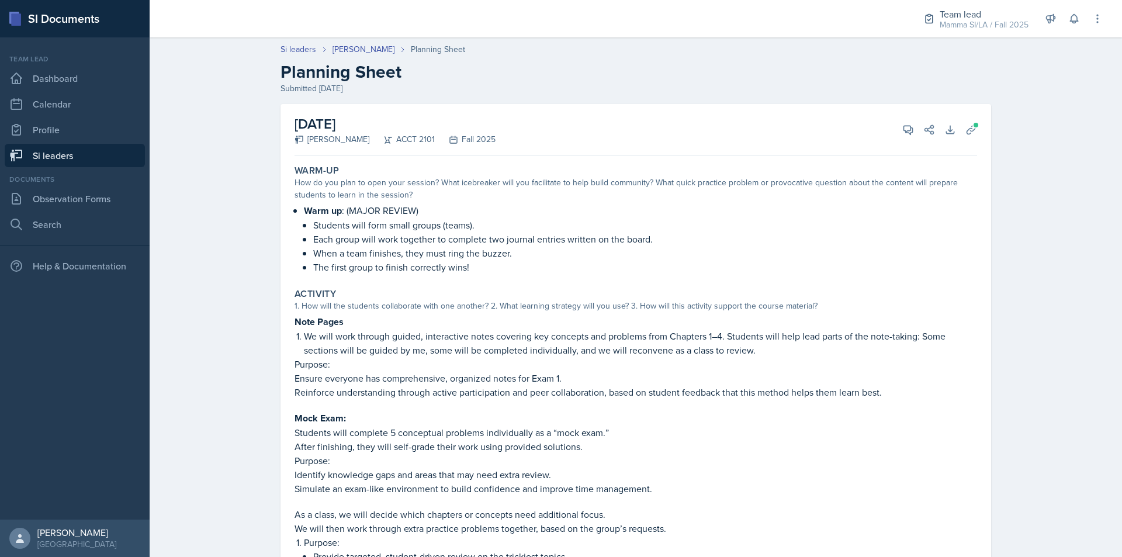
click at [119, 157] on link "Si leaders" at bounding box center [75, 155] width 140 height 23
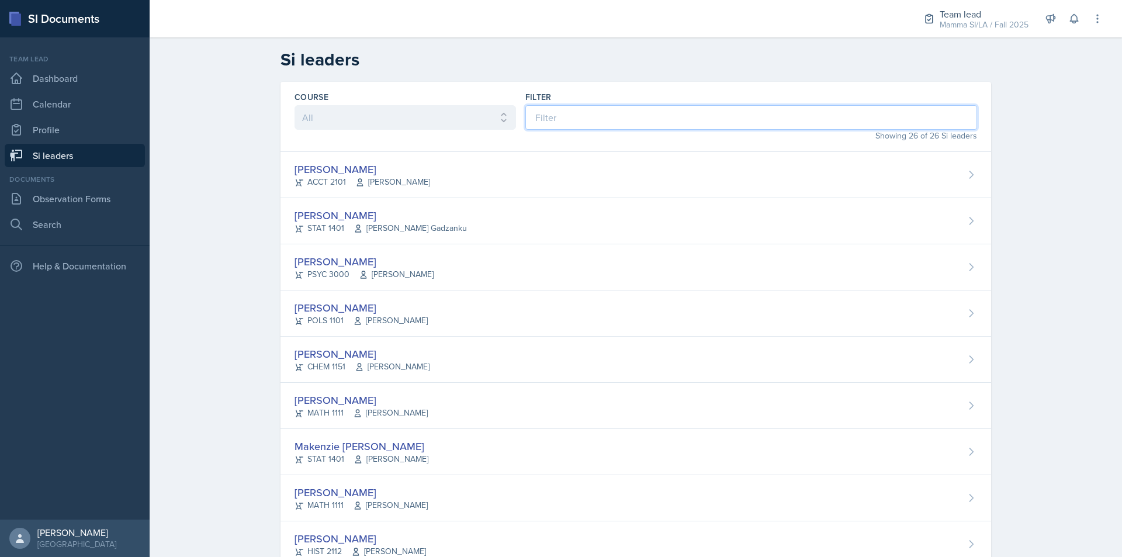
click at [637, 127] on input at bounding box center [751, 117] width 452 height 25
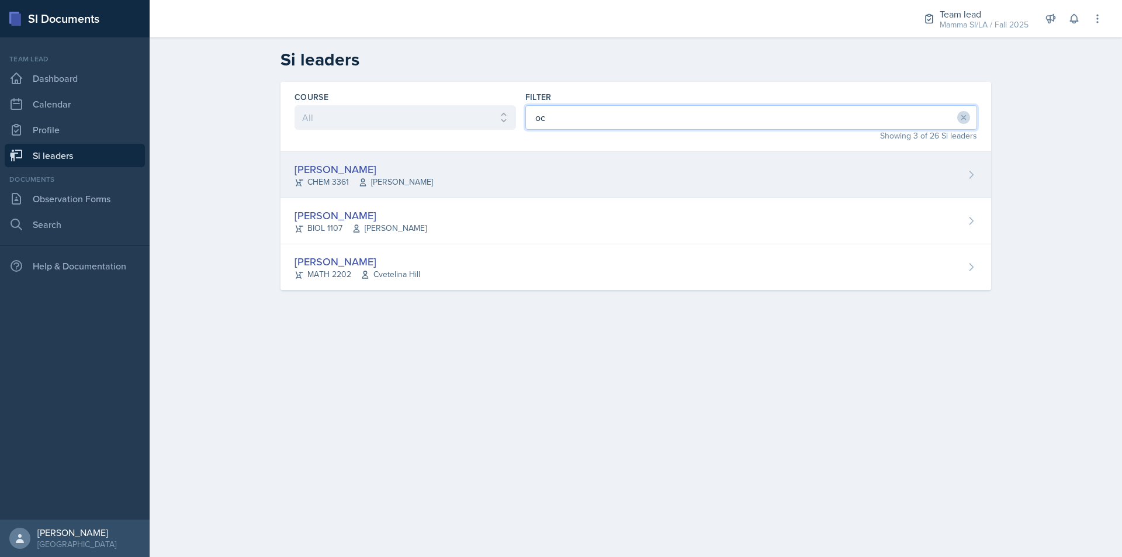
type input "oc"
click at [518, 181] on div "[PERSON_NAME] CHEM 3361 [PERSON_NAME]" at bounding box center [635, 175] width 710 height 46
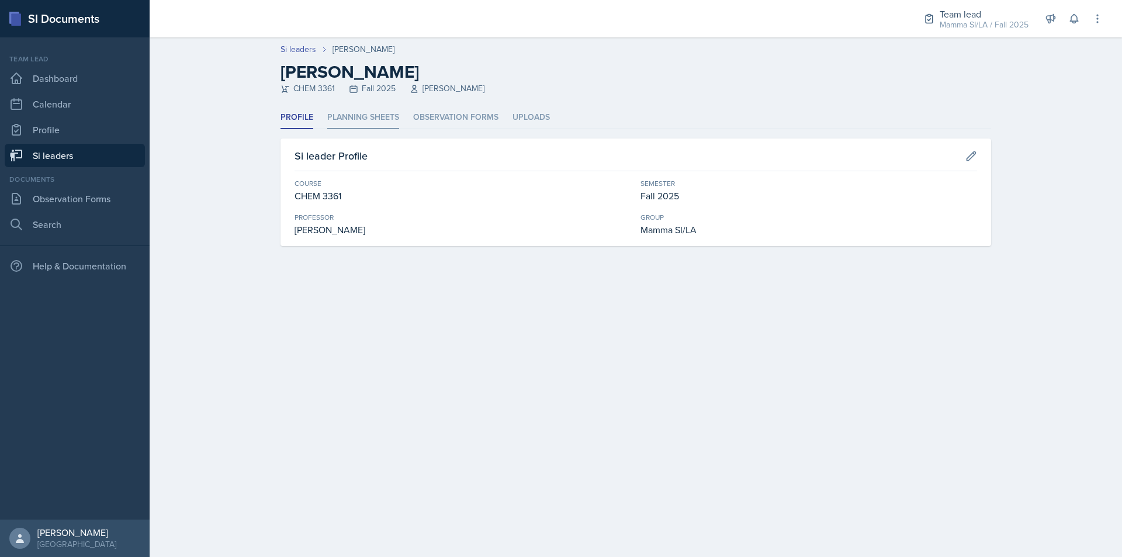
click at [382, 123] on li "Planning Sheets" at bounding box center [363, 117] width 72 height 23
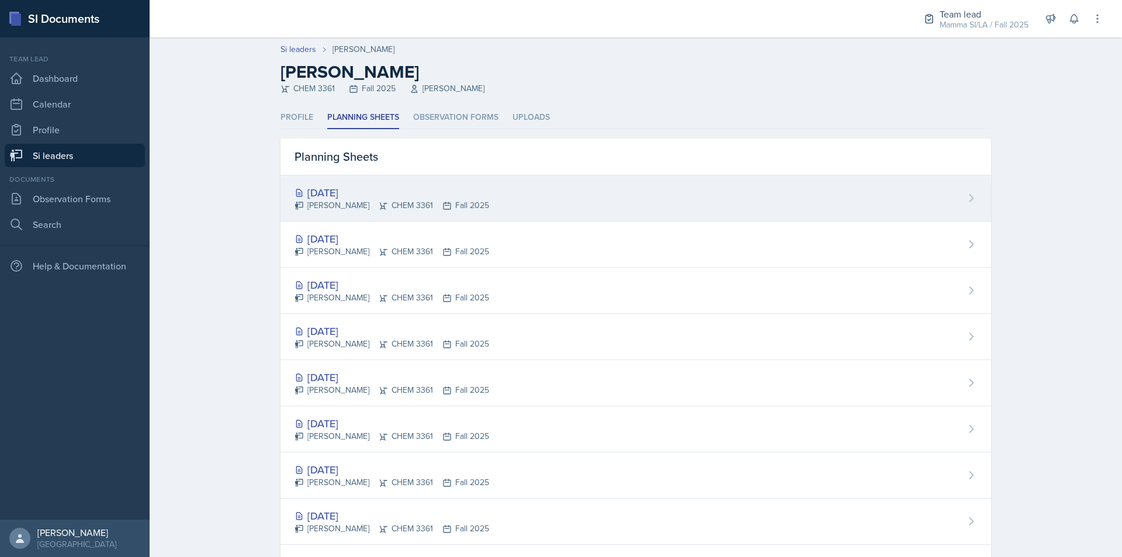
click at [394, 186] on div "[DATE]" at bounding box center [391, 193] width 195 height 16
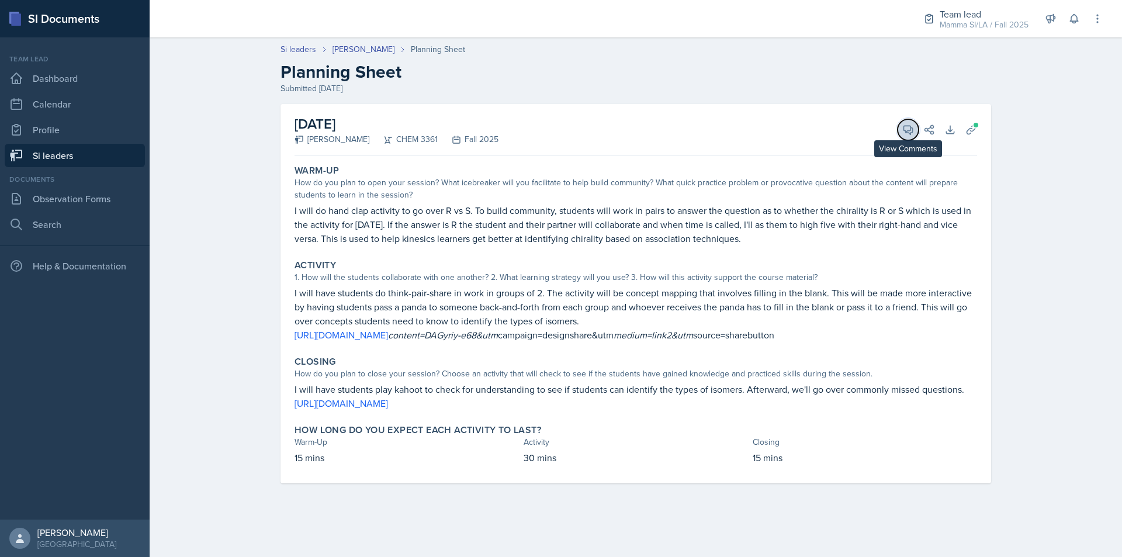
click at [906, 129] on icon at bounding box center [908, 130] width 12 height 12
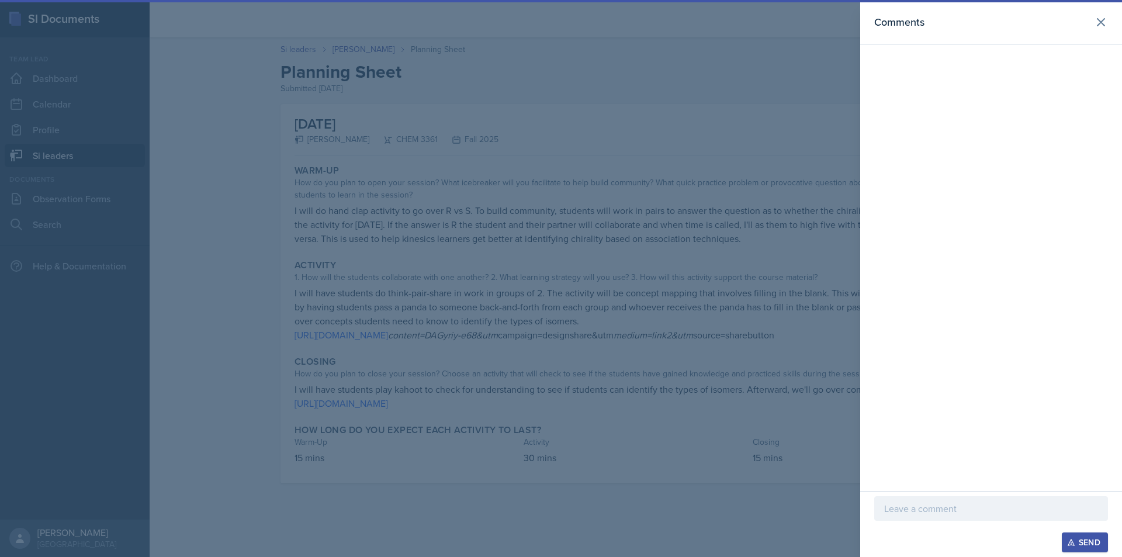
click at [832, 119] on div at bounding box center [561, 278] width 1122 height 557
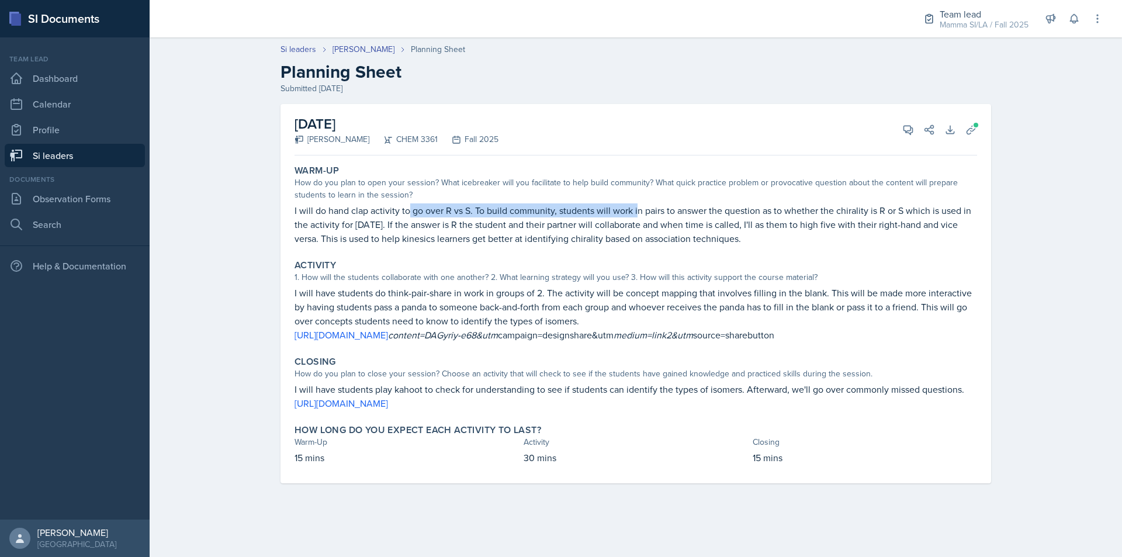
drag, startPoint x: 440, startPoint y: 210, endPoint x: 657, endPoint y: 213, distance: 216.7
click at [653, 213] on p "I will do hand clap activity to go over R vs S. To build community, students wi…" at bounding box center [635, 224] width 682 height 42
click at [661, 213] on p "I will do hand clap activity to go over R vs S. To build community, students wi…" at bounding box center [635, 224] width 682 height 42
drag, startPoint x: 527, startPoint y: 214, endPoint x: 595, endPoint y: 213, distance: 68.4
click at [589, 213] on p "I will do hand clap activity to go over R vs S. To build community, students wi…" at bounding box center [635, 224] width 682 height 42
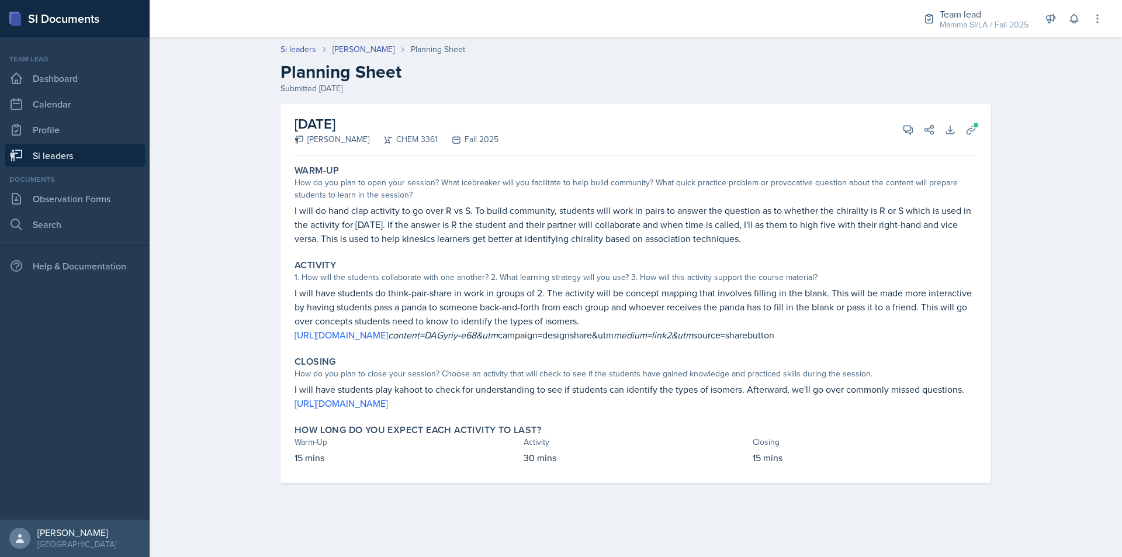
click at [595, 213] on p "I will do hand clap activity to go over R vs S. To build community, students wi…" at bounding box center [635, 224] width 682 height 42
drag, startPoint x: 397, startPoint y: 208, endPoint x: 450, endPoint y: 208, distance: 53.2
click at [450, 208] on p "I will do hand clap activity to go over R vs S. To build community, students wi…" at bounding box center [635, 224] width 682 height 42
drag, startPoint x: 446, startPoint y: 208, endPoint x: 485, endPoint y: 210, distance: 39.2
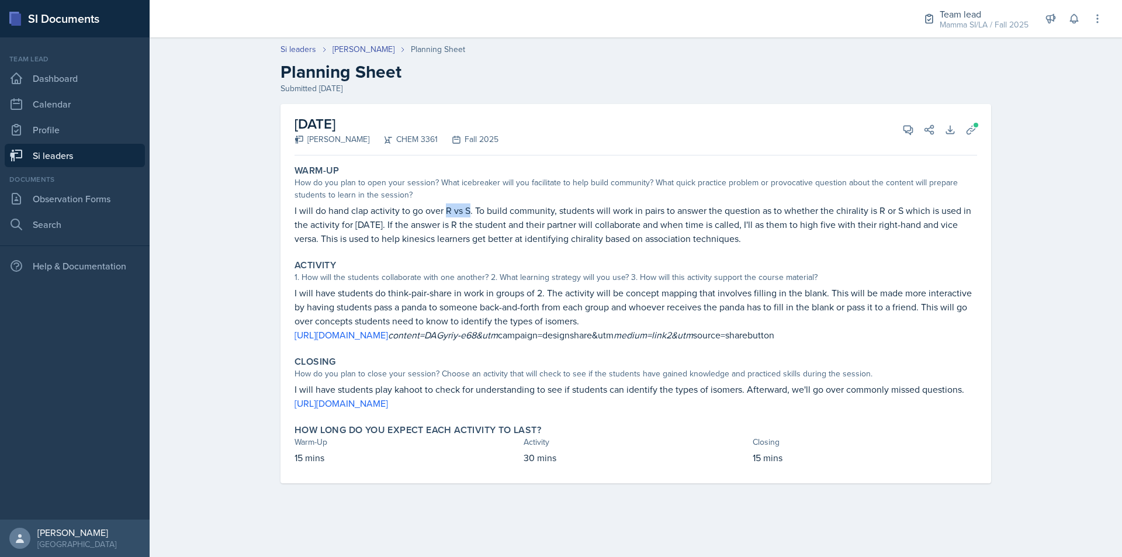
click at [484, 210] on p "I will do hand clap activity to go over R vs S. To build community, students wi…" at bounding box center [635, 224] width 682 height 42
click at [453, 210] on p "I will do hand clap activity to go over R vs S. To build community, students wi…" at bounding box center [635, 224] width 682 height 42
drag, startPoint x: 443, startPoint y: 210, endPoint x: 486, endPoint y: 210, distance: 42.6
click at [473, 210] on p "I will do hand clap activity to go over R vs S. To build community, students wi…" at bounding box center [635, 224] width 682 height 42
click at [487, 210] on p "I will do hand clap activity to go over R vs S. To build community, students wi…" at bounding box center [635, 224] width 682 height 42
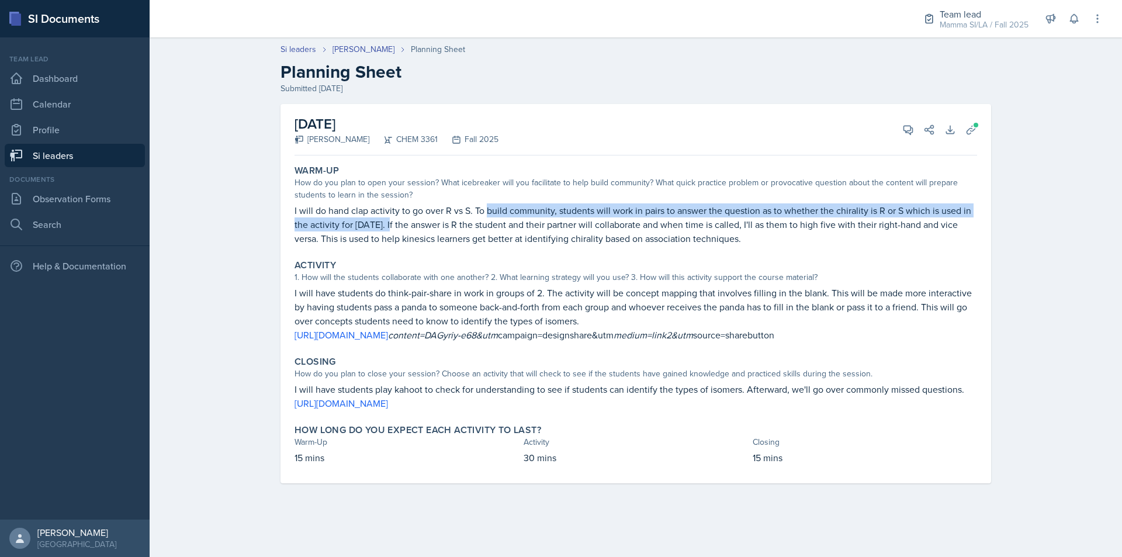
drag, startPoint x: 487, startPoint y: 210, endPoint x: 383, endPoint y: 229, distance: 105.6
click at [383, 229] on p "I will do hand clap activity to go over R vs S. To build community, students wi…" at bounding box center [635, 224] width 682 height 42
click at [383, 228] on p "I will do hand clap activity to go over R vs S. To build community, students wi…" at bounding box center [635, 224] width 682 height 42
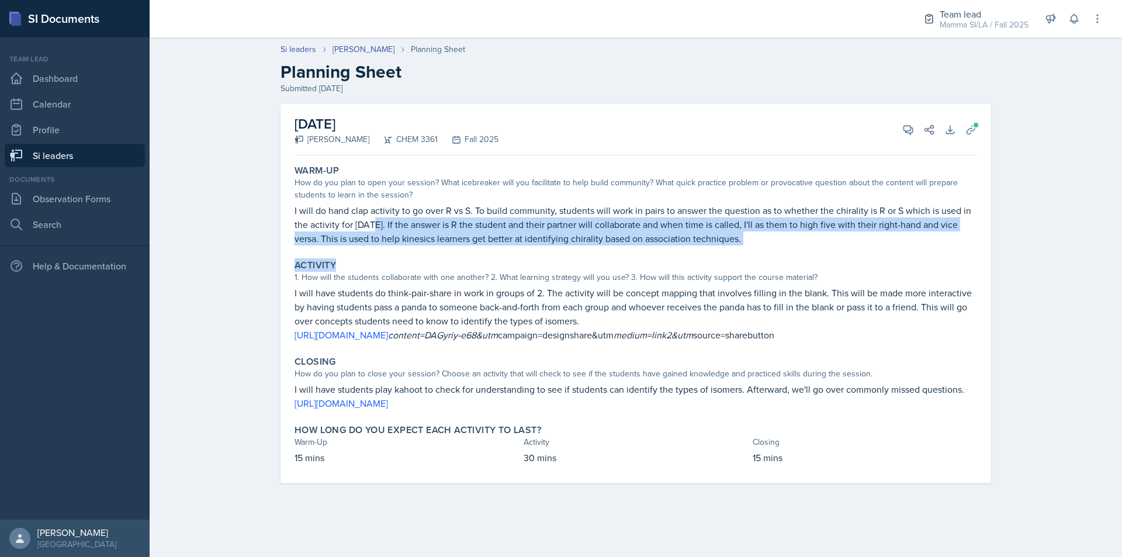
drag, startPoint x: 372, startPoint y: 227, endPoint x: 770, endPoint y: 256, distance: 398.8
click at [770, 256] on div "Warm-Up How do you plan to open your session? What icebreaker will you facilita…" at bounding box center [635, 321] width 682 height 323
click at [731, 239] on p "I will do hand clap activity to go over R vs S. To build community, students wi…" at bounding box center [635, 224] width 682 height 42
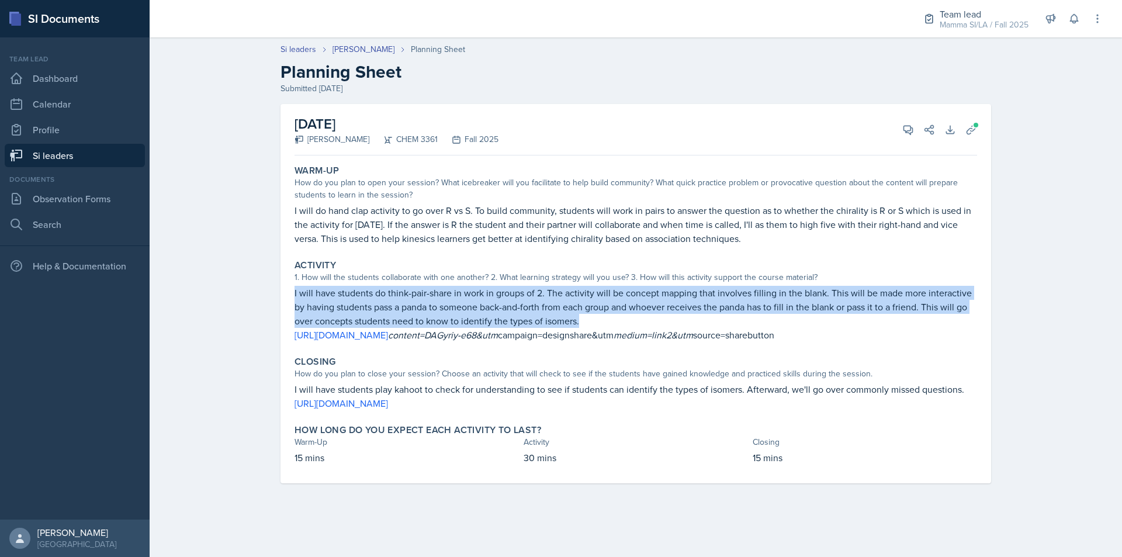
drag, startPoint x: 295, startPoint y: 294, endPoint x: 602, endPoint y: 317, distance: 308.1
click at [602, 317] on p "I will have students do think-pair-share in work in groups of 2. The activity w…" at bounding box center [635, 307] width 682 height 42
click at [602, 314] on p "I will have students do think-pair-share in work in groups of 2. The activity w…" at bounding box center [635, 307] width 682 height 42
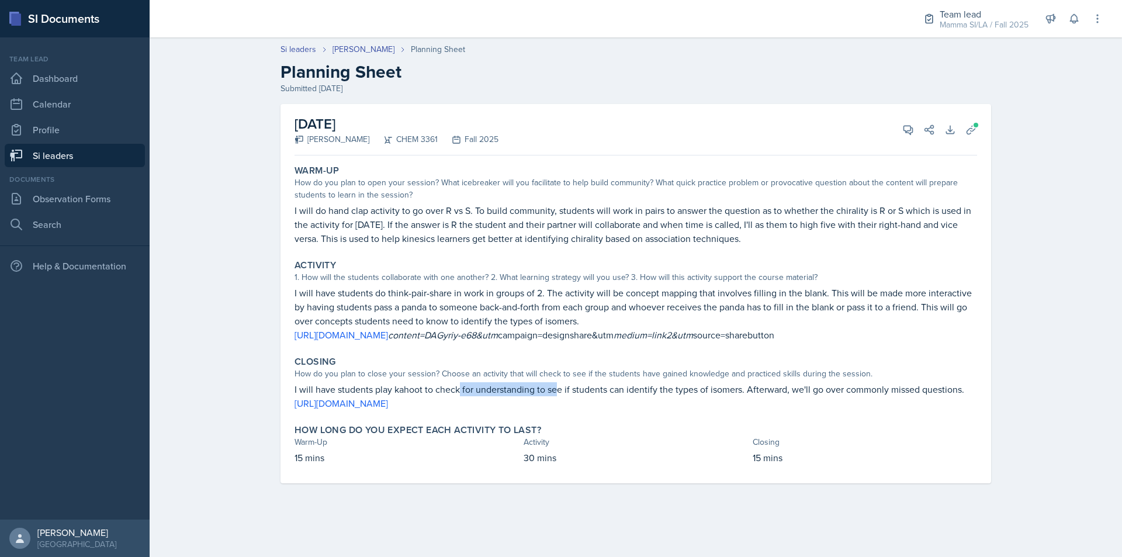
drag, startPoint x: 458, startPoint y: 400, endPoint x: 618, endPoint y: 400, distance: 160.1
click at [558, 396] on p "I will have students play kahoot to check for understanding to see if students …" at bounding box center [635, 389] width 682 height 14
click at [831, 396] on p "I will have students play kahoot to check for understanding to see if students …" at bounding box center [635, 389] width 682 height 14
click at [84, 154] on link "Si leaders" at bounding box center [75, 155] width 140 height 23
